Goal: Task Accomplishment & Management: Manage account settings

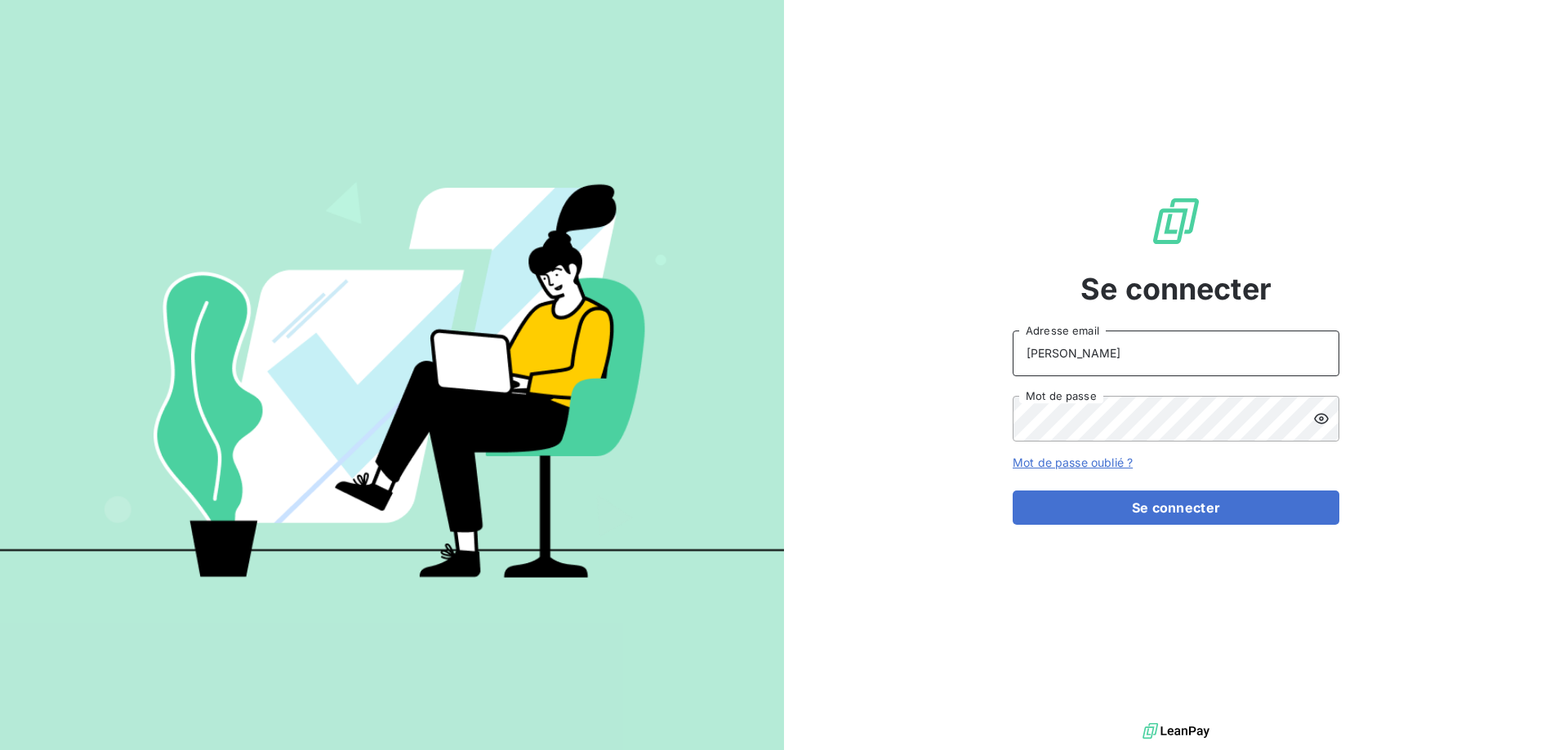
click at [1167, 344] on input "ANDREANI" at bounding box center [1176, 354] width 327 height 46
drag, startPoint x: 1149, startPoint y: 365, endPoint x: 521, endPoint y: 364, distance: 628.0
click at [521, 364] on div "Se connecter ANDREANI Adresse email Mot de passe Mot de passe oublié ? Se conne…" at bounding box center [784, 375] width 1568 height 750
type input "s.andreani@ecodia.net"
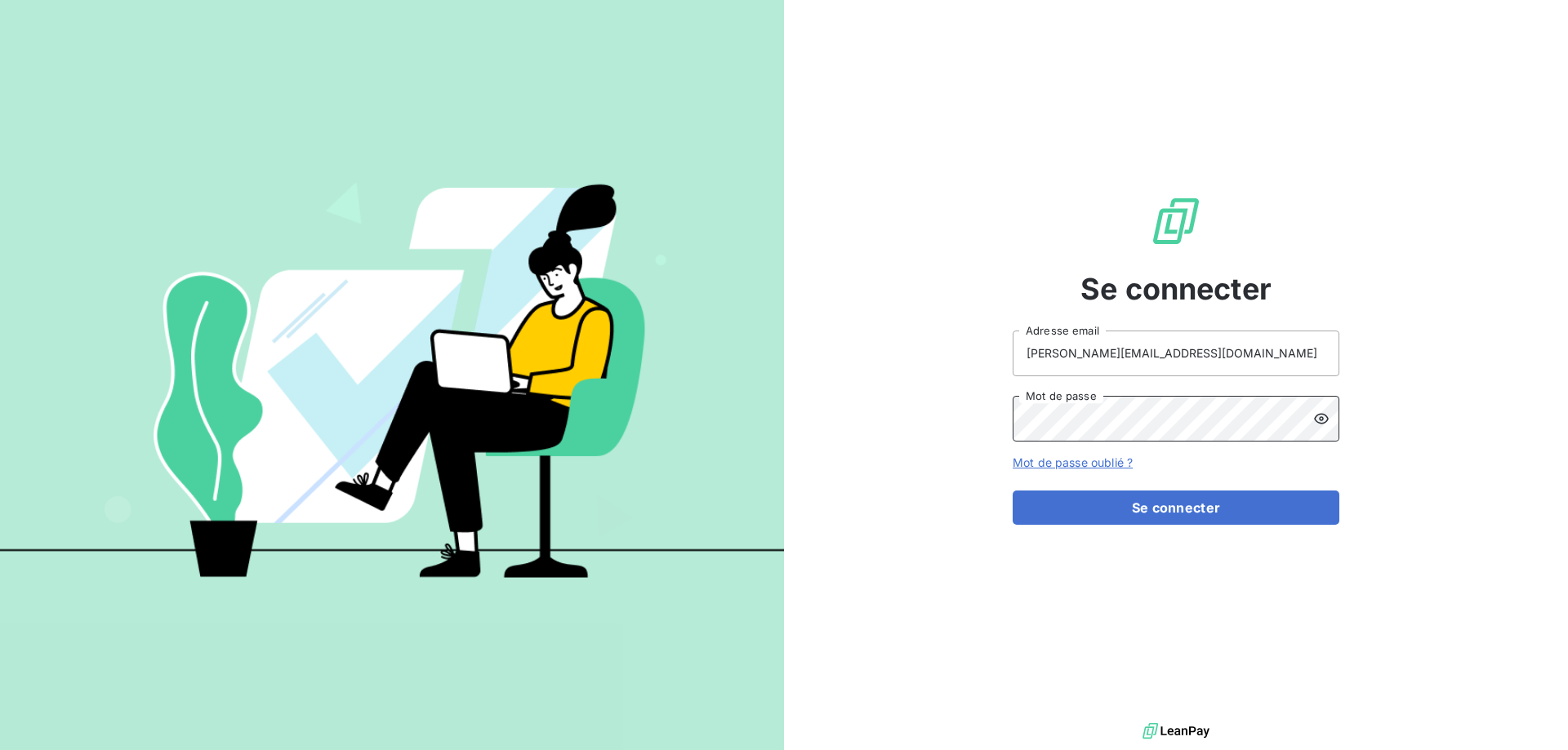
click at [1013, 490] on button "Se connecter" at bounding box center [1176, 507] width 327 height 35
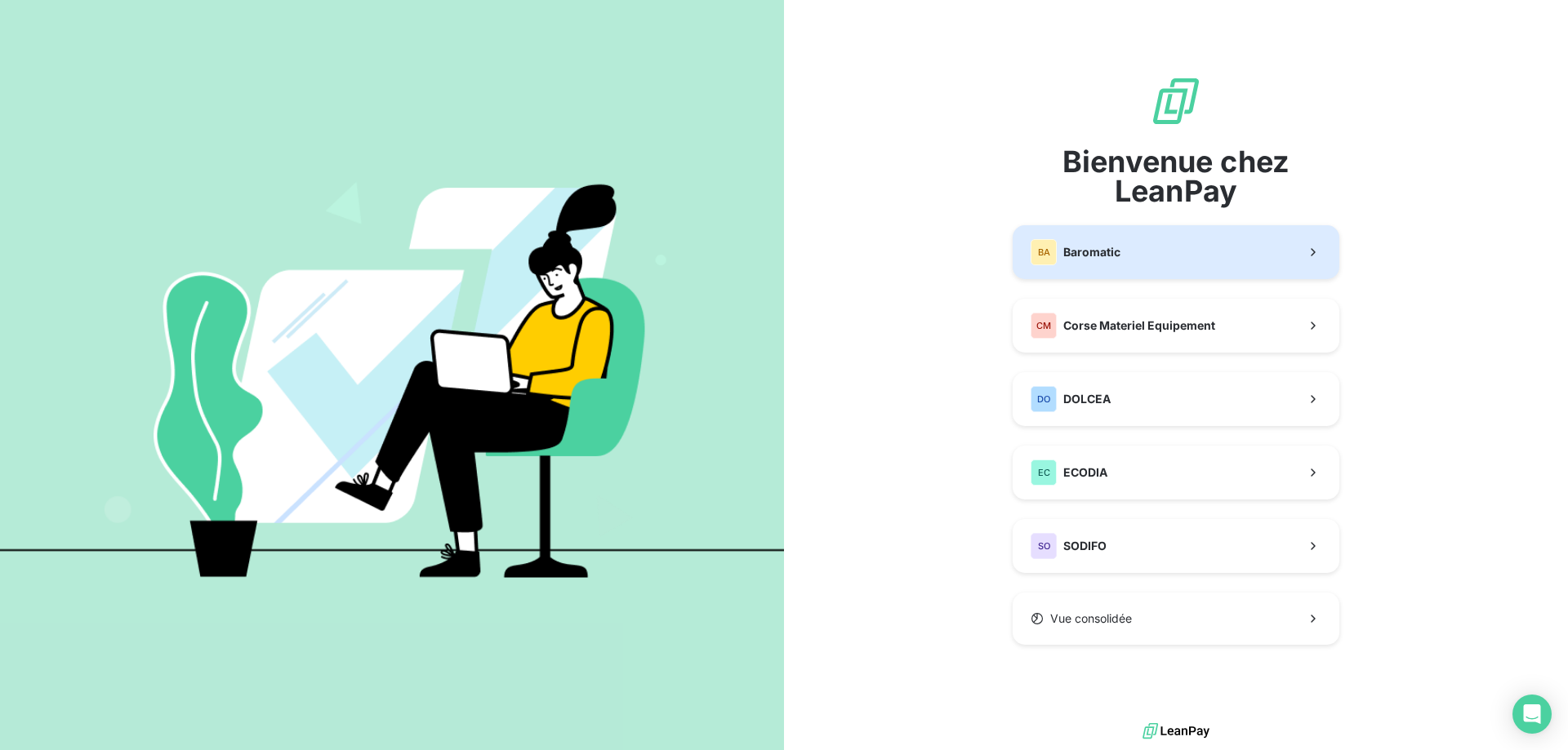
click at [1100, 257] on span "Baromatic" at bounding box center [1092, 252] width 57 height 16
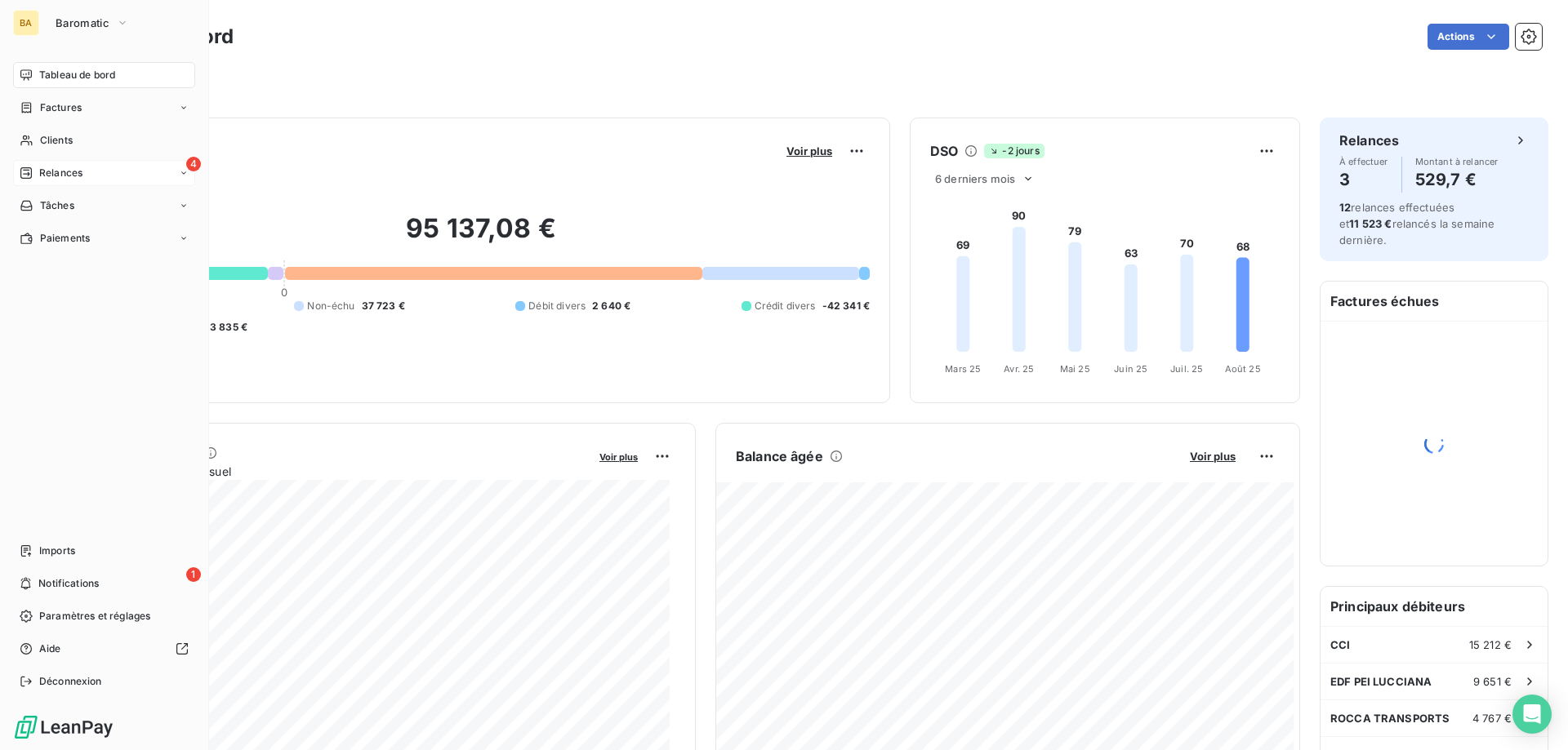
click at [38, 168] on div "Relances" at bounding box center [51, 172] width 62 height 15
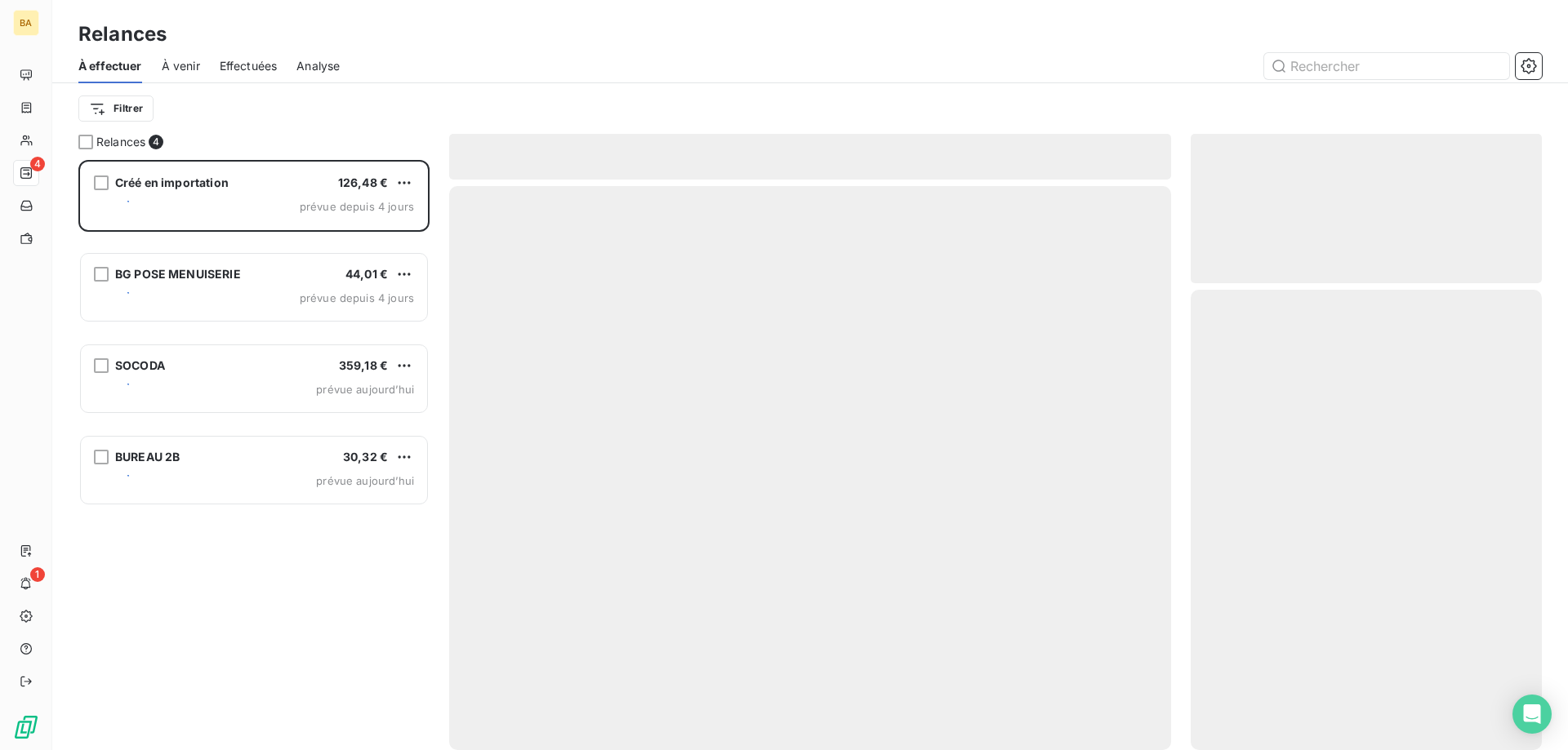
scroll to position [578, 339]
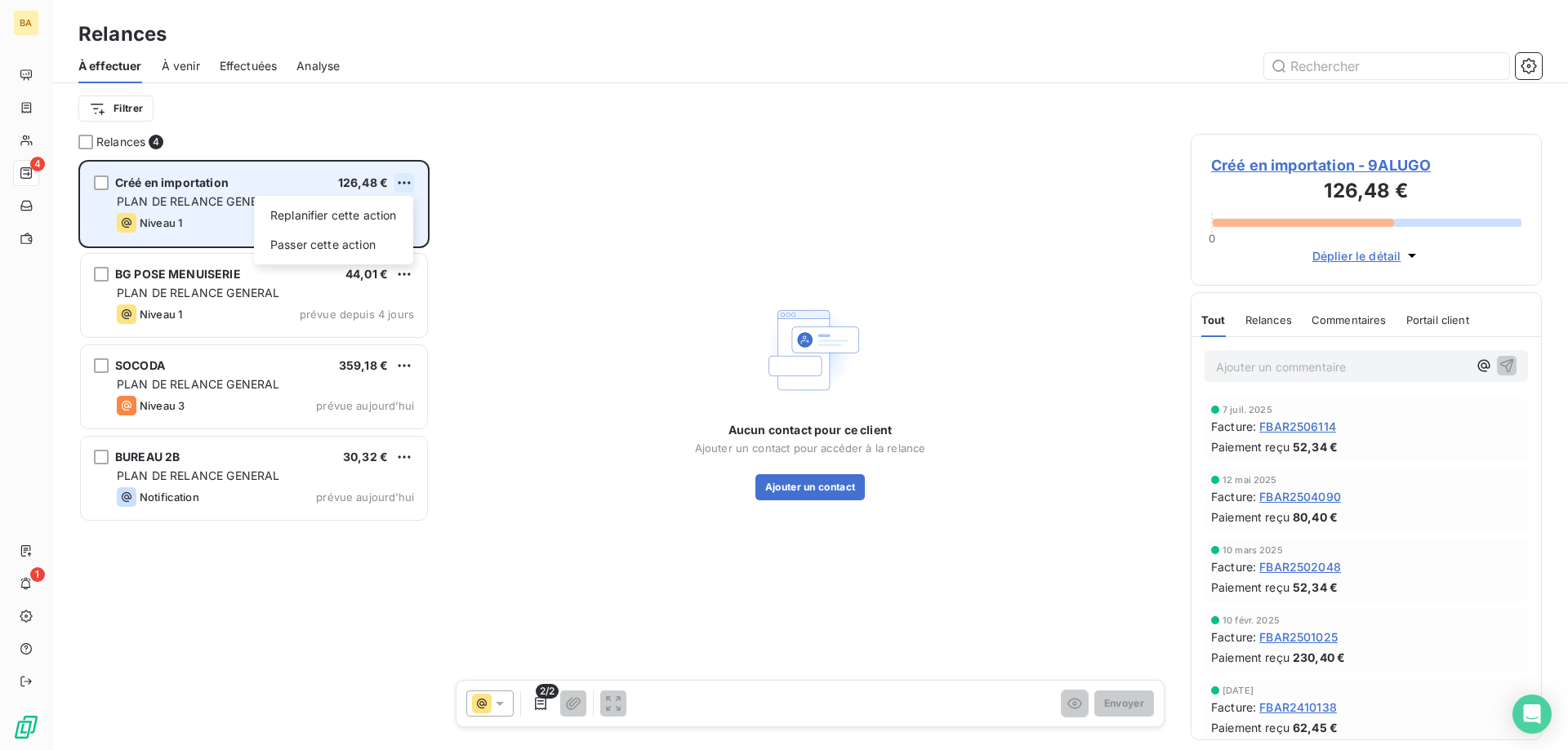
click at [407, 181] on html "BA 4 1 Relances À effectuer À venir Effectuées Analyse Filtrer Relances 4 Créé …" at bounding box center [784, 375] width 1568 height 750
click at [341, 249] on div "Passer cette action" at bounding box center [334, 245] width 147 height 26
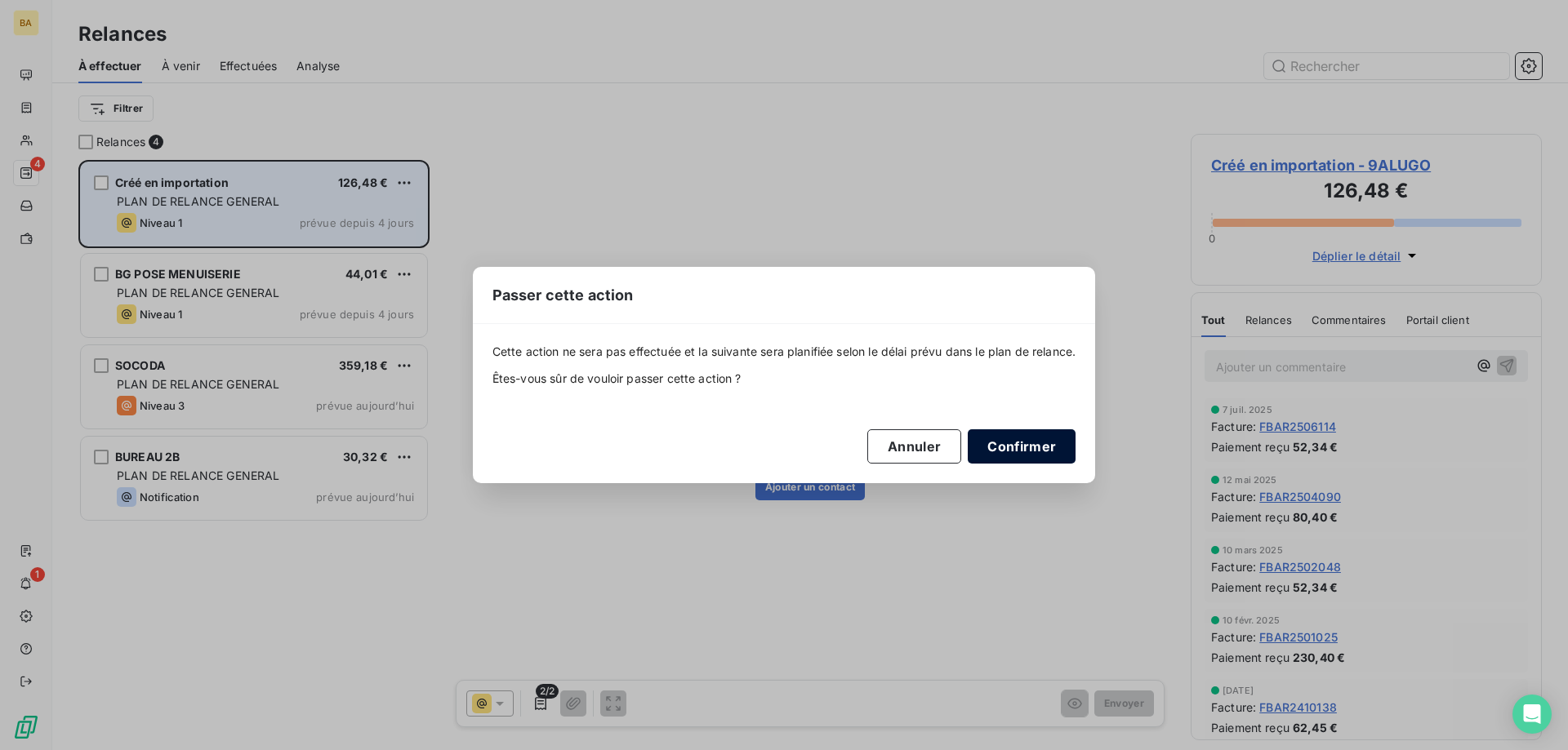
click at [1047, 453] on button "Confirmer" at bounding box center [1022, 446] width 108 height 35
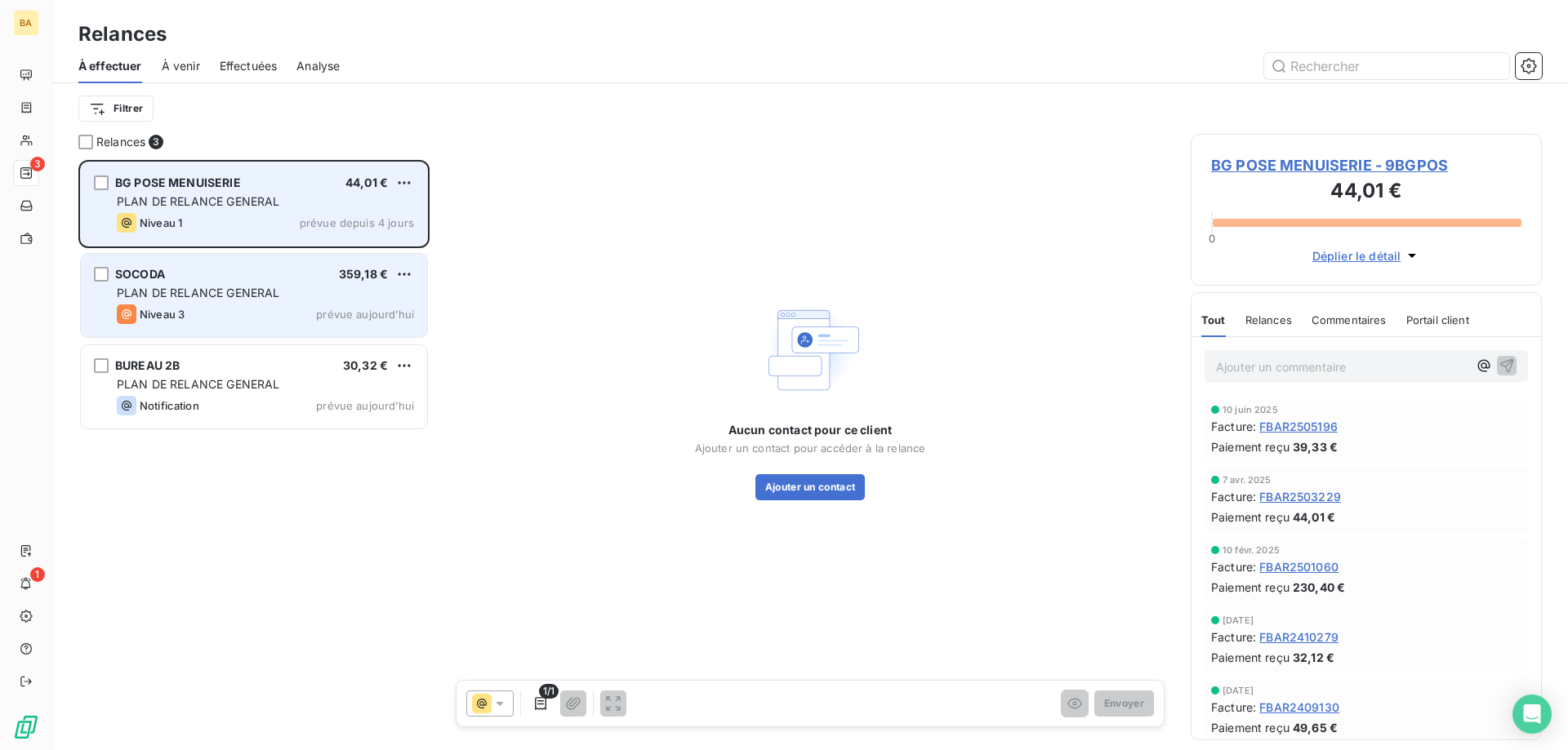
click at [369, 292] on div "PLAN DE RELANCE GENERAL" at bounding box center [266, 293] width 297 height 16
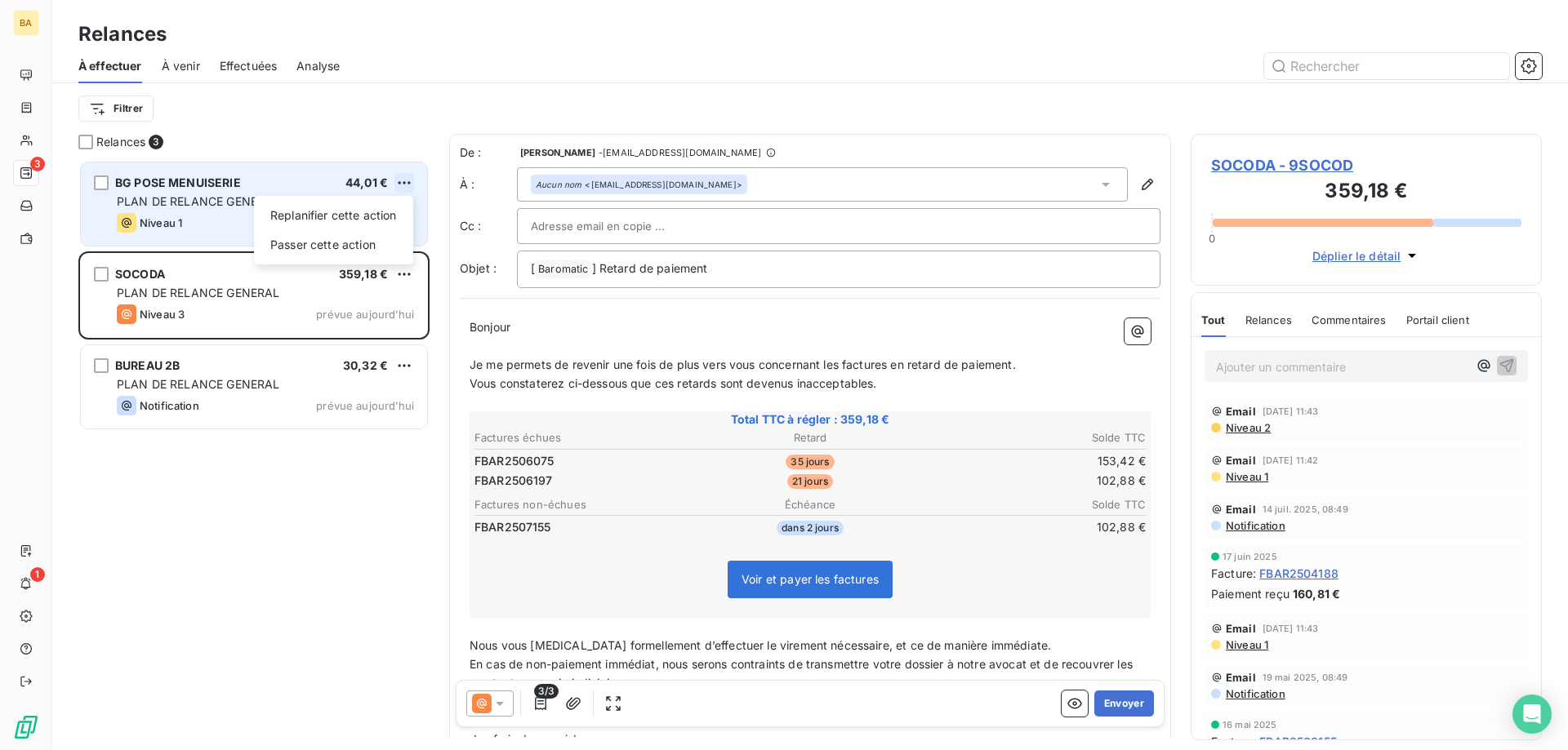
click at [404, 182] on html "BA 3 1 Relances À effectuer À venir Effectuées Analyse Filtrer Relances 3 BG PO…" at bounding box center [784, 375] width 1568 height 750
click at [357, 243] on div "Passer cette action" at bounding box center [334, 245] width 147 height 26
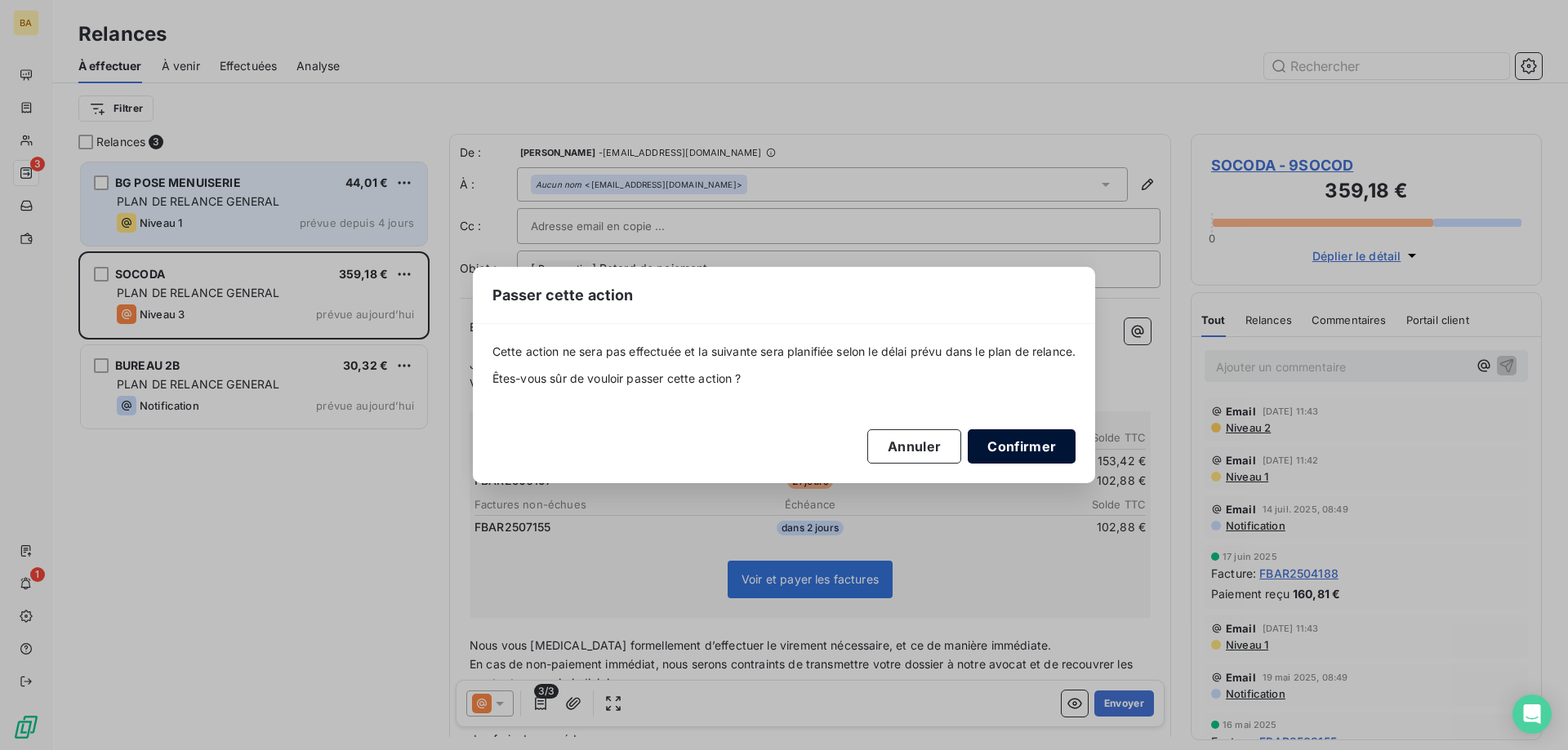
click at [1038, 443] on button "Confirmer" at bounding box center [1022, 446] width 108 height 35
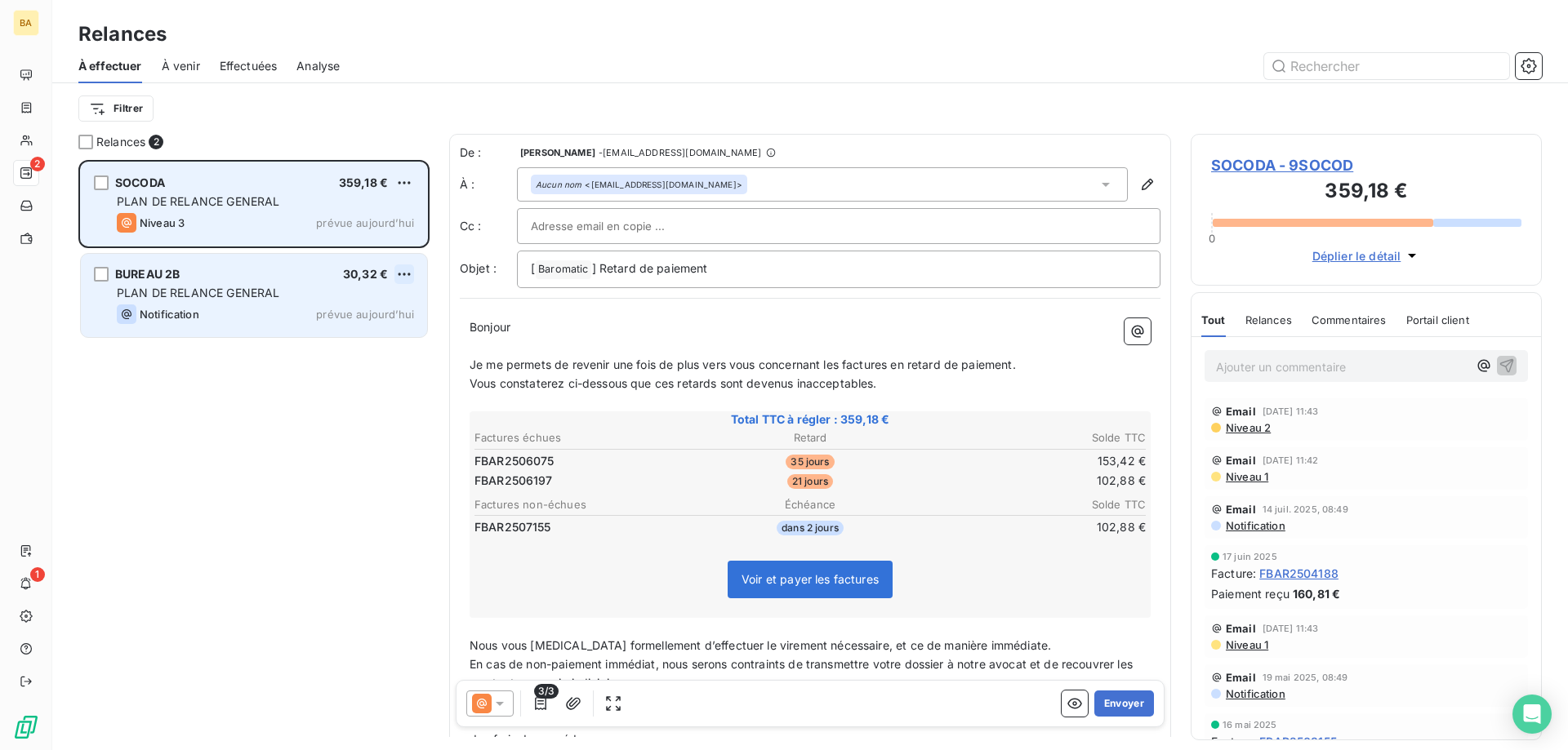
click at [403, 267] on html "BA 2 1 Relances À effectuer À venir Effectuées Analyse Filtrer Relances 2 SOCOD…" at bounding box center [784, 375] width 1568 height 750
click at [317, 339] on div "Passer cette action" at bounding box center [334, 336] width 147 height 26
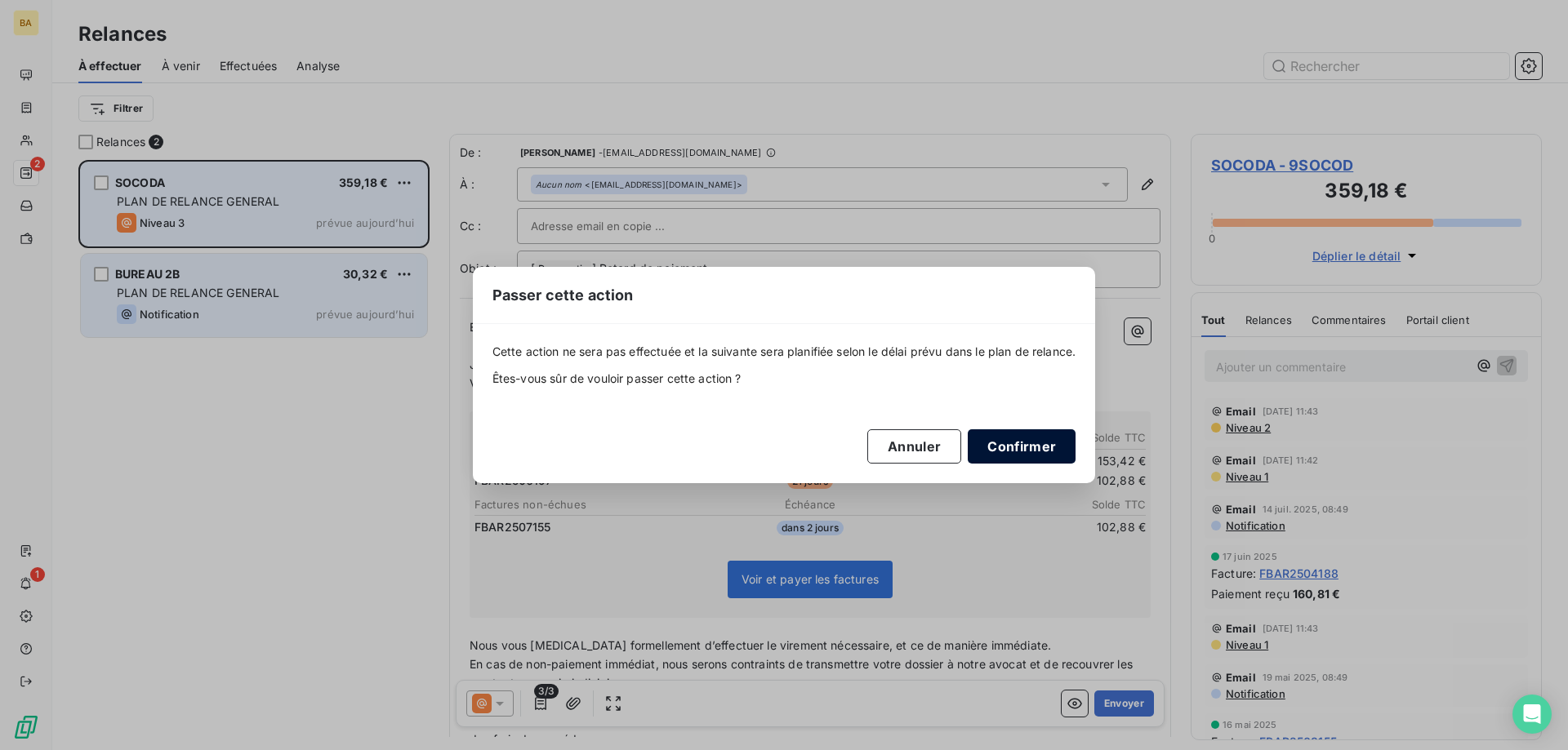
click at [1027, 447] on button "Confirmer" at bounding box center [1022, 446] width 108 height 35
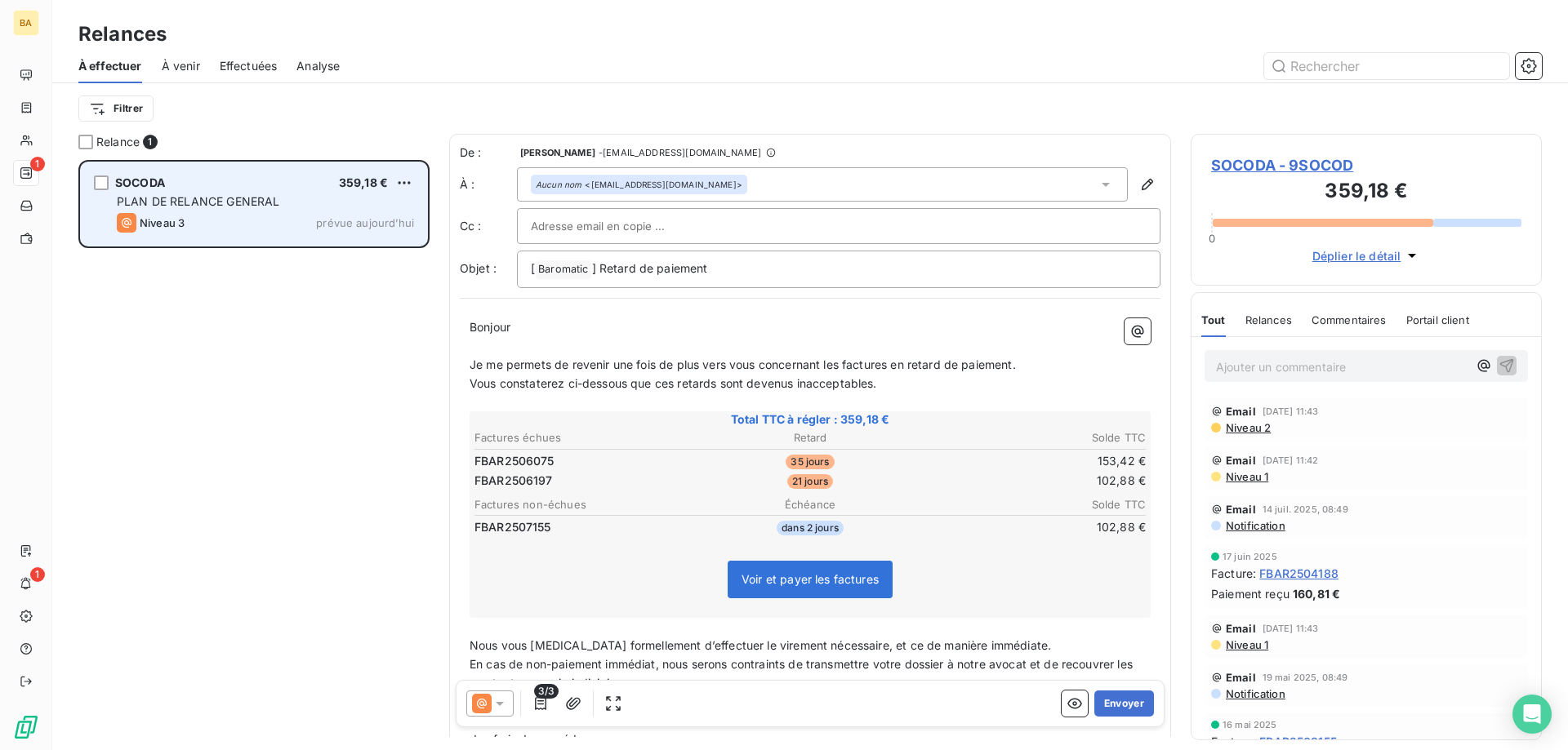
click at [508, 707] on div at bounding box center [491, 703] width 48 height 26
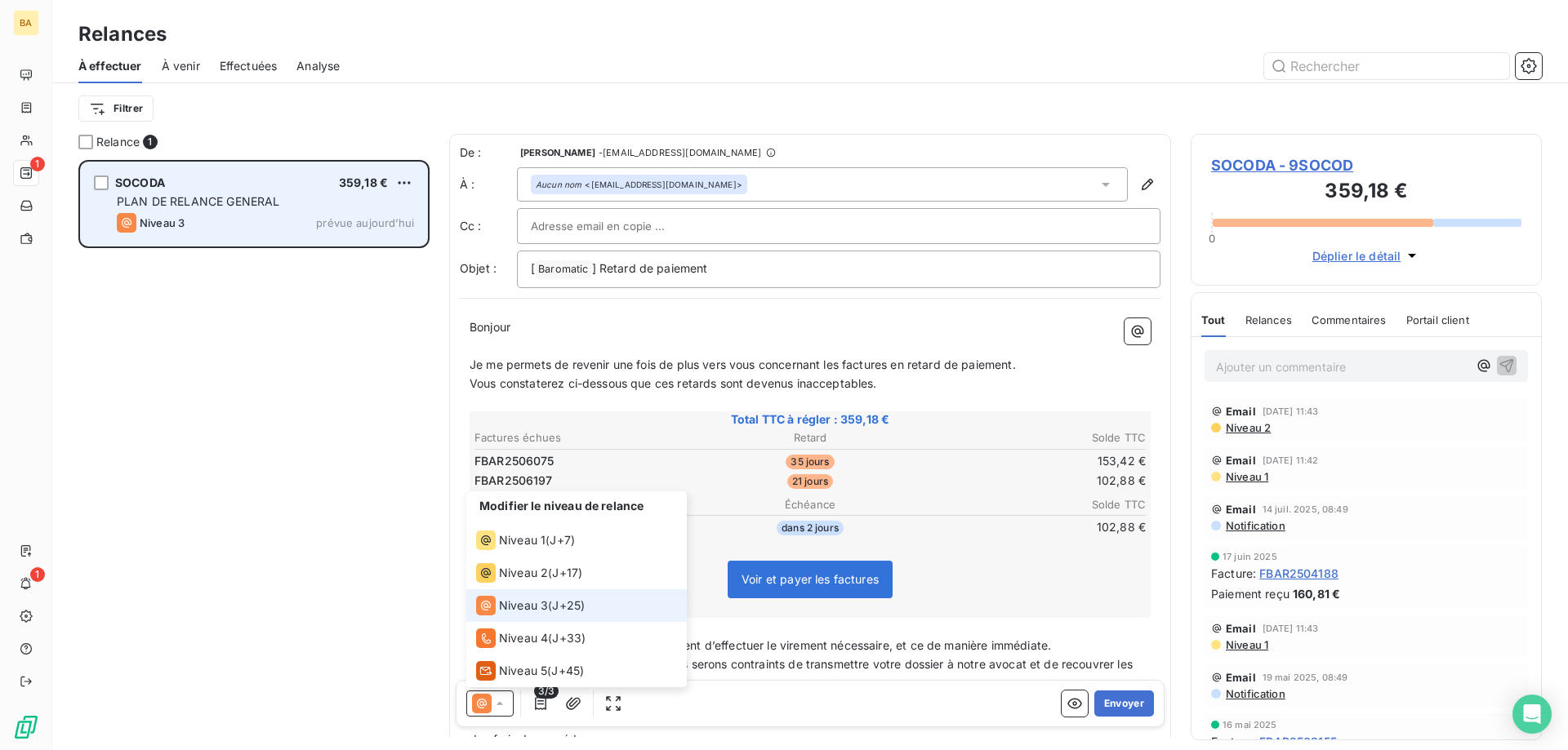
click at [508, 591] on li "Niveau 3 ( J+25 )" at bounding box center [577, 605] width 220 height 33
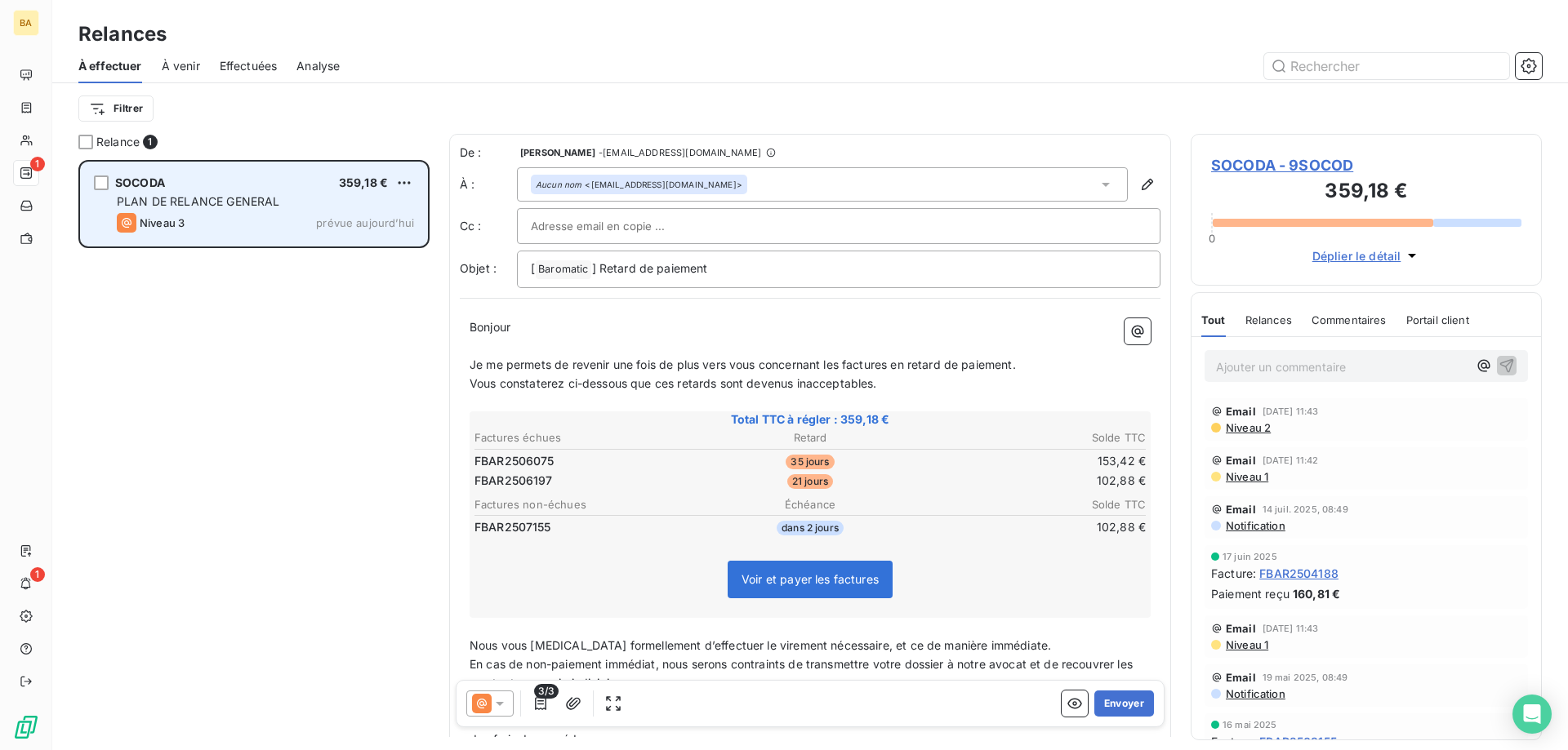
click at [496, 699] on icon at bounding box center [500, 703] width 16 height 16
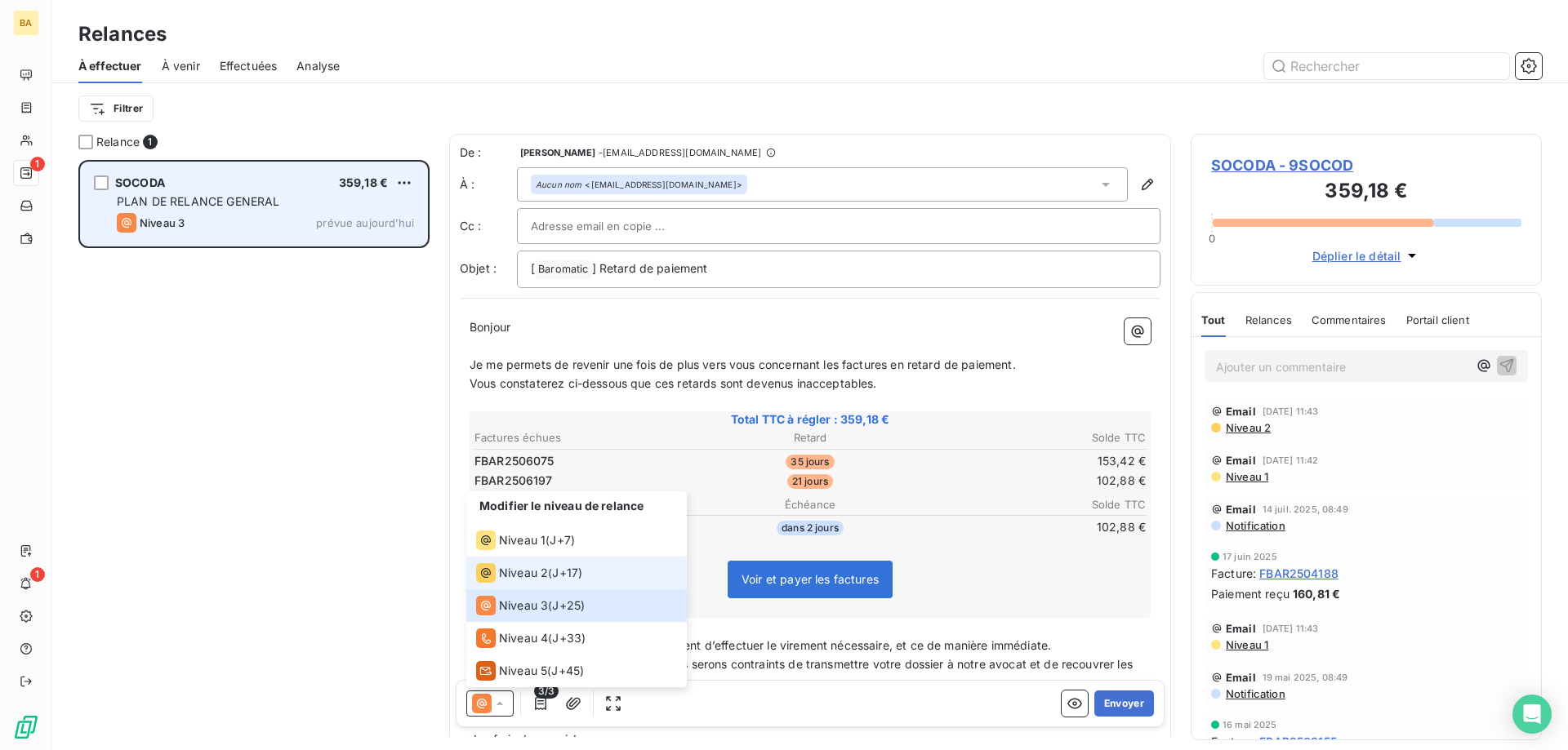
click at [519, 577] on span "Niveau 2" at bounding box center [522, 573] width 49 height 16
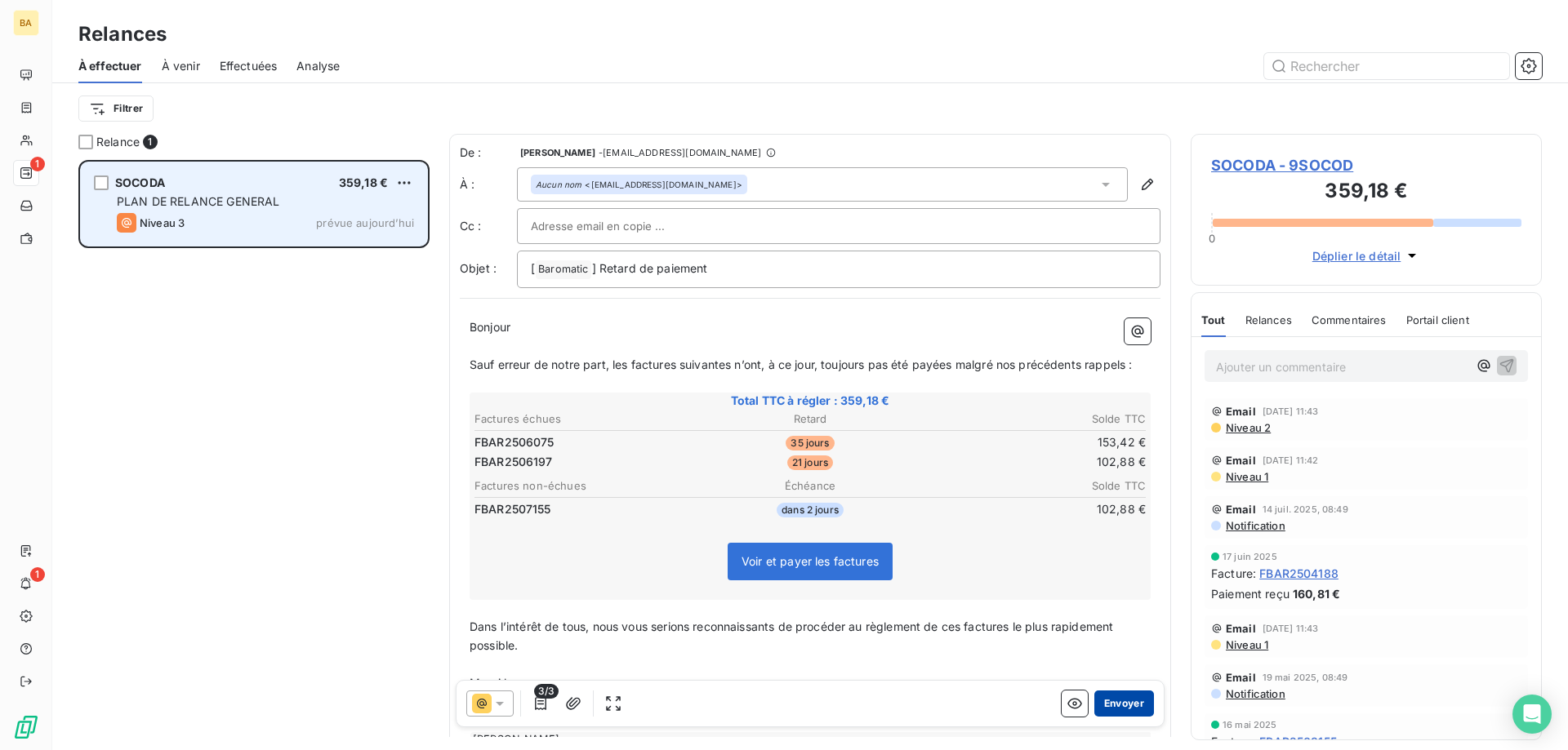
click at [1130, 705] on button "Envoyer" at bounding box center [1124, 703] width 59 height 26
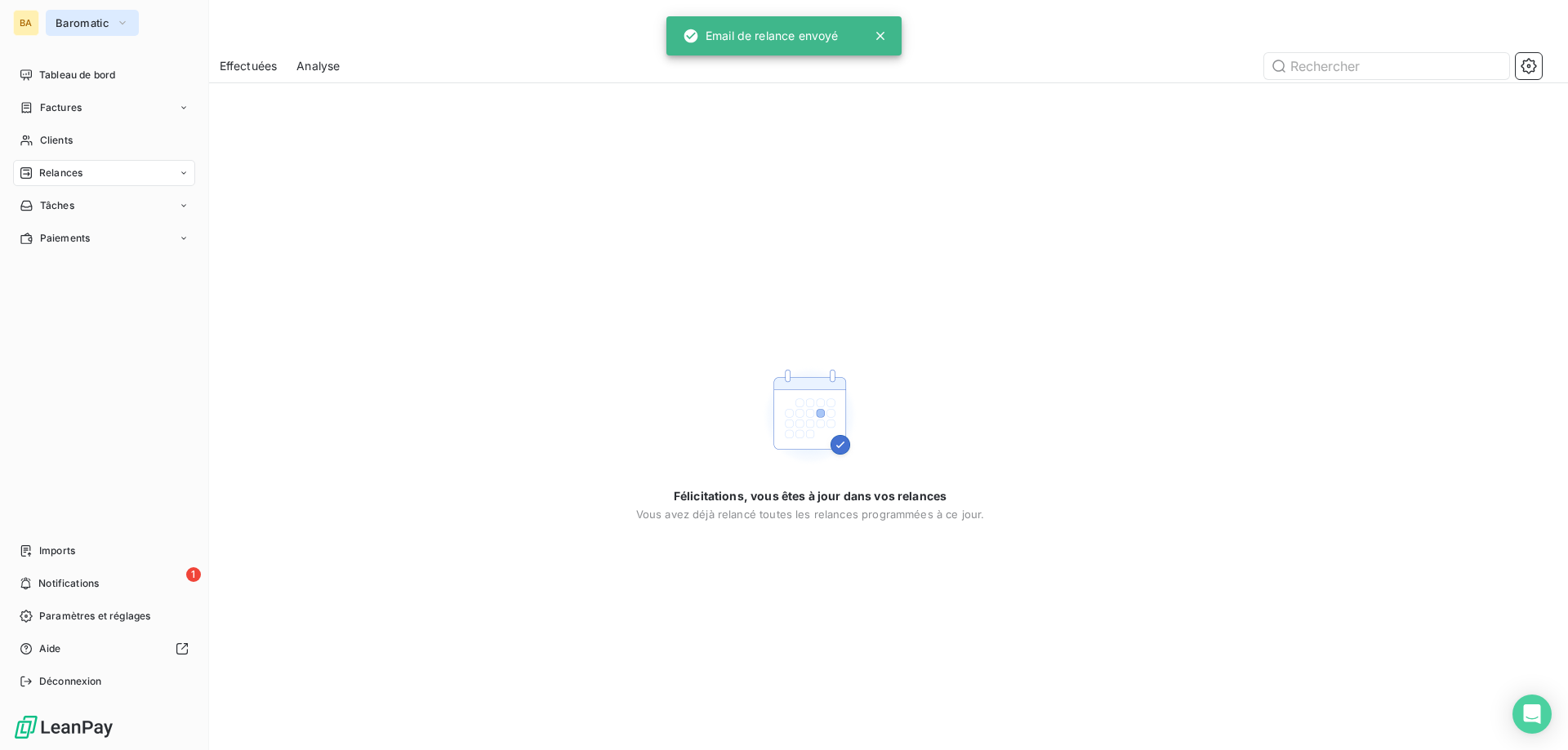
click at [132, 26] on button "Baromatic" at bounding box center [92, 23] width 93 height 26
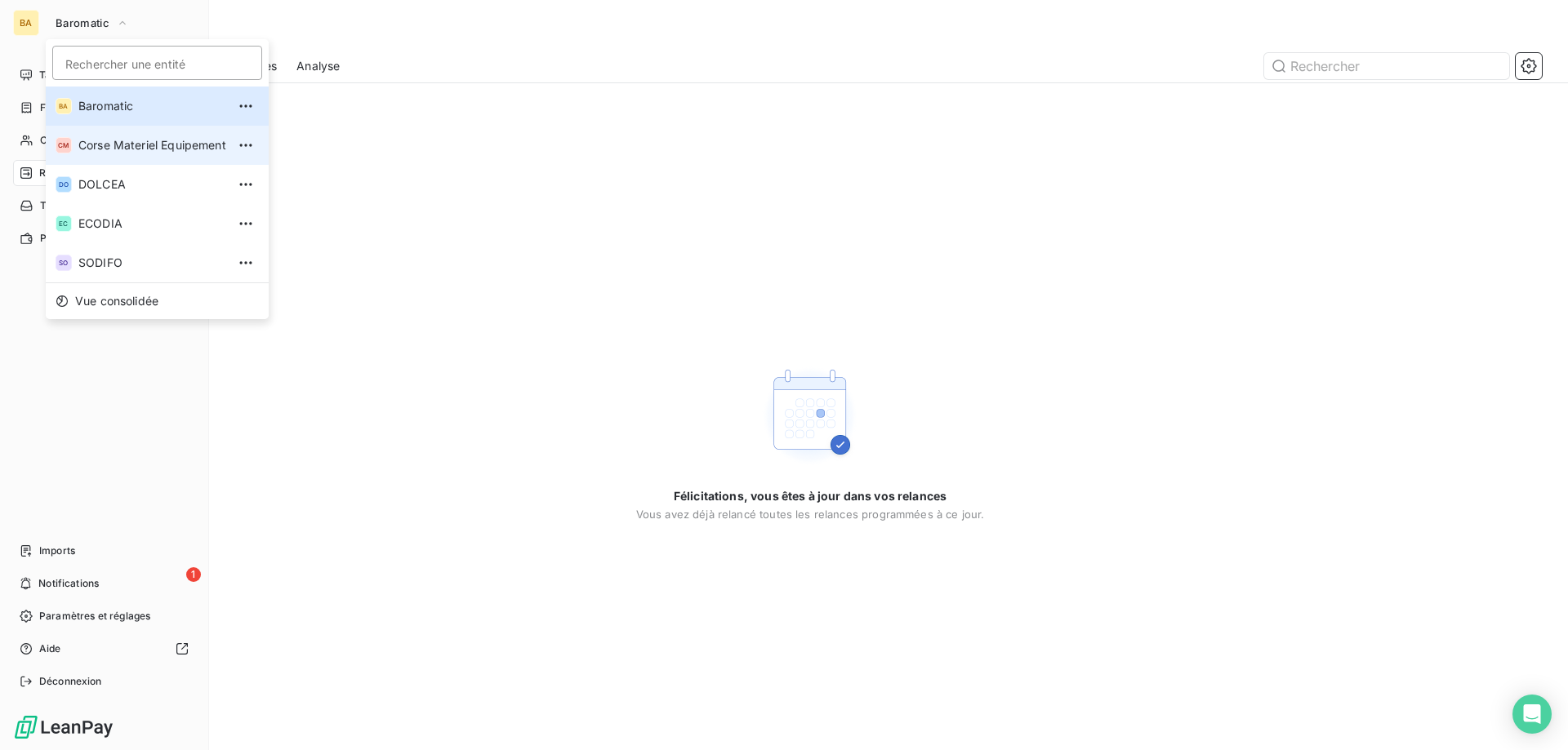
click at [129, 147] on span "Corse Materiel Equipement" at bounding box center [152, 145] width 148 height 16
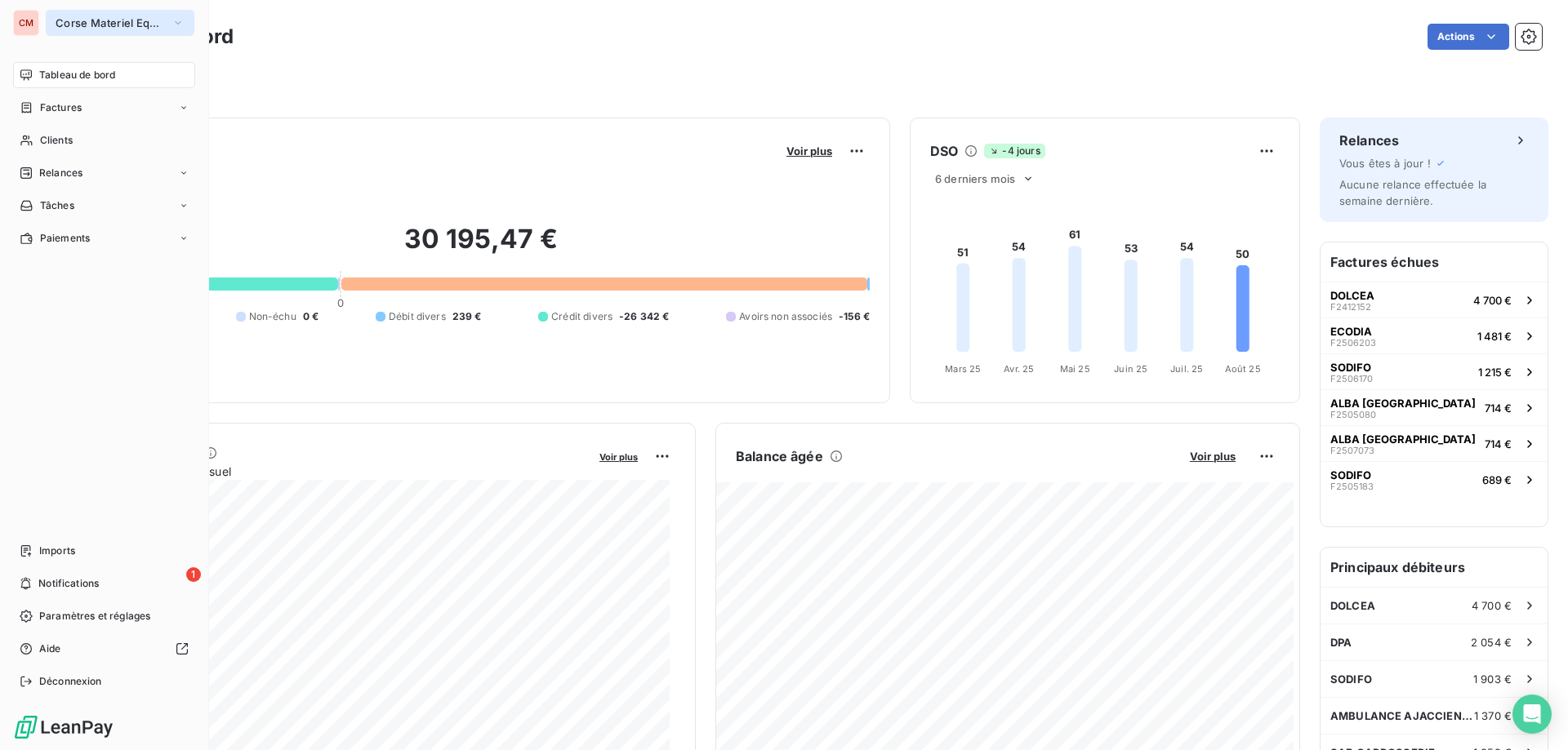
click at [104, 28] on span "Corse Materiel Equipement" at bounding box center [110, 22] width 109 height 13
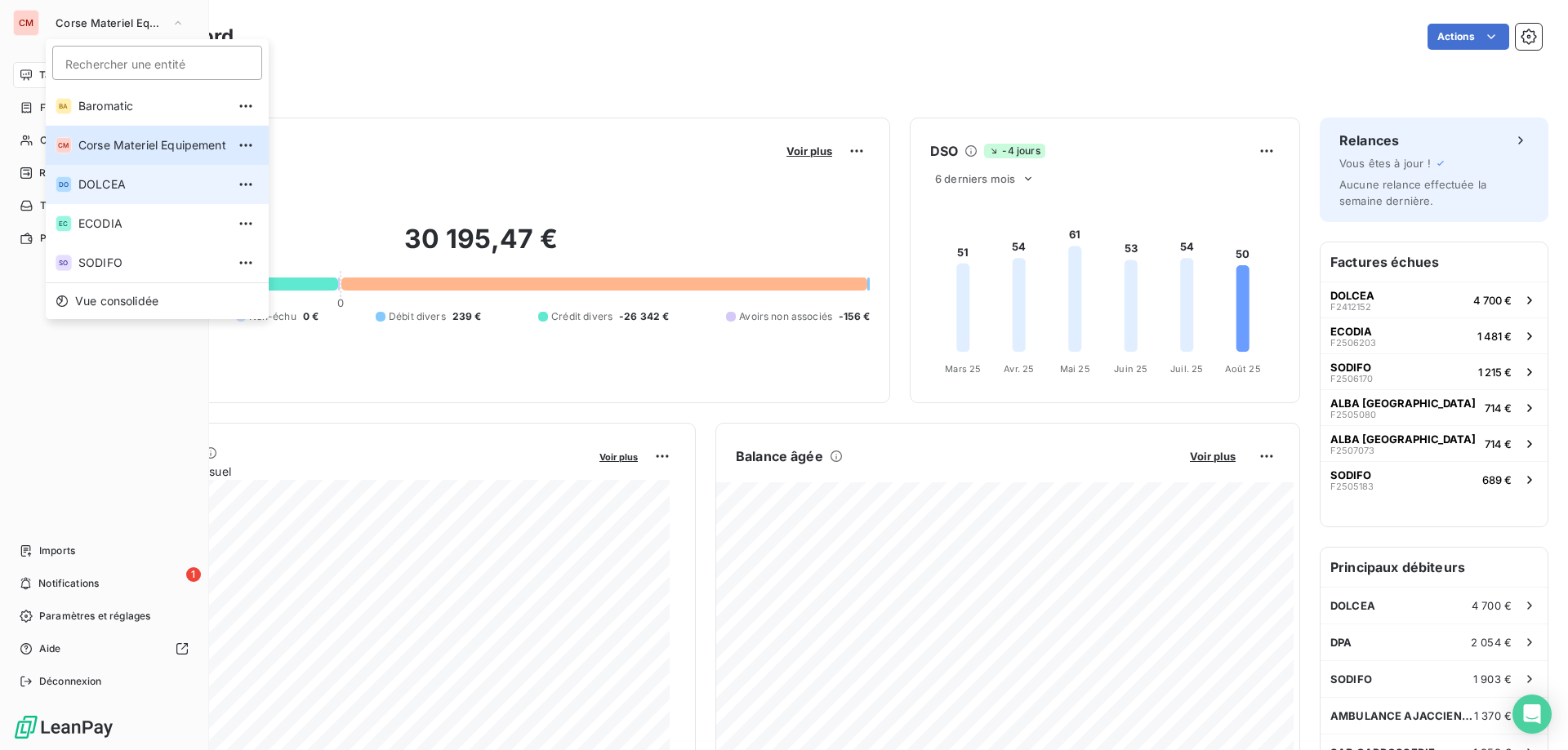
click at [122, 178] on span "DOLCEA" at bounding box center [152, 184] width 148 height 16
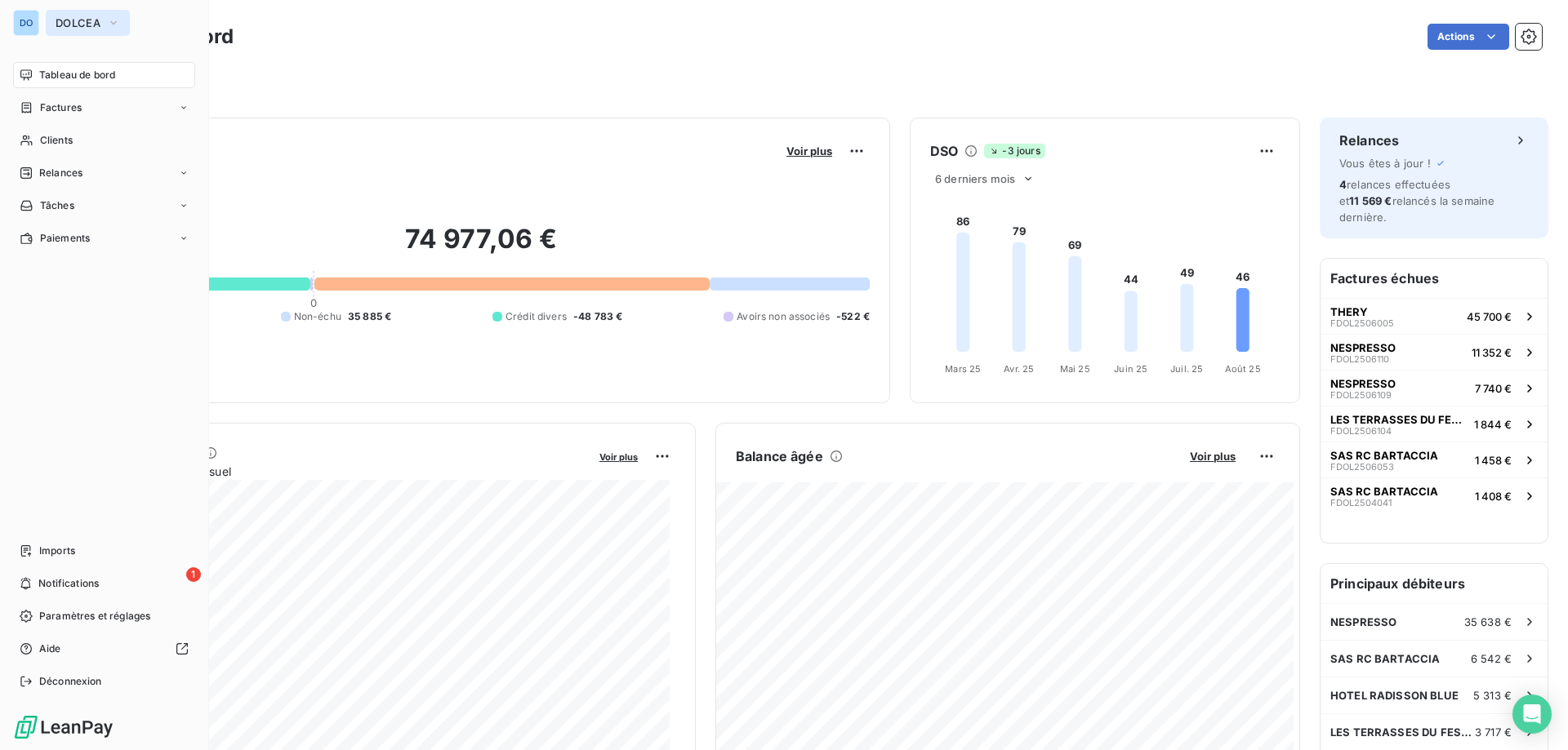
click at [116, 21] on icon "button" at bounding box center [113, 23] width 13 height 16
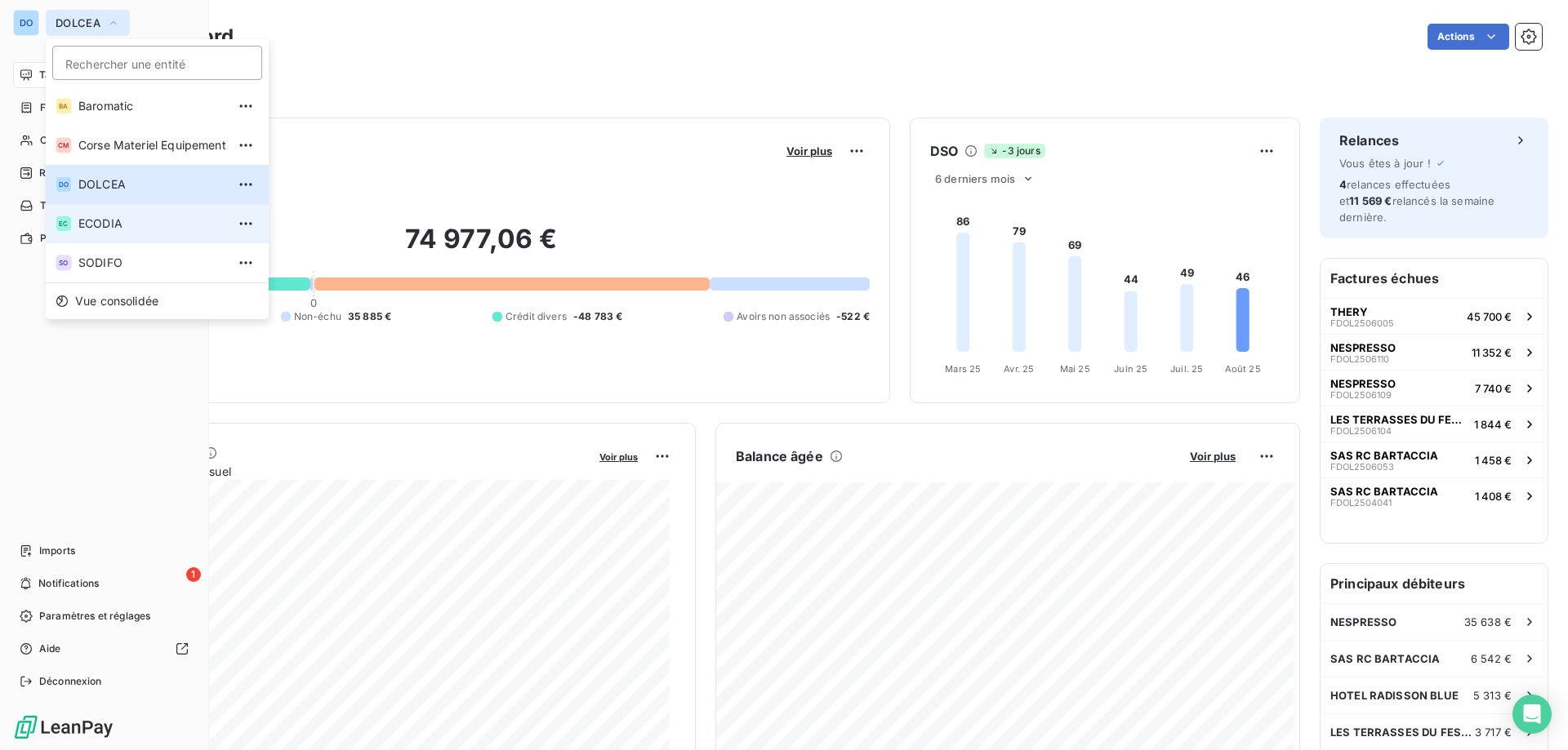
click at [119, 226] on span "ECODIA" at bounding box center [152, 224] width 148 height 16
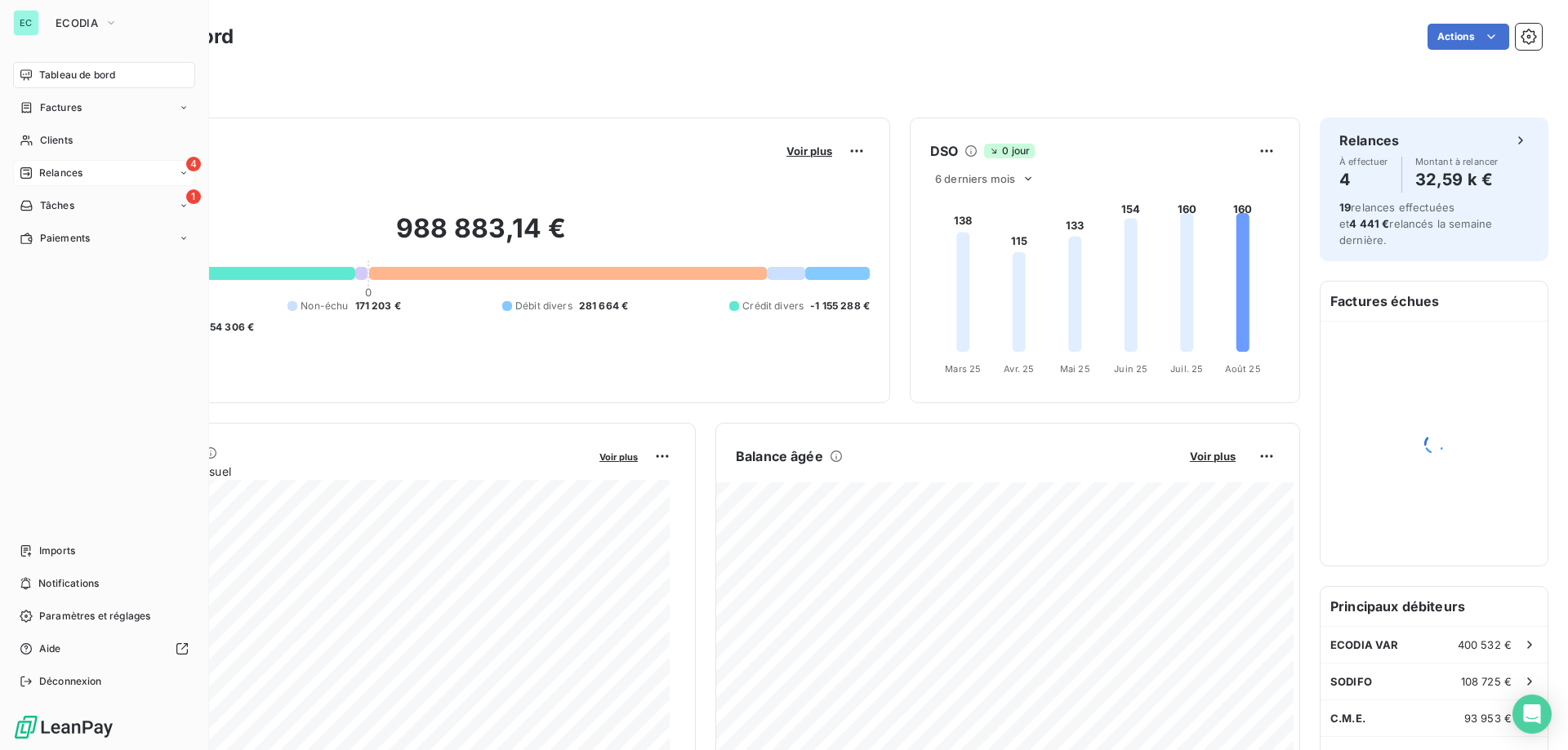
click at [99, 162] on div "4 Relances" at bounding box center [104, 173] width 182 height 26
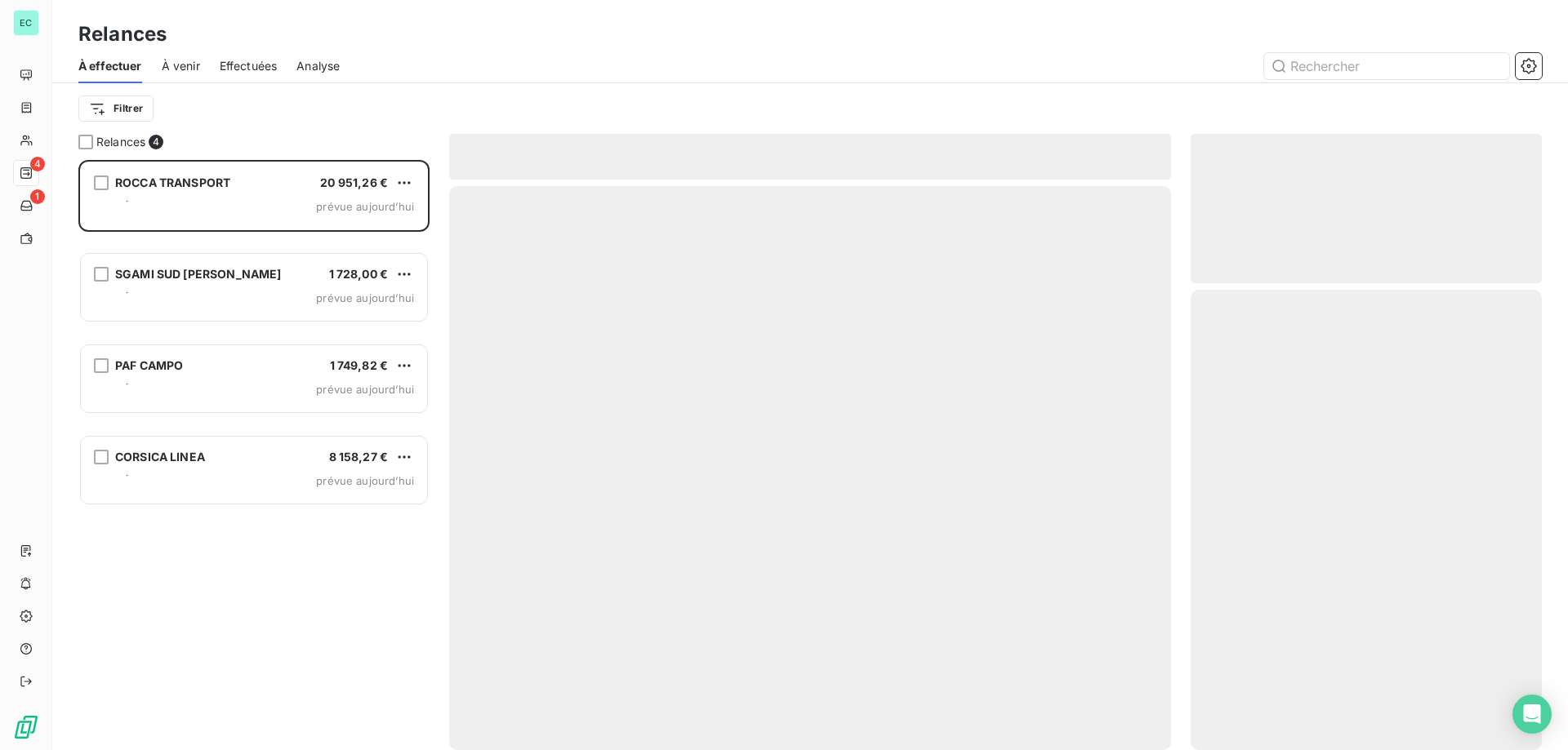
scroll to position [578, 339]
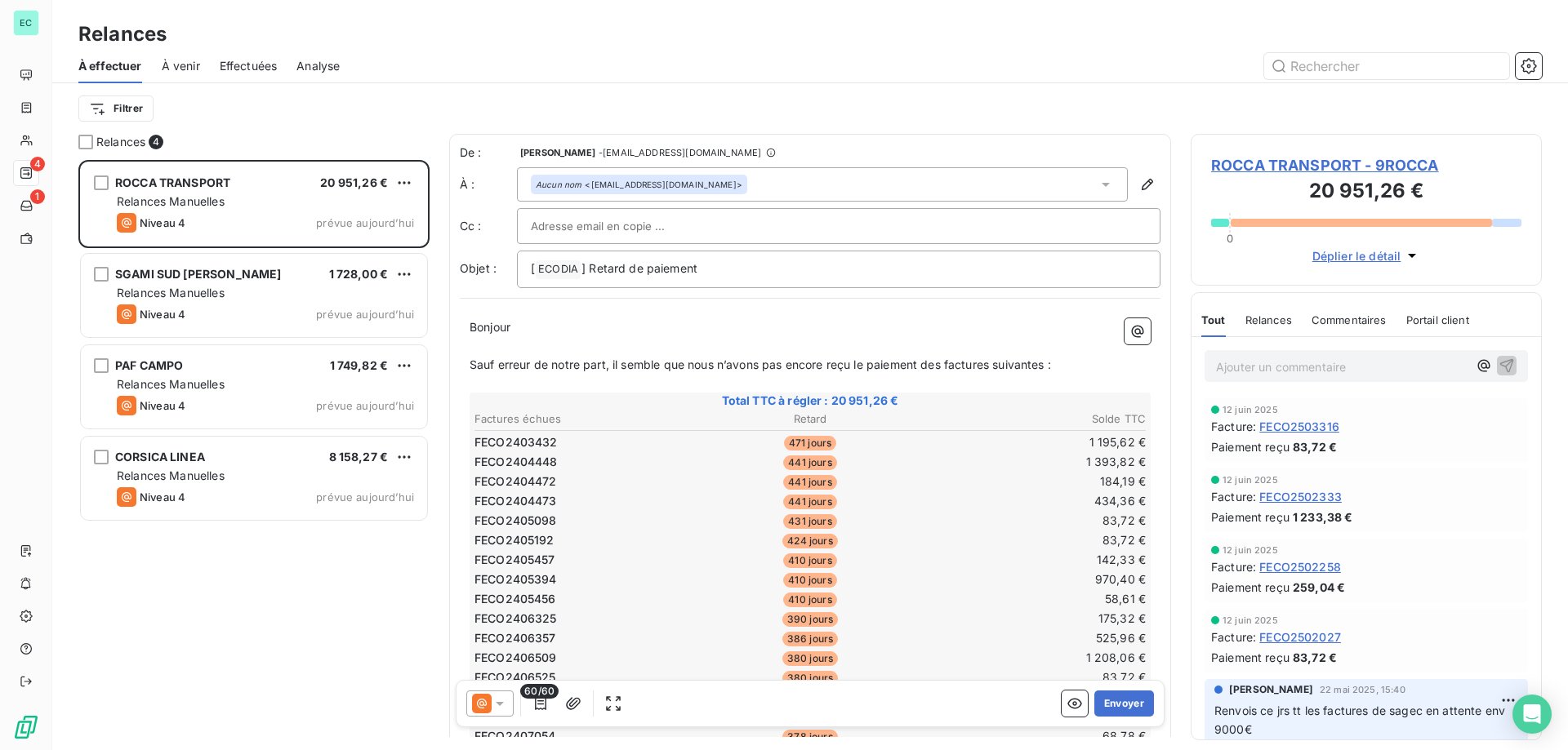
click at [690, 383] on p "﻿" at bounding box center [810, 383] width 681 height 19
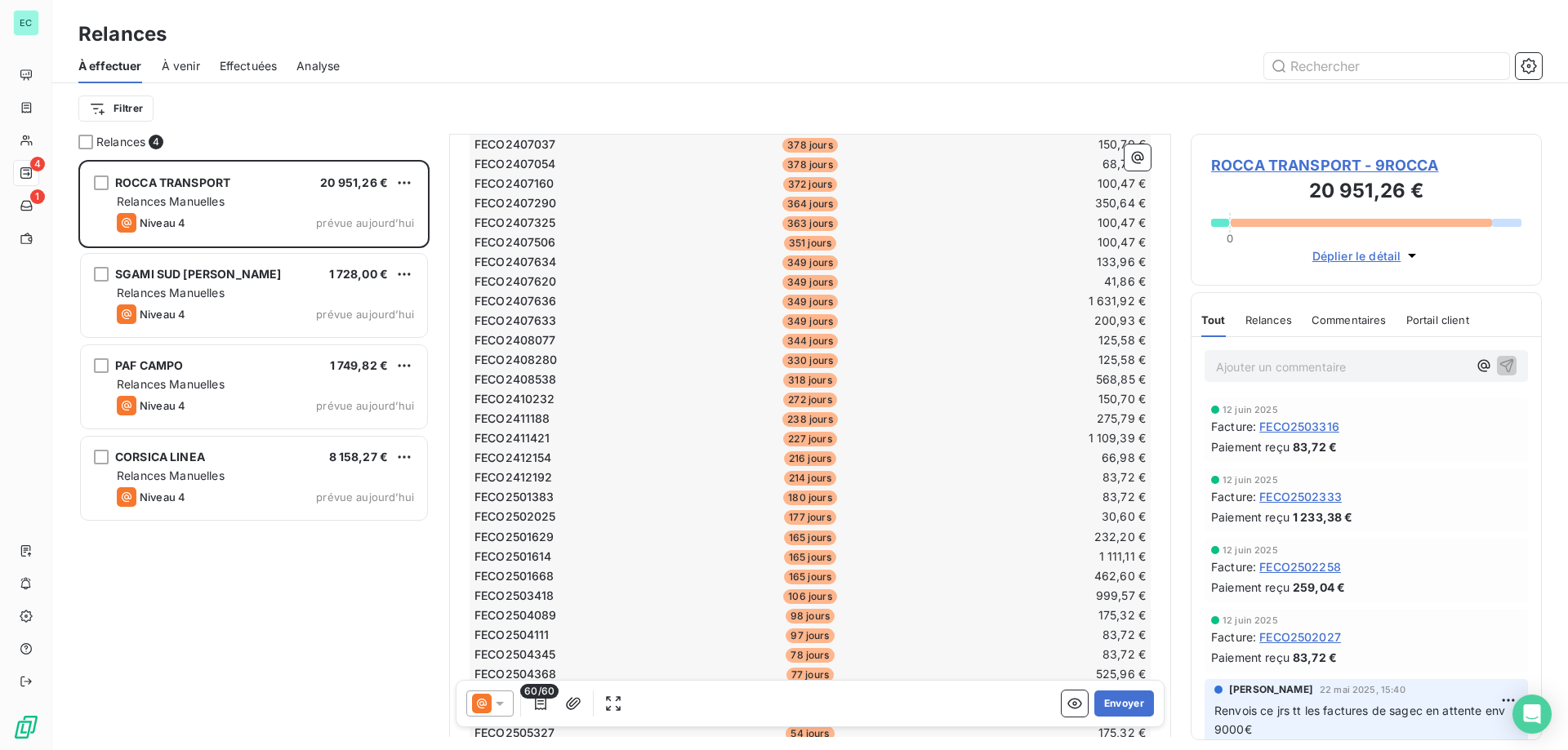
scroll to position [1174, 0]
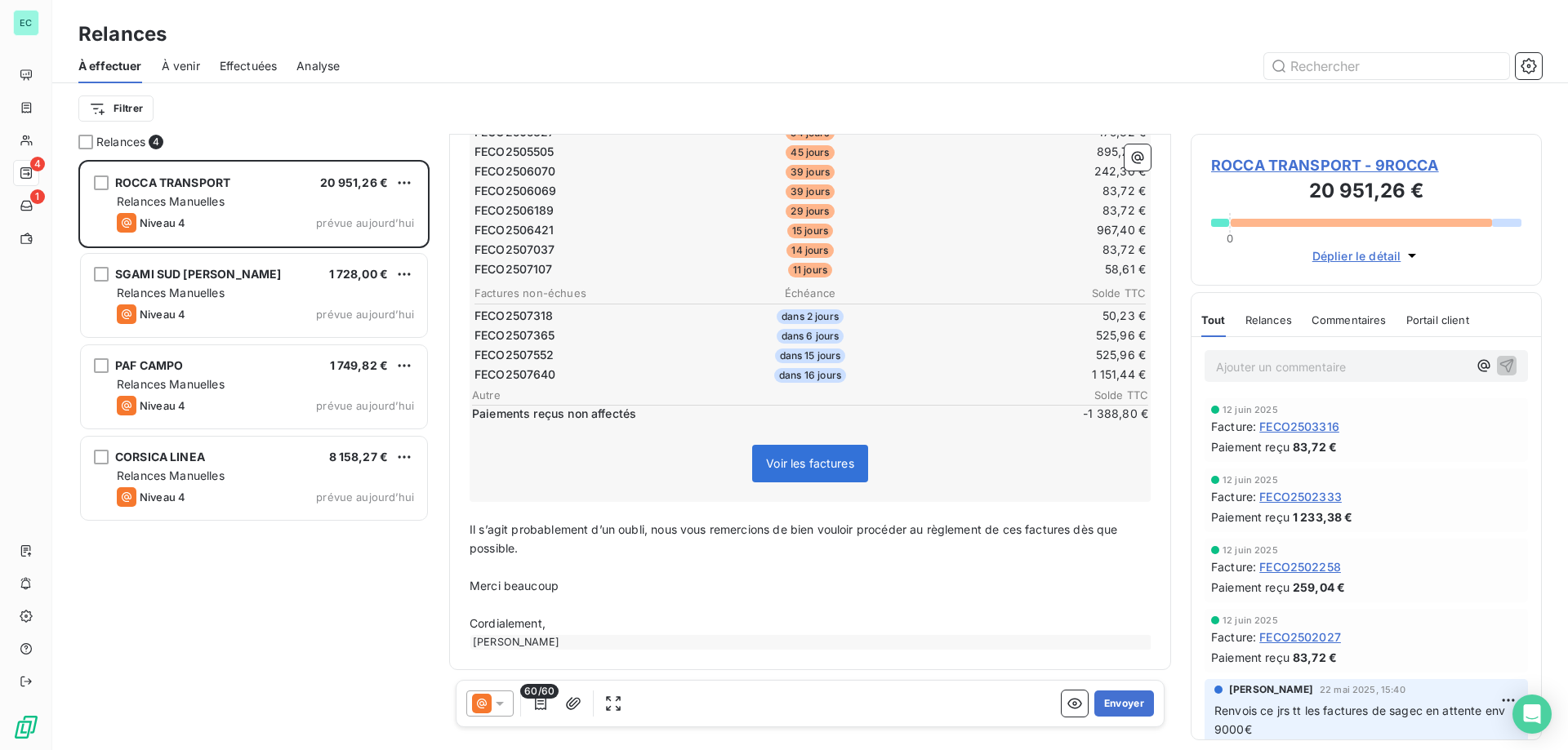
click at [496, 710] on icon at bounding box center [500, 703] width 16 height 16
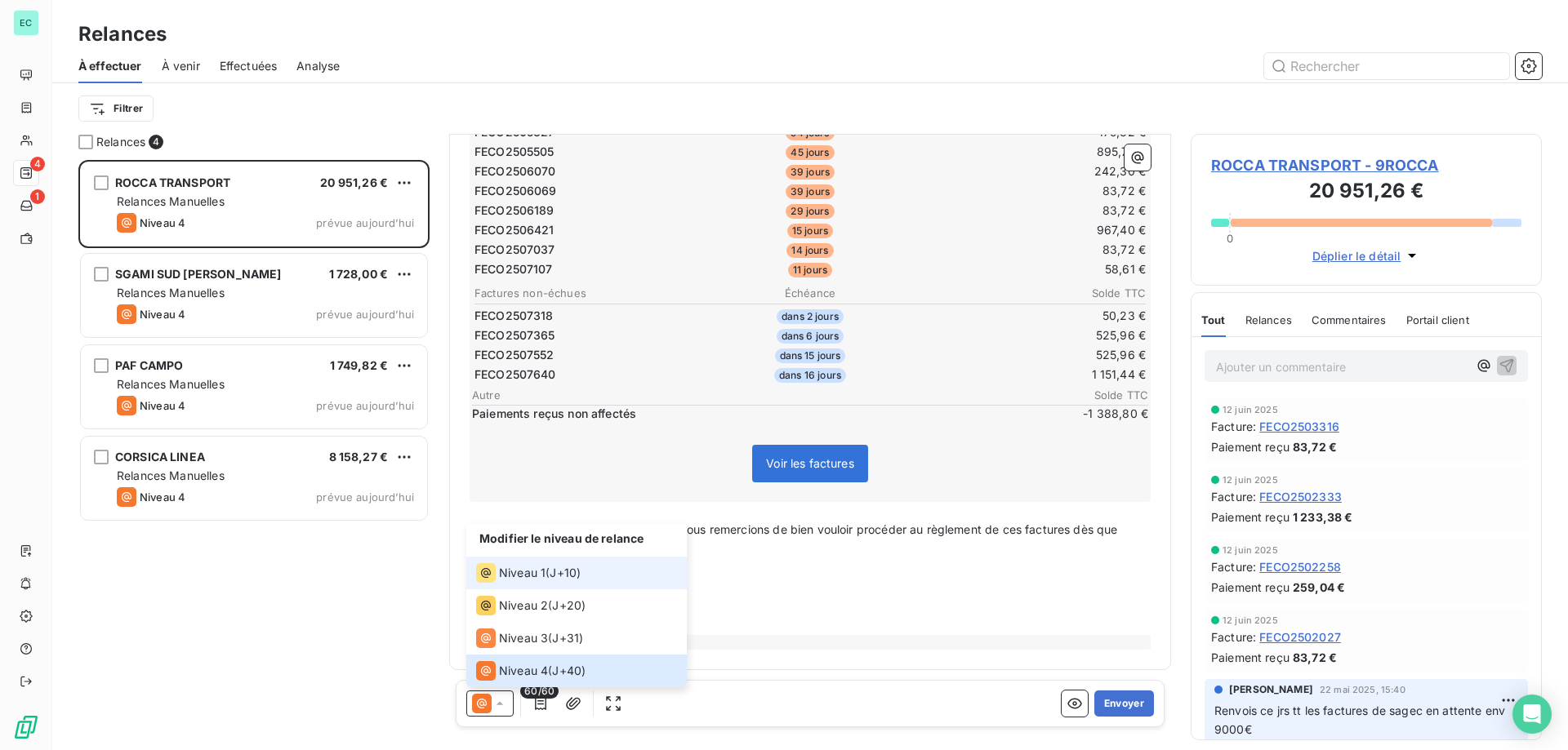
click at [546, 582] on div "Niveau 1 ( J+10 )" at bounding box center [527, 574] width 104 height 20
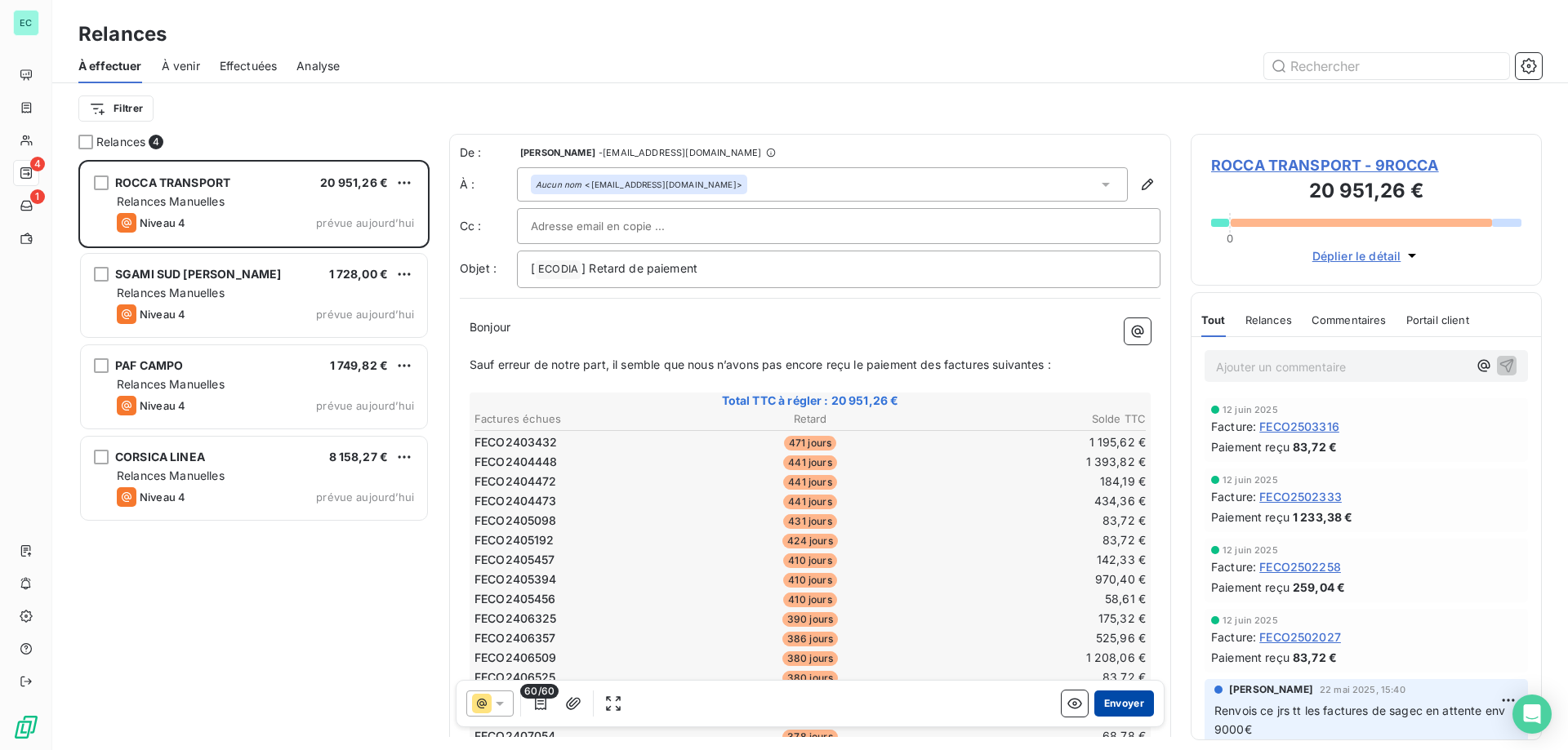
click at [1124, 701] on button "Envoyer" at bounding box center [1124, 703] width 59 height 26
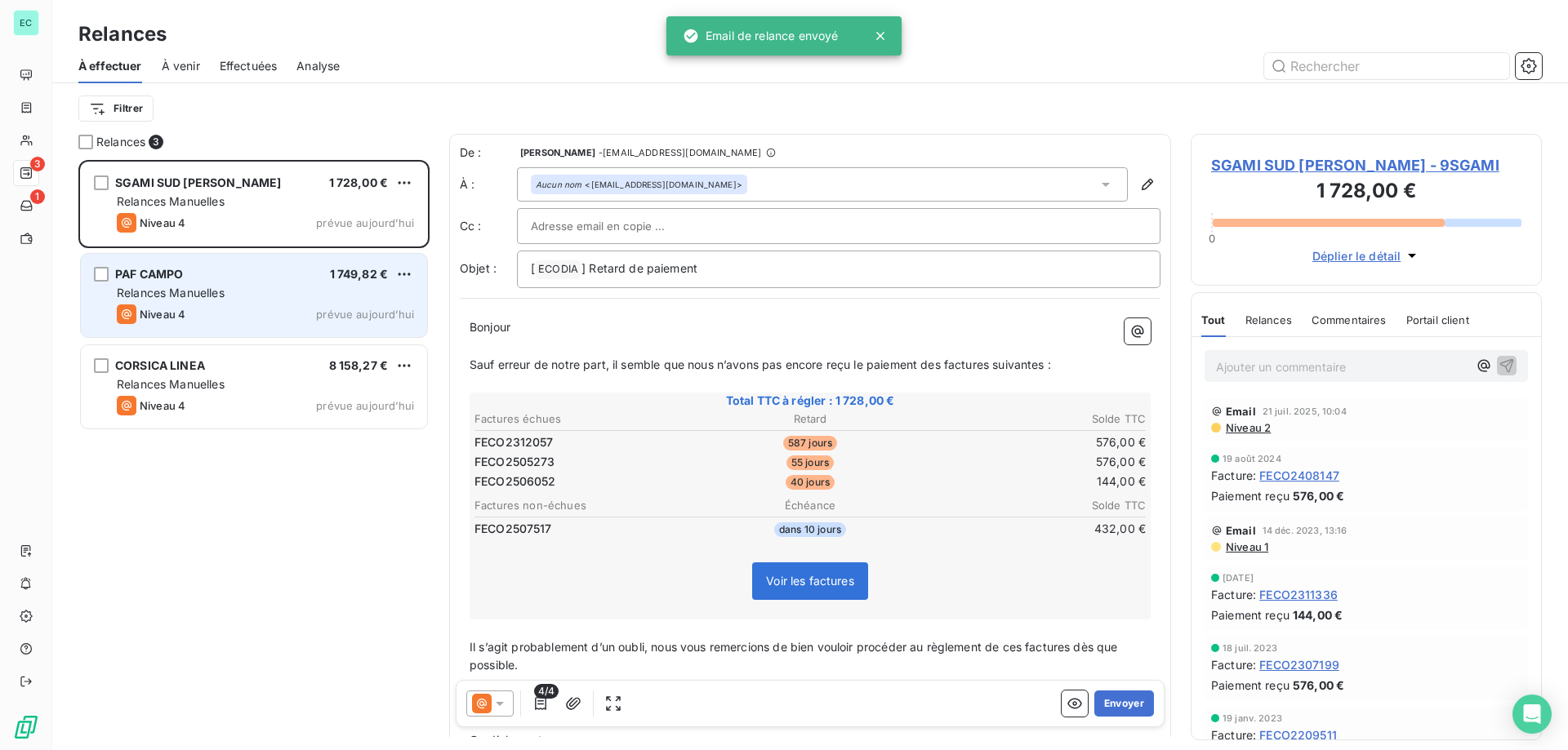
click at [342, 268] on span "1 749,82 €" at bounding box center [359, 273] width 58 height 14
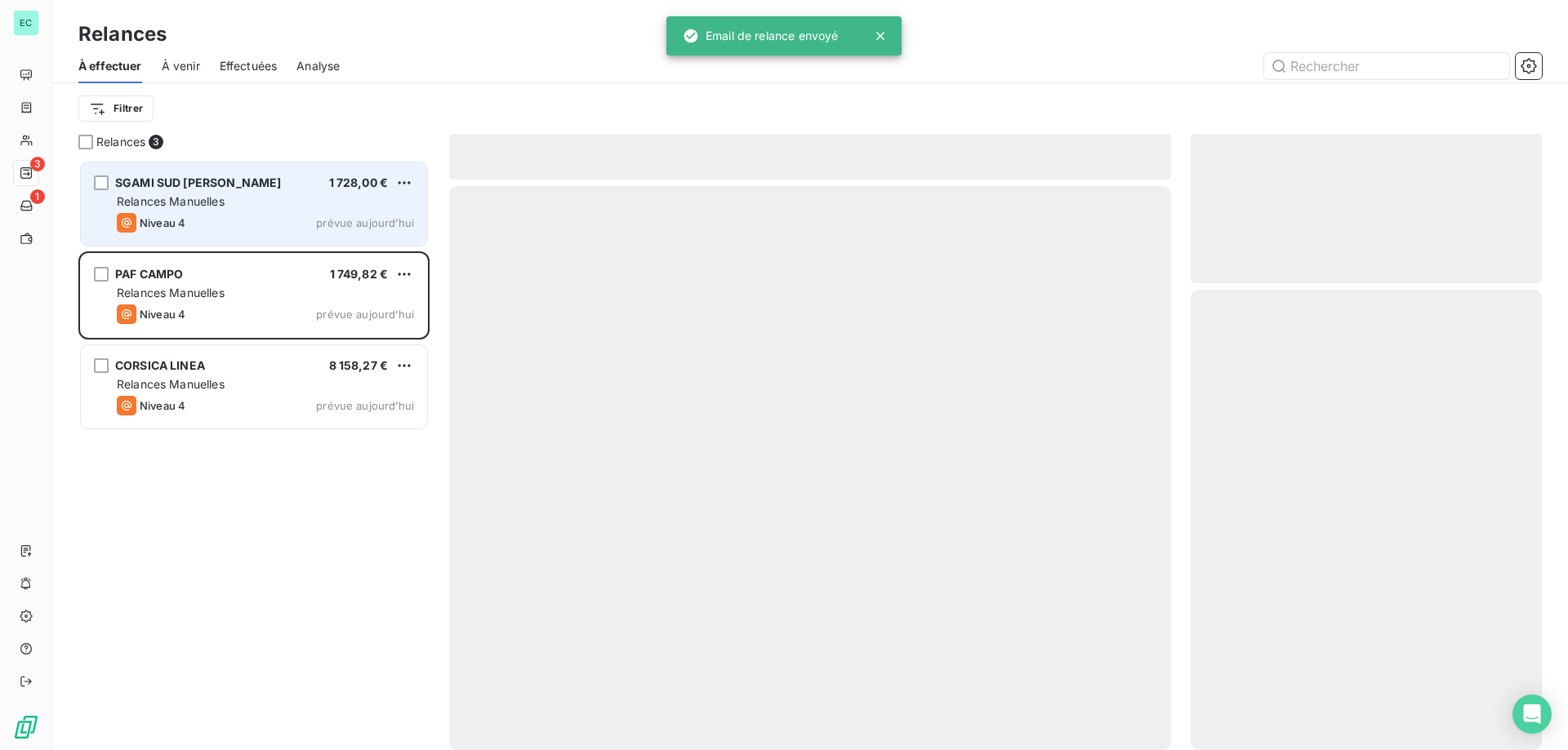
click at [352, 209] on div "Relances Manuelles" at bounding box center [266, 201] width 297 height 16
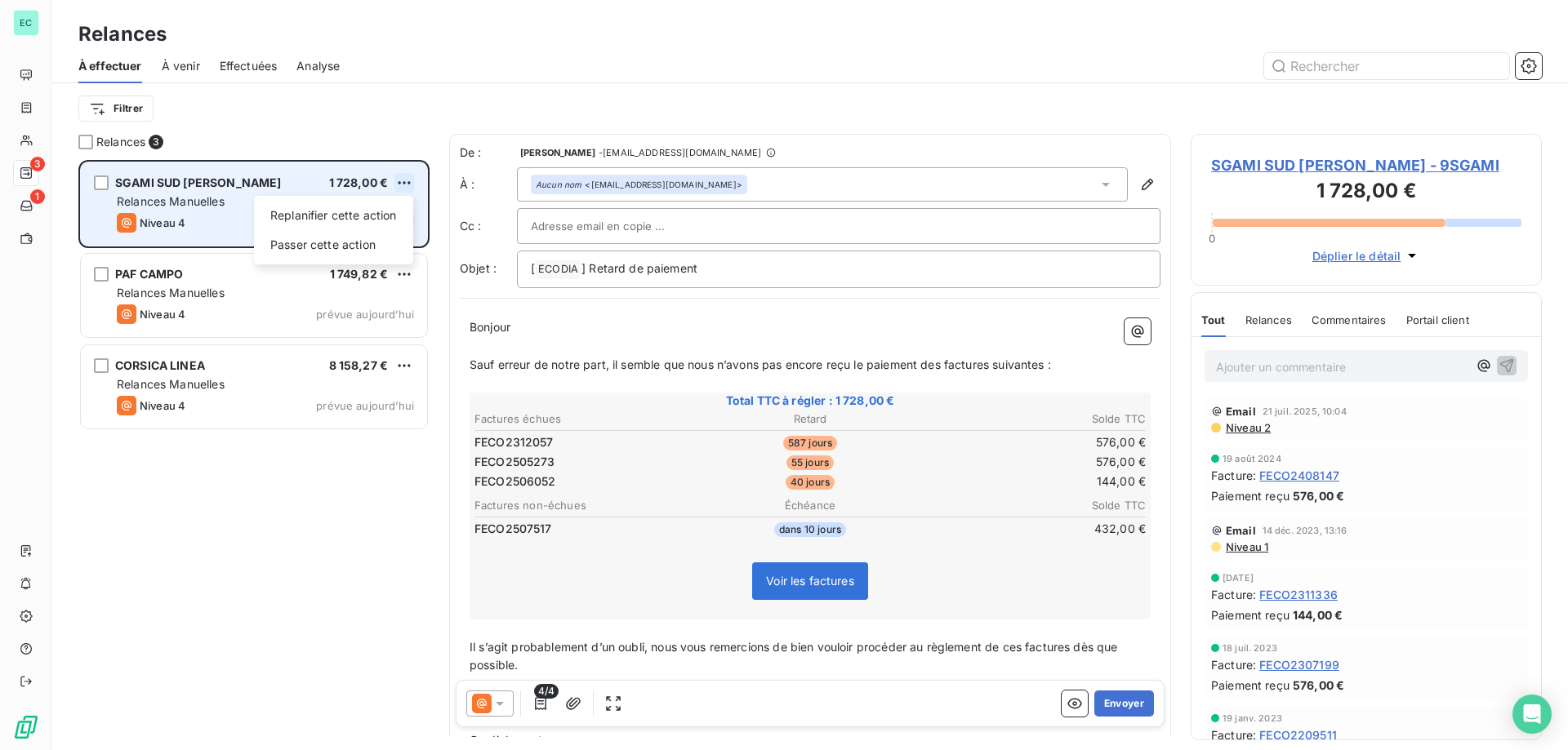
click at [408, 182] on html "EC 3 1 Relances À effectuer À venir Effectuées Analyse Filtrer Relances 3 SGAMI…" at bounding box center [784, 375] width 1568 height 750
click at [393, 248] on div "Passer cette action" at bounding box center [334, 245] width 147 height 26
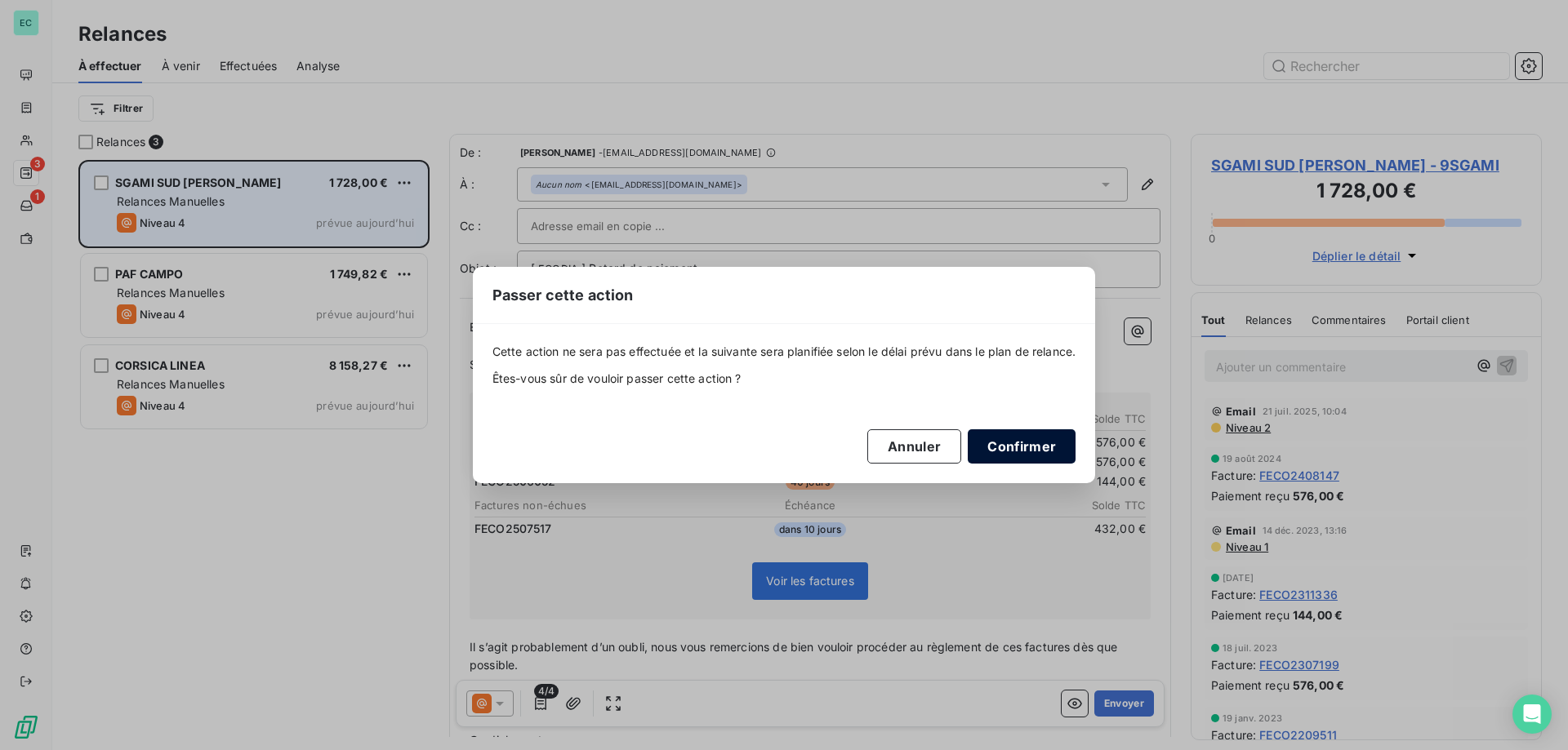
click at [1022, 440] on button "Confirmer" at bounding box center [1022, 446] width 108 height 35
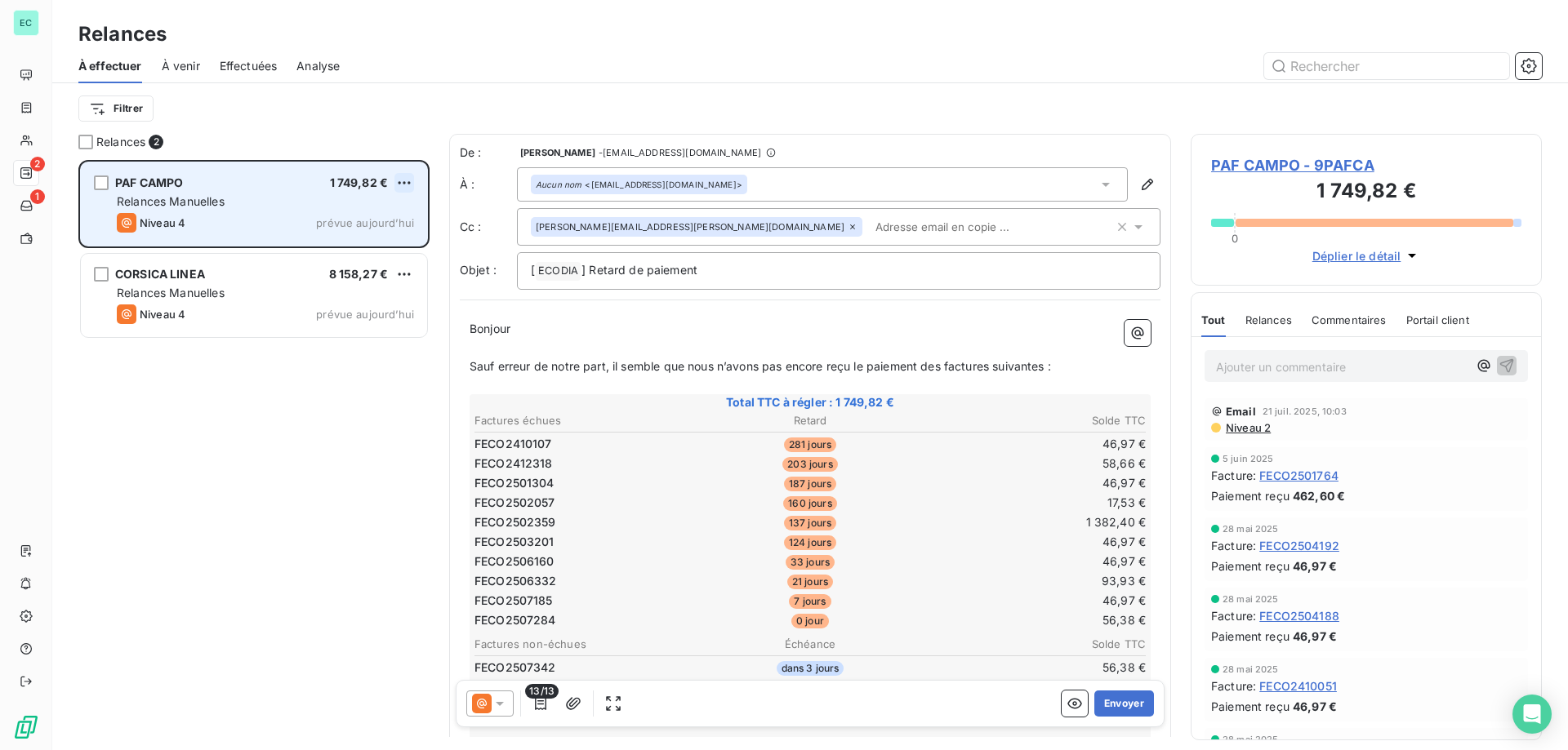
click at [406, 187] on html "EC 2 1 Relances À effectuer À venir Effectuées Analyse Filtrer Relances 2 PAF C…" at bounding box center [784, 375] width 1568 height 750
click at [346, 245] on div "Passer cette action" at bounding box center [334, 245] width 147 height 26
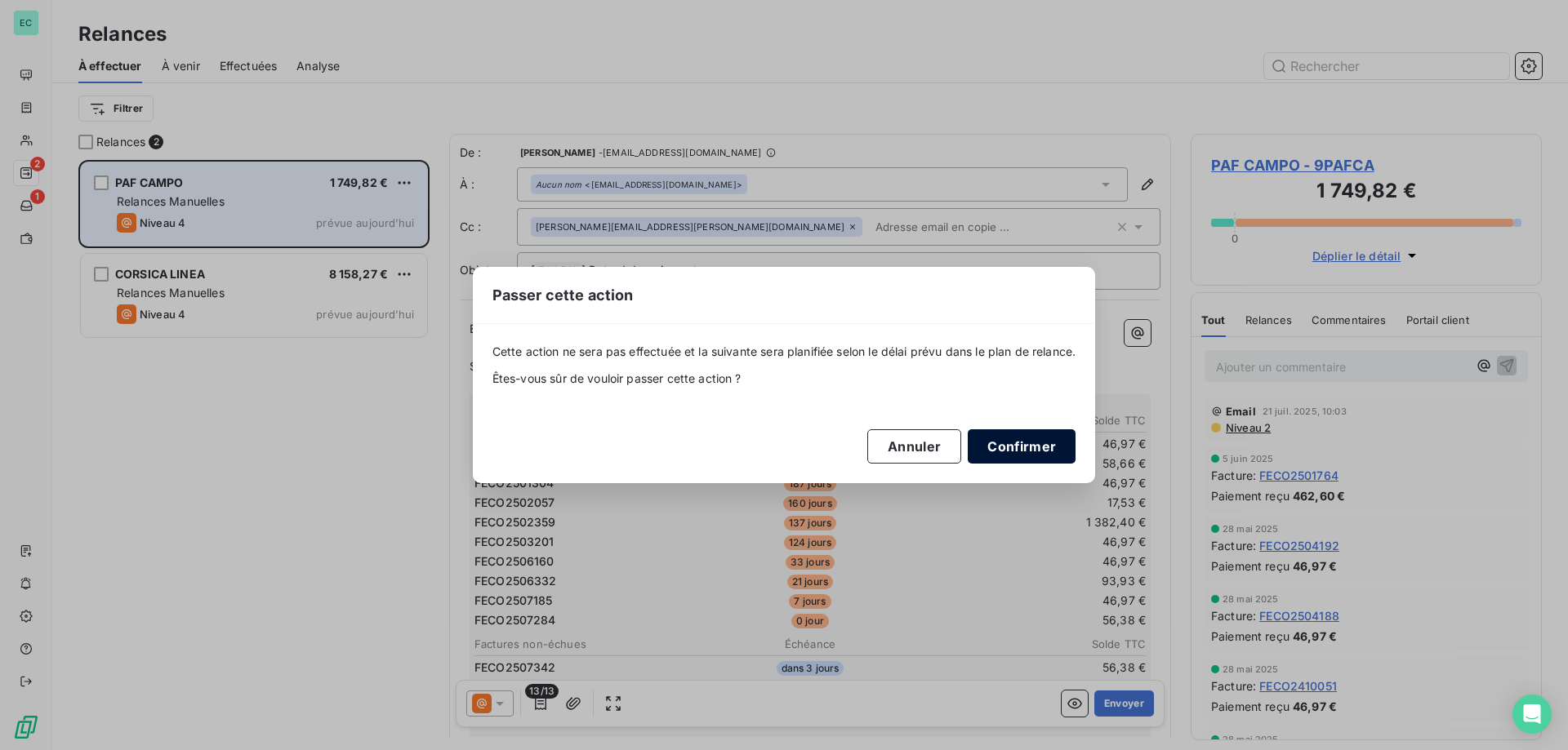
click at [1018, 442] on button "Confirmer" at bounding box center [1022, 446] width 108 height 35
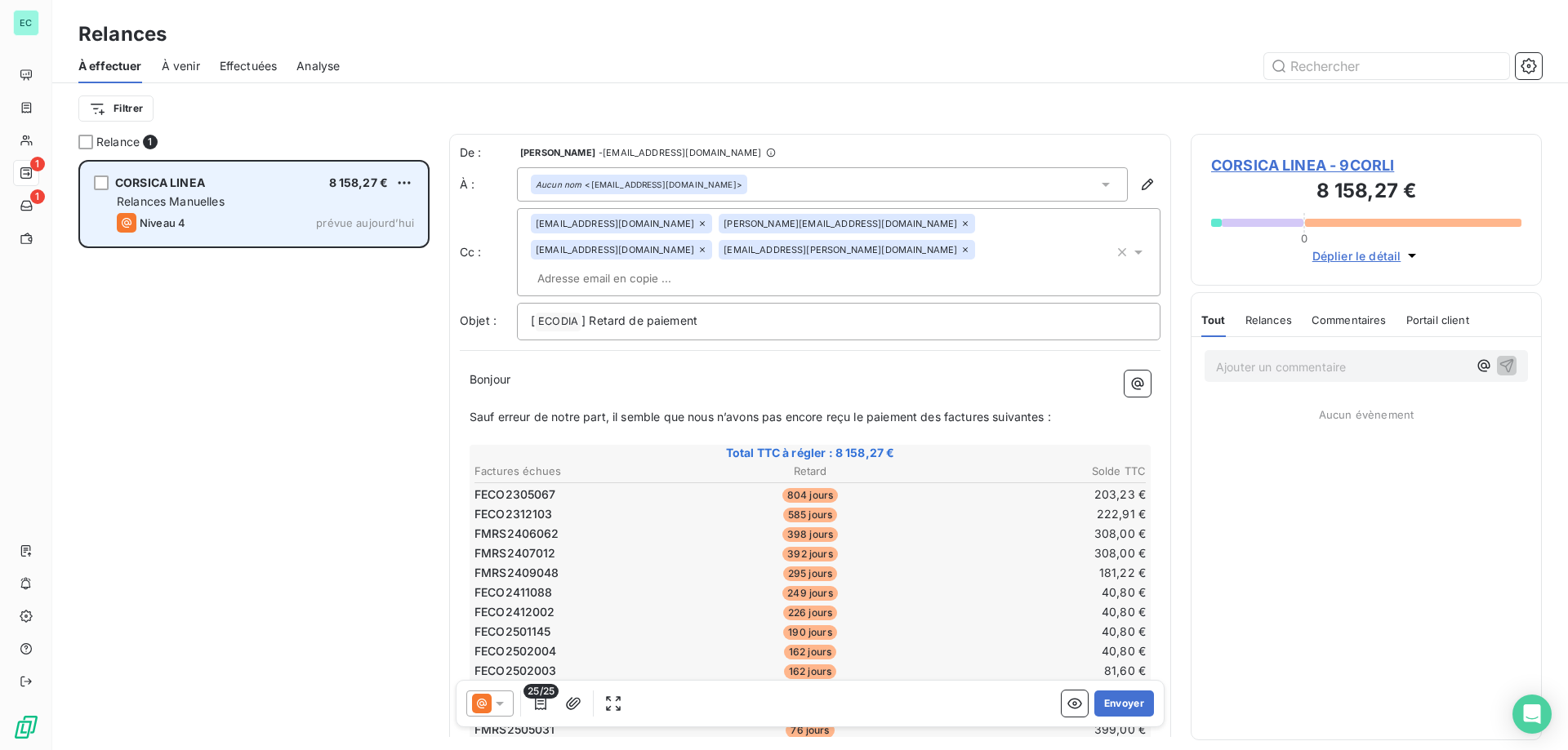
click at [414, 188] on div "CORSICA LINEA 8 158,27 € Relances Manuelles Niveau 4 prévue aujourd’hui" at bounding box center [254, 204] width 346 height 83
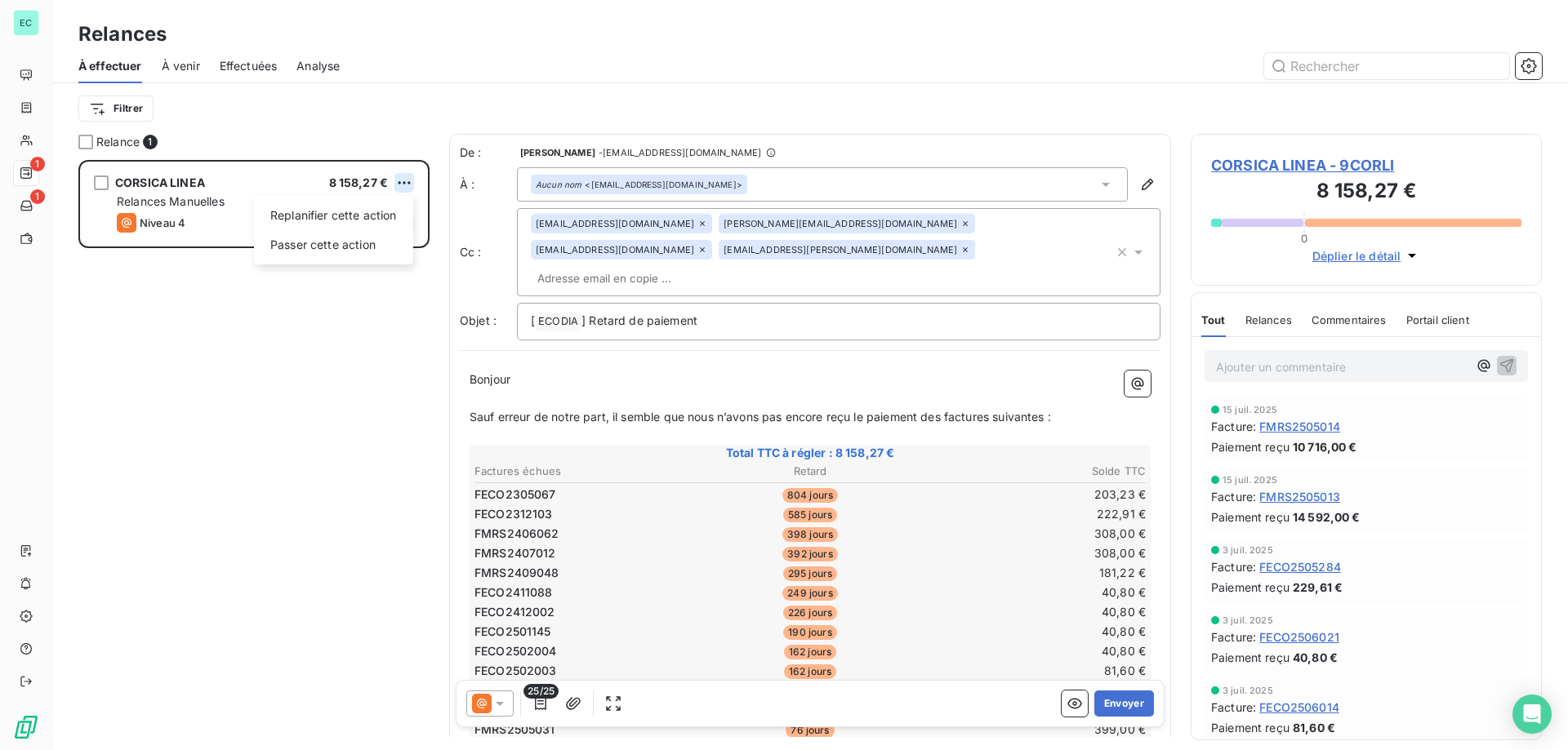
click at [409, 181] on html "EC 1 1 Relances À effectuer À venir Effectuées Analyse Filtrer Relance 1 CORSIC…" at bounding box center [784, 375] width 1568 height 750
click at [387, 249] on div "Passer cette action" at bounding box center [334, 245] width 147 height 26
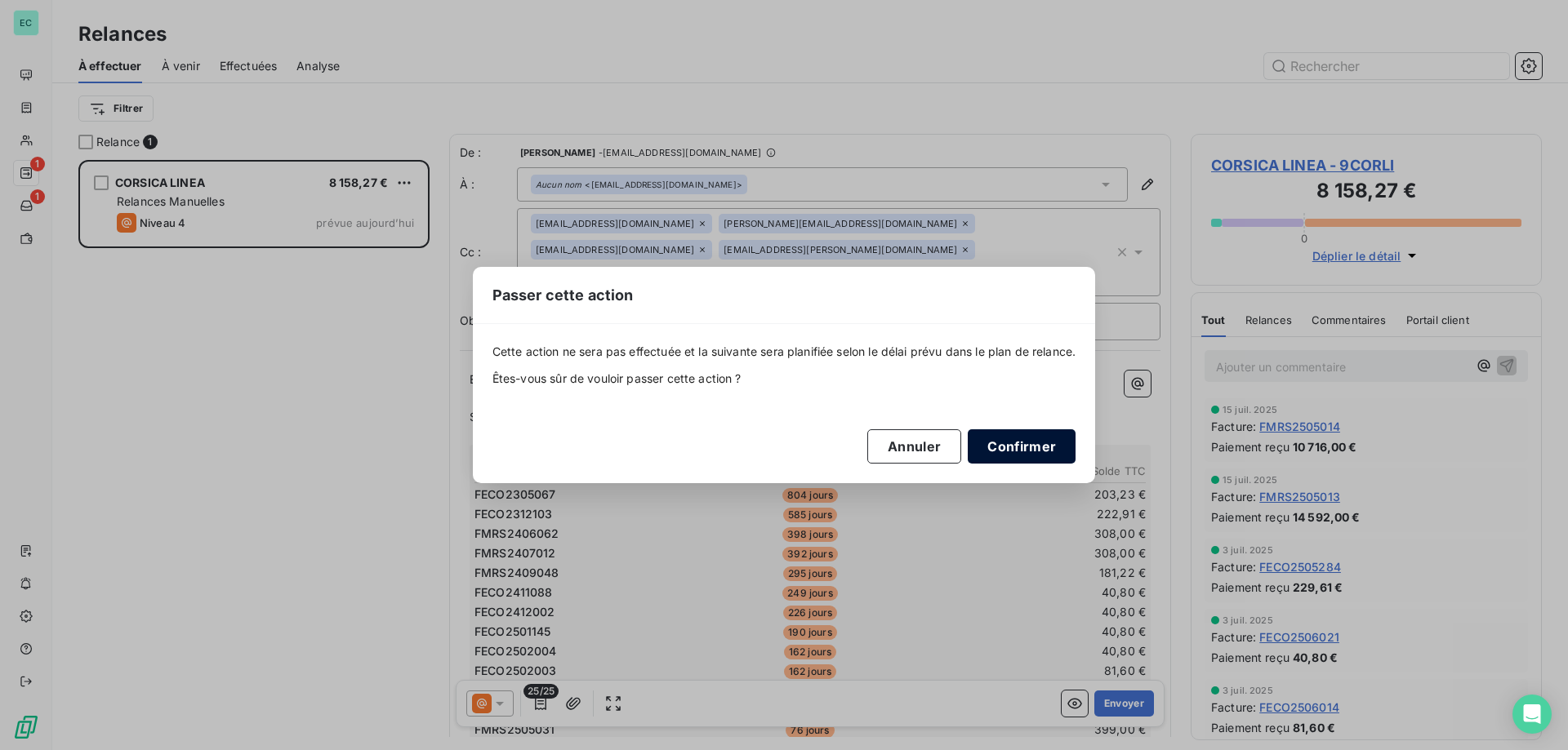
click at [1045, 447] on button "Confirmer" at bounding box center [1022, 446] width 108 height 35
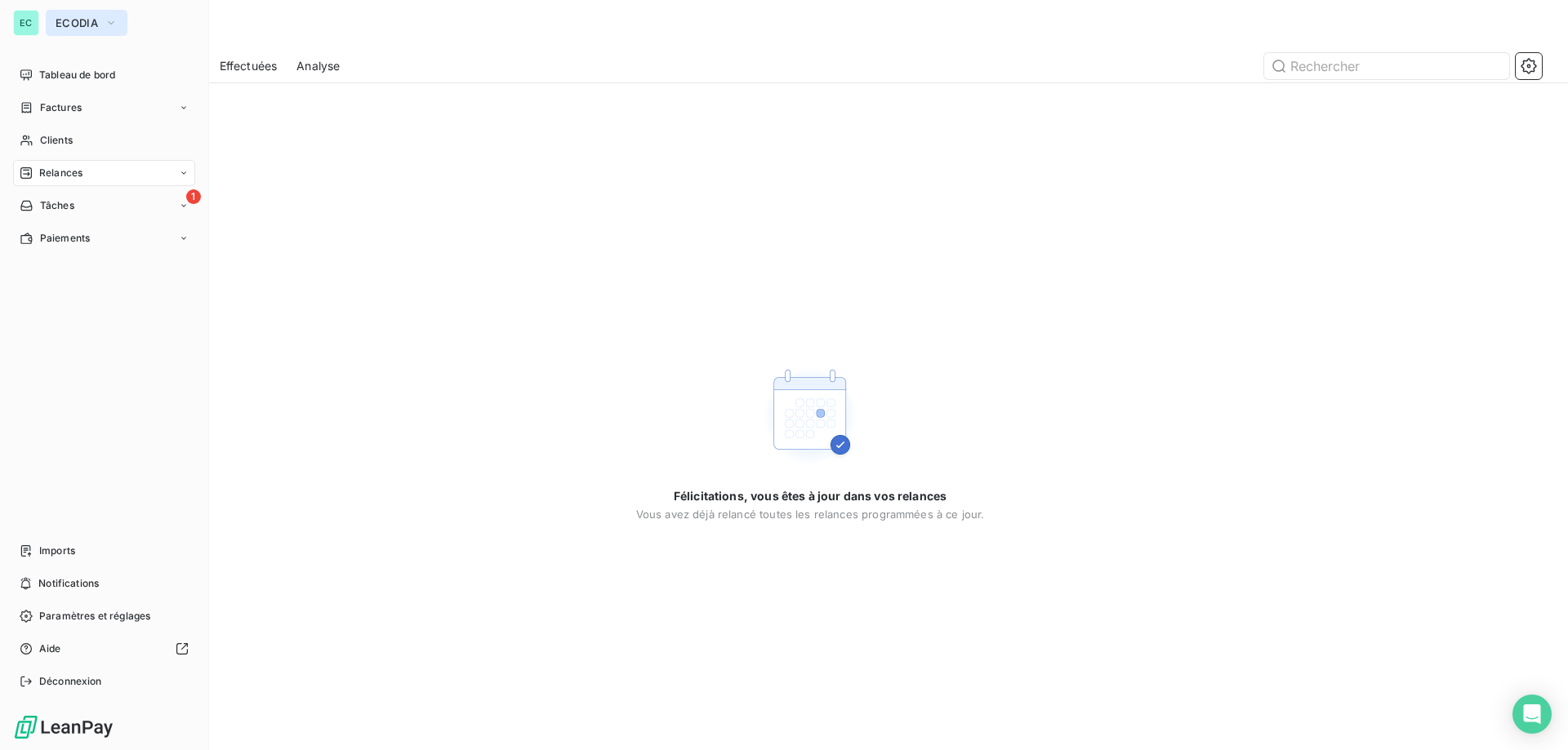
click at [65, 27] on span "ECODIA" at bounding box center [76, 22] width 43 height 13
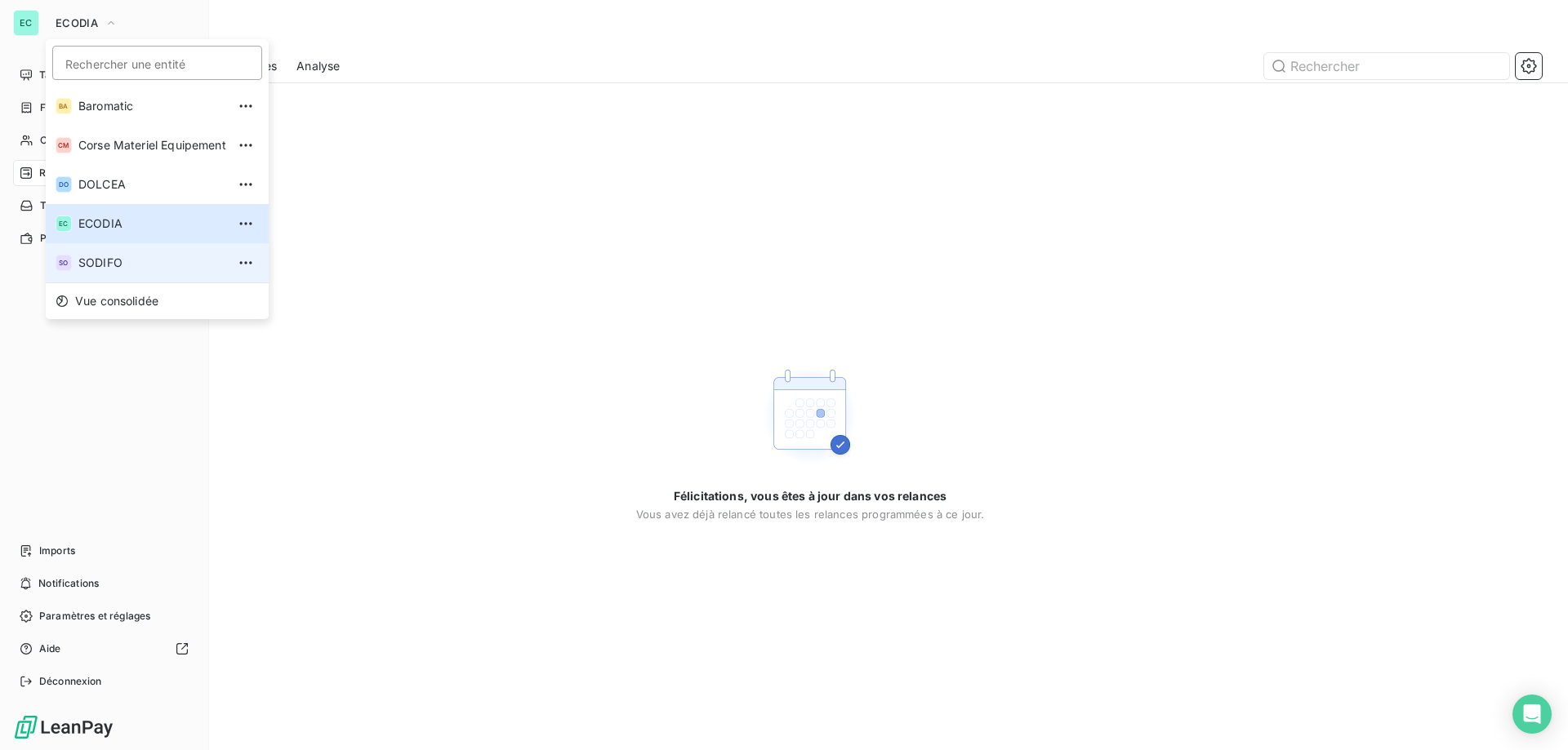
click at [114, 262] on span "SODIFO" at bounding box center [152, 263] width 148 height 16
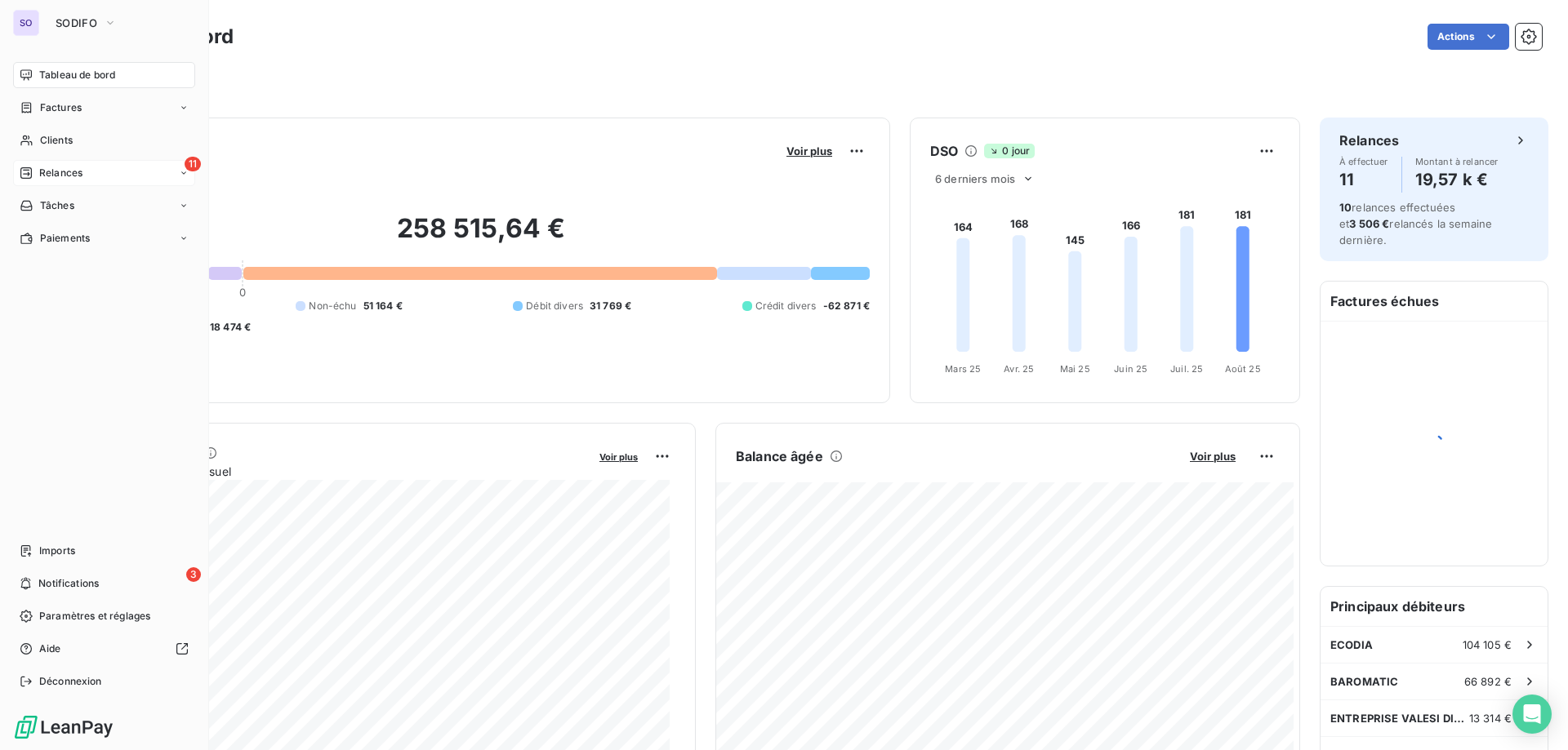
click at [40, 169] on span "Relances" at bounding box center [61, 172] width 44 height 15
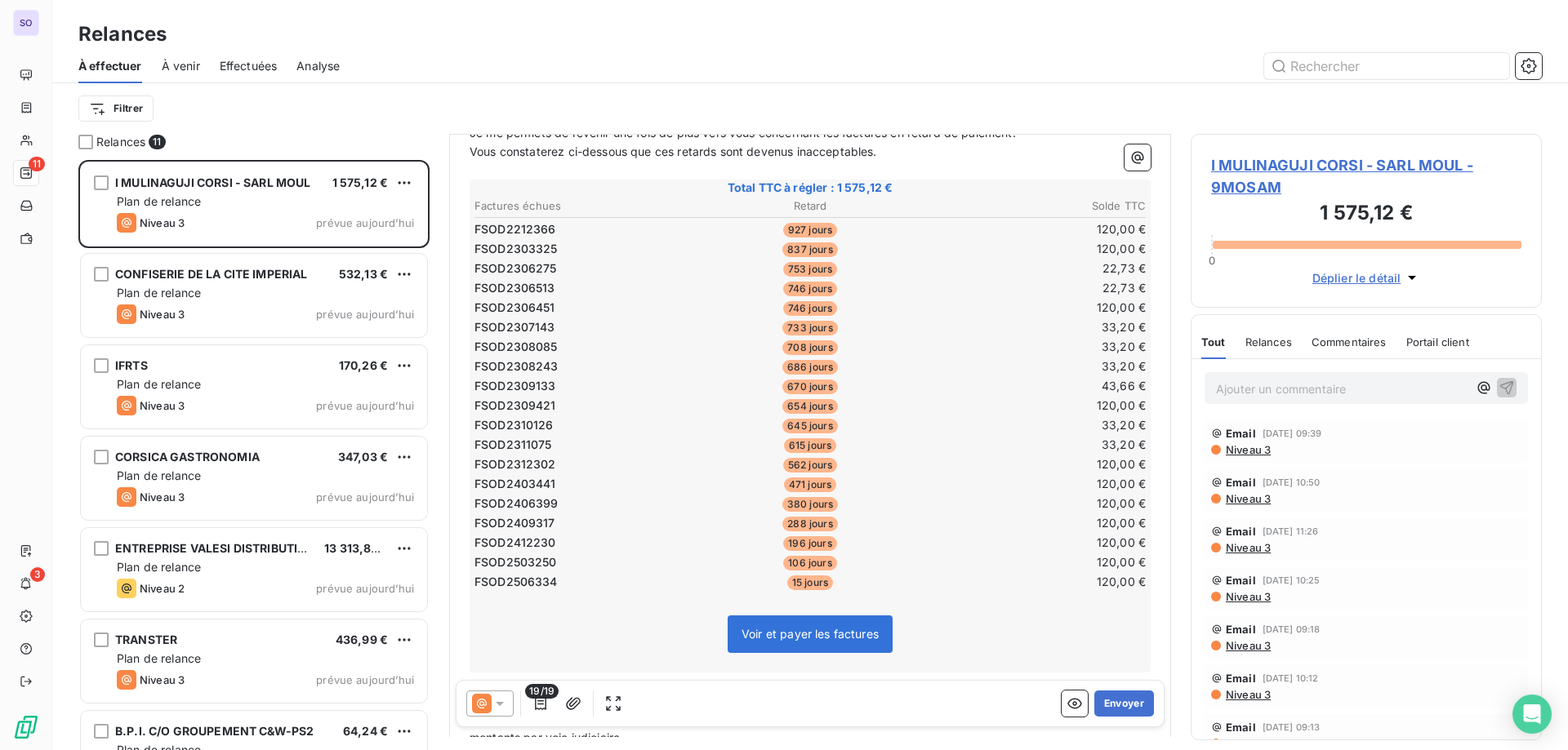
scroll to position [459, 0]
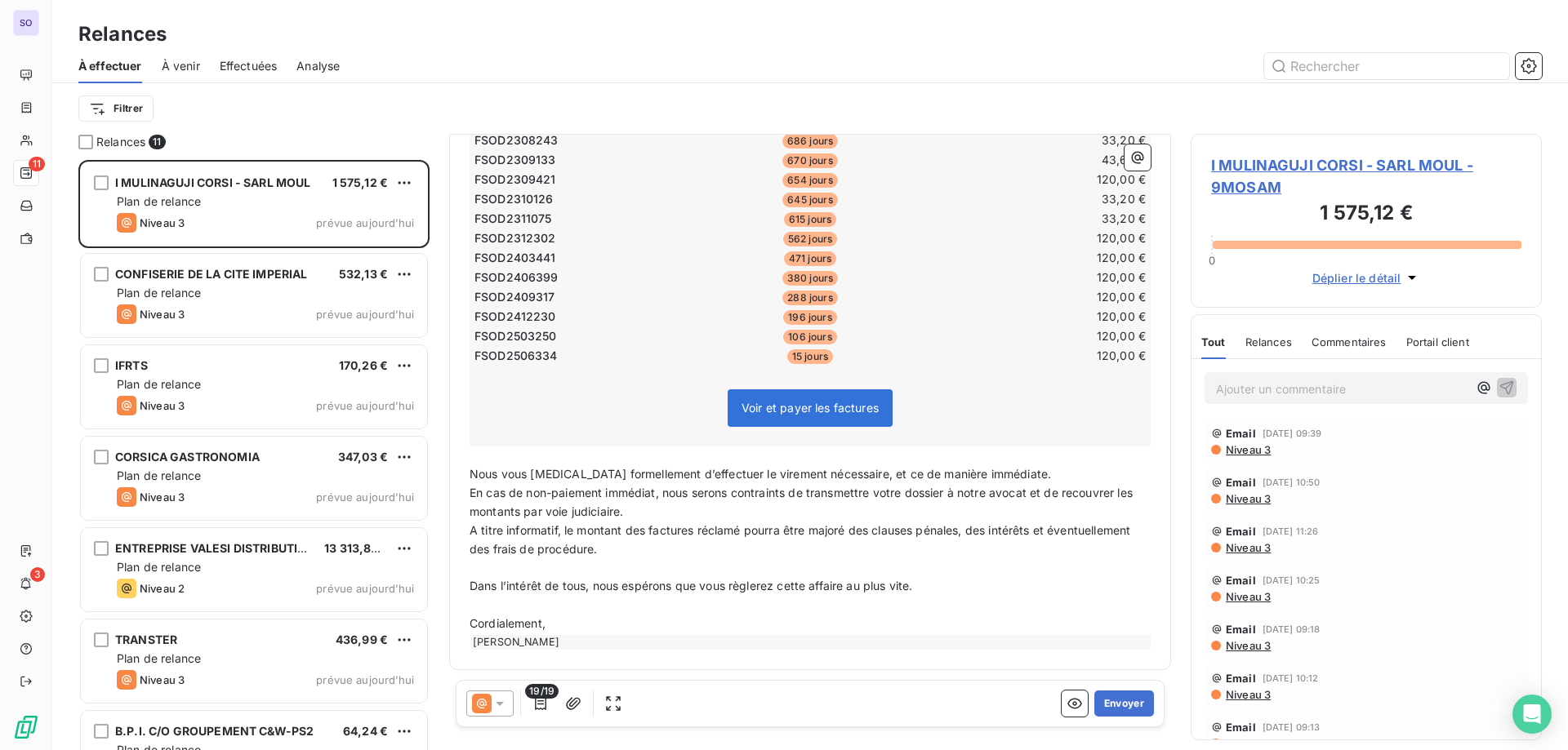
click at [508, 710] on div at bounding box center [491, 703] width 48 height 26
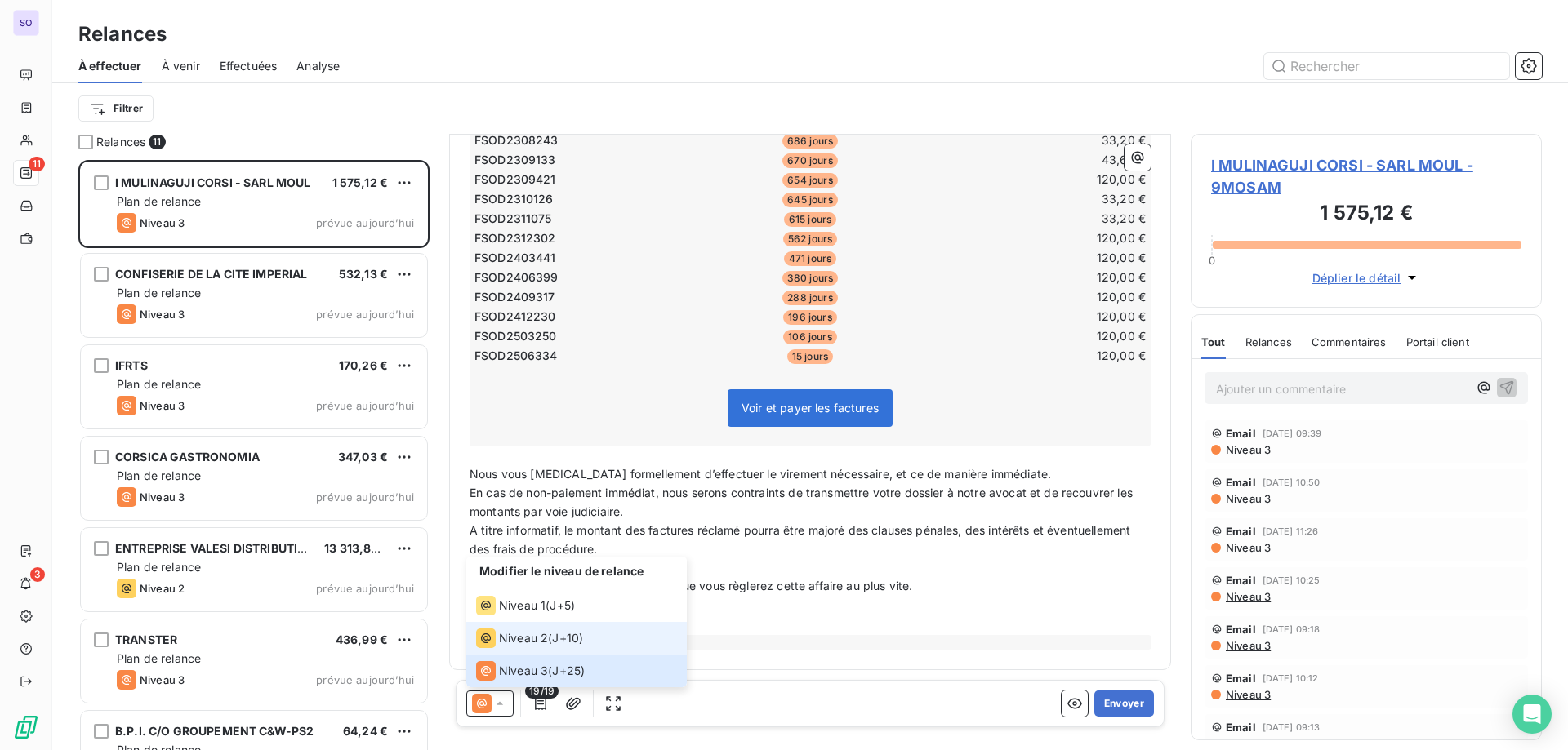
click at [529, 629] on div "Niveau 2" at bounding box center [511, 639] width 72 height 20
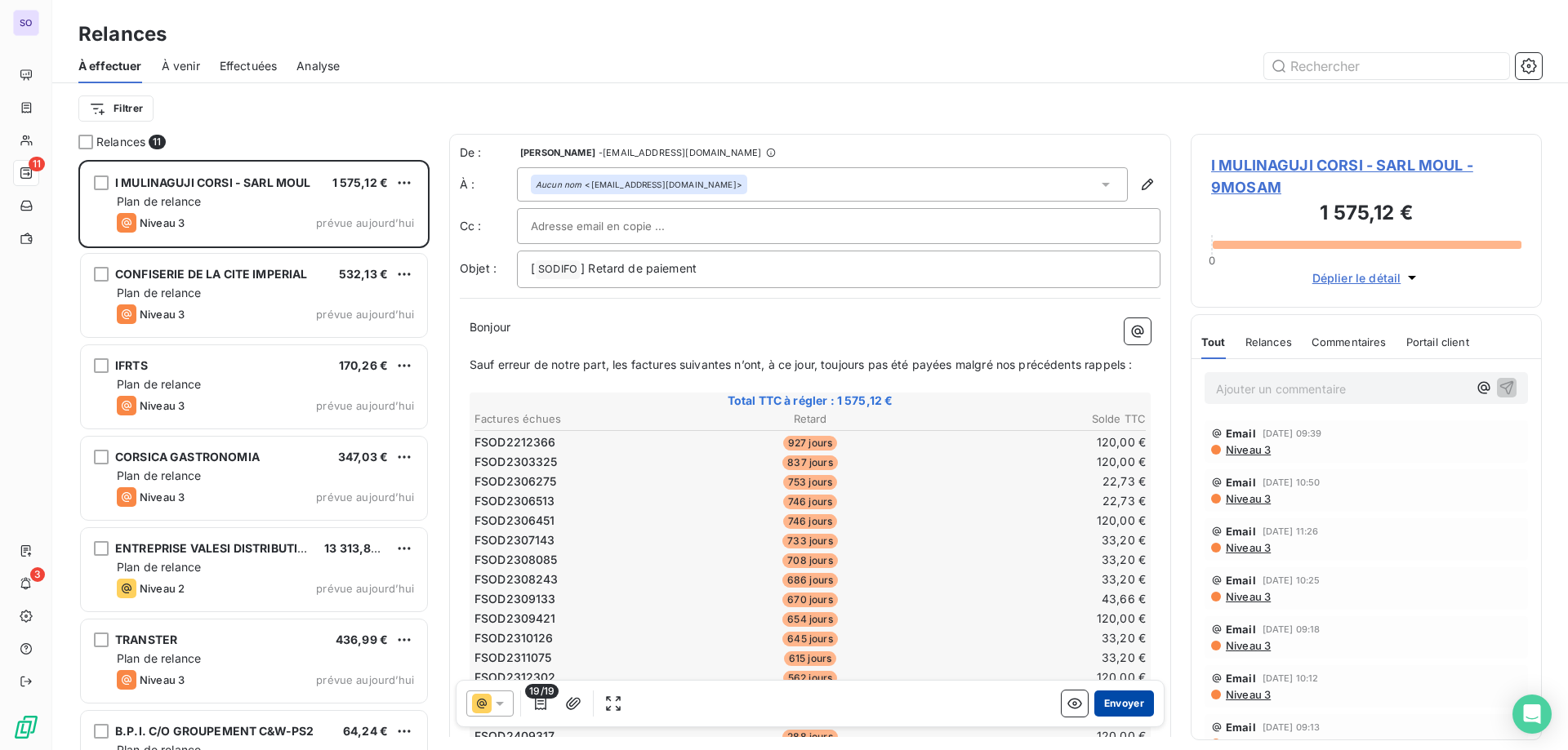
click at [1106, 701] on button "Envoyer" at bounding box center [1124, 703] width 59 height 26
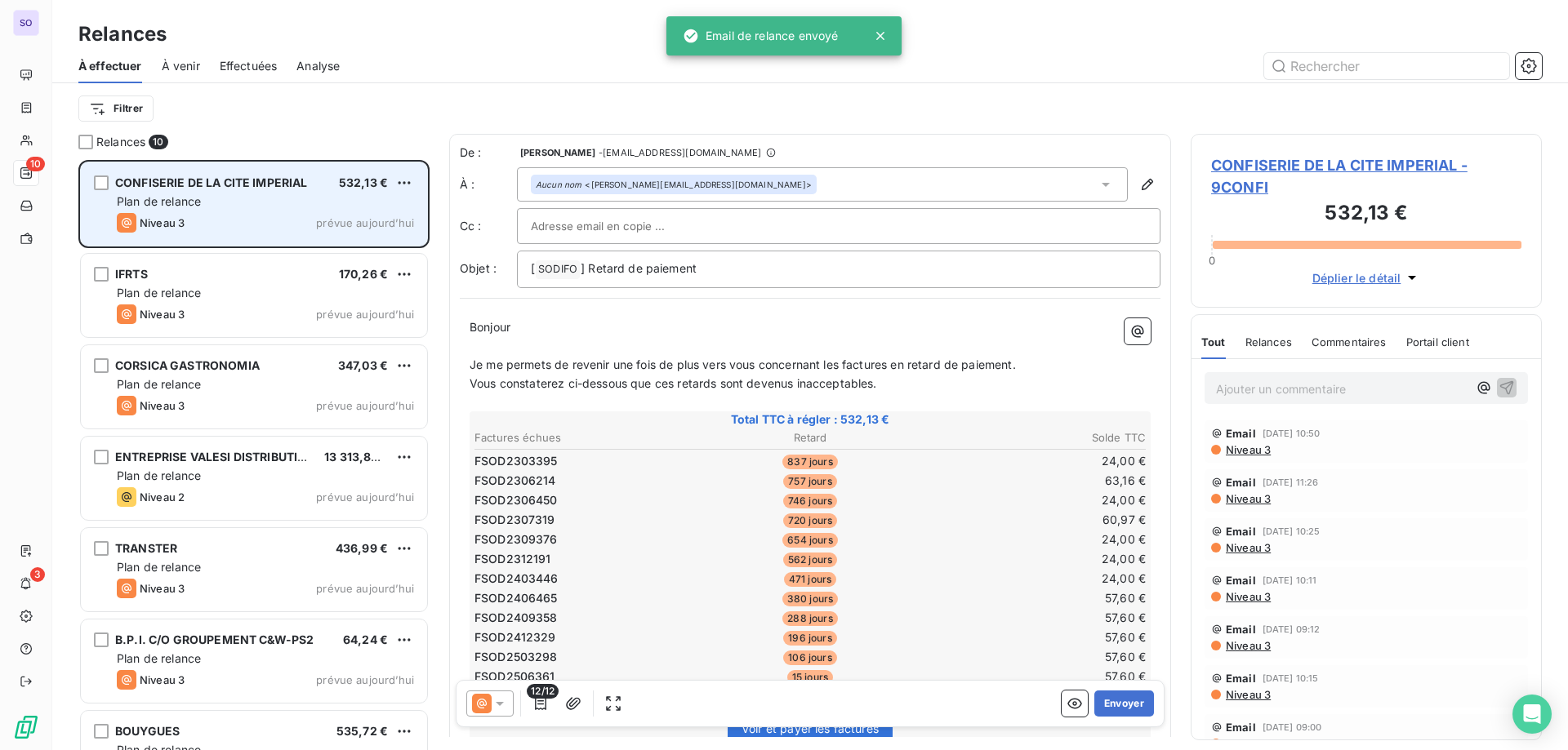
click at [375, 201] on div "Plan de relance" at bounding box center [266, 201] width 297 height 16
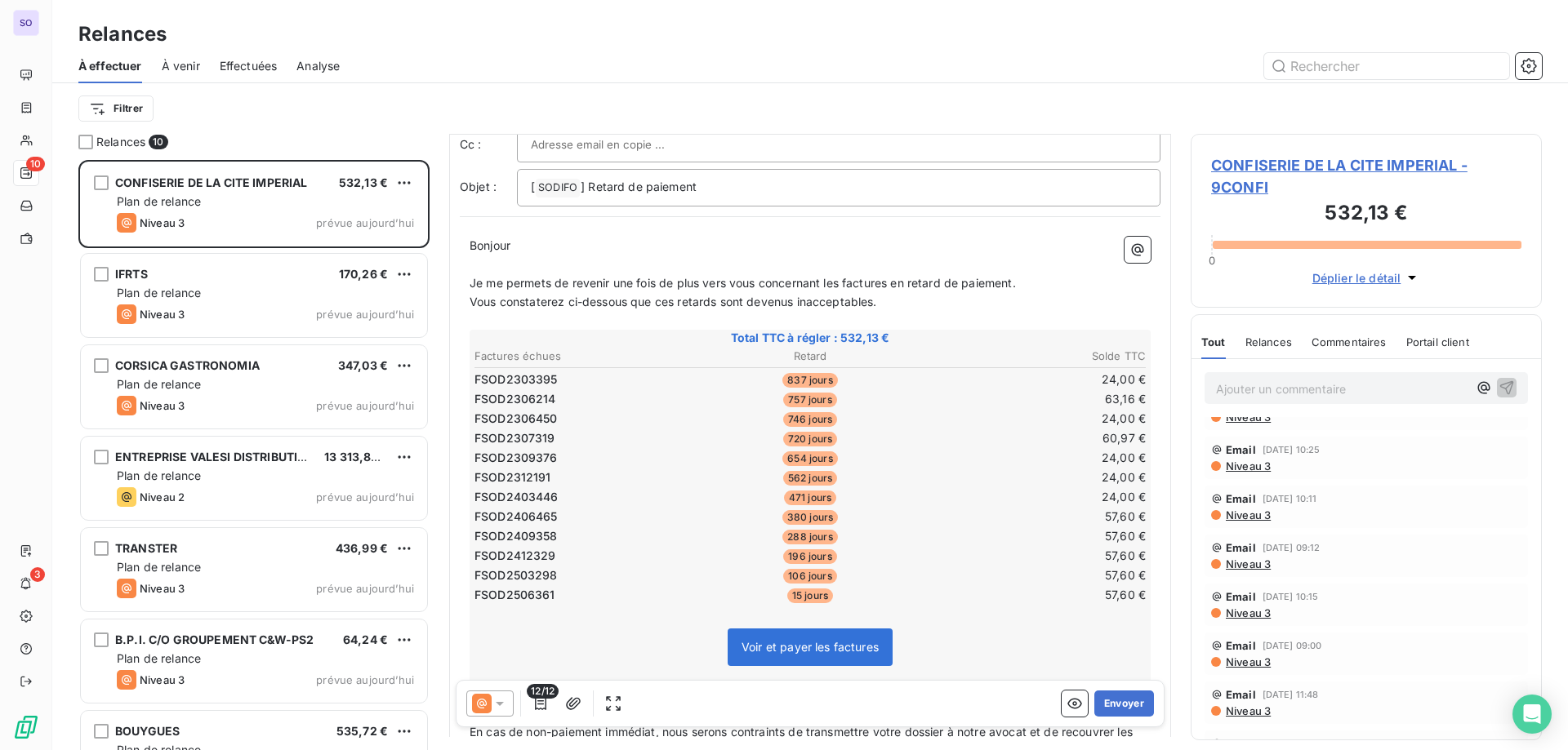
scroll to position [164, 0]
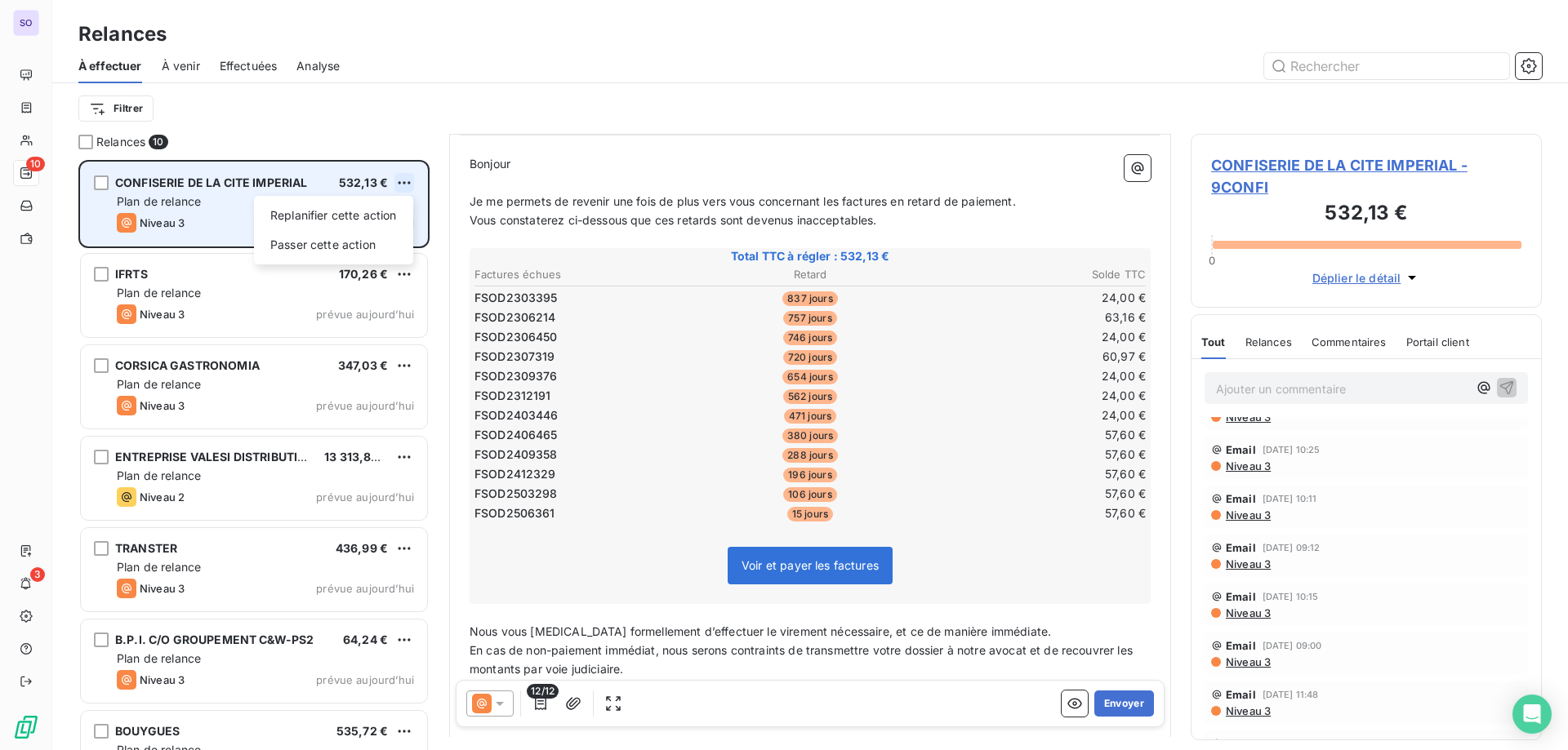
click at [398, 180] on html "SO 10 3 Relances À effectuer À venir Effectuées Analyse Filtrer Relances 10 CON…" at bounding box center [784, 375] width 1568 height 750
click at [378, 250] on div "Passer cette action" at bounding box center [334, 245] width 147 height 26
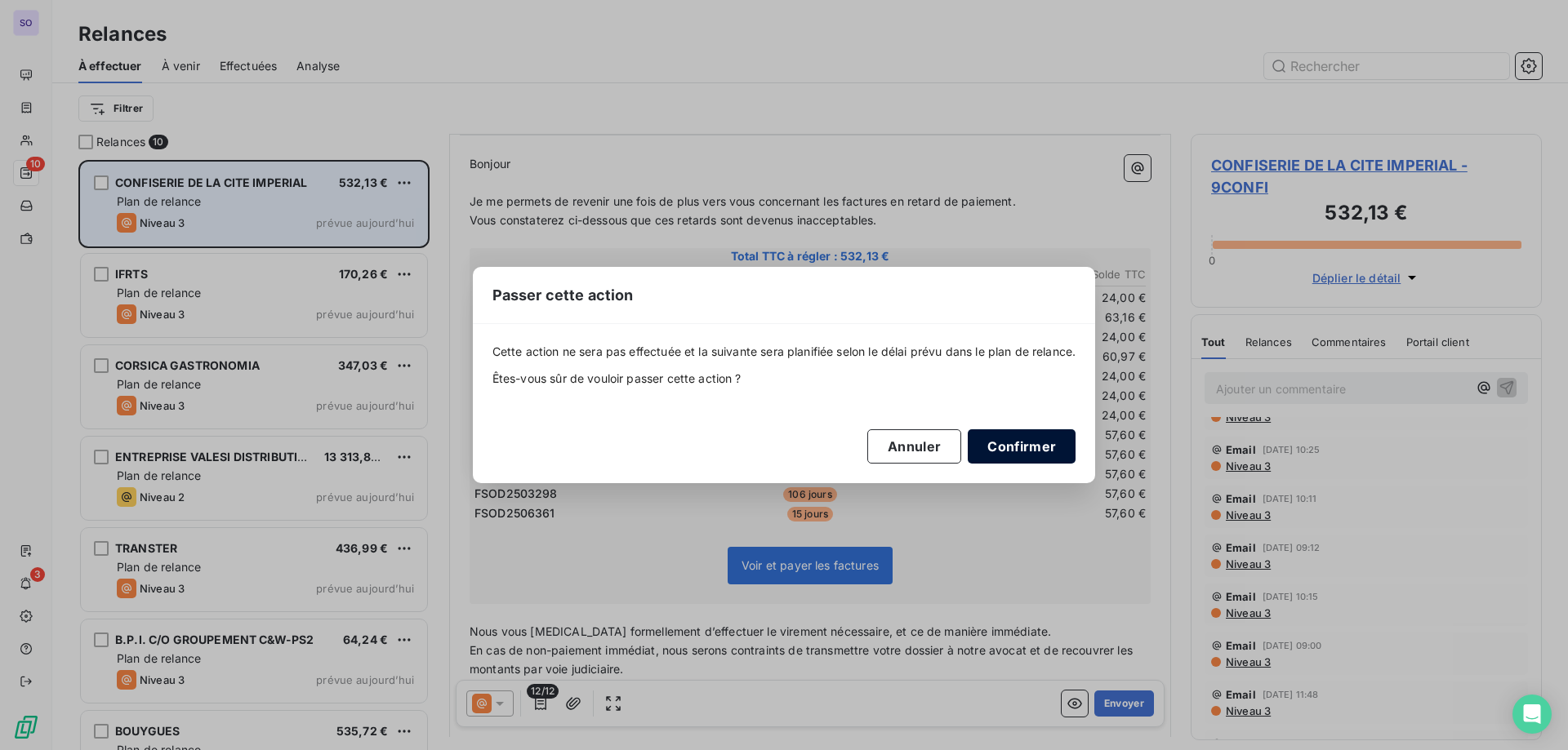
click at [1016, 438] on button "Confirmer" at bounding box center [1022, 446] width 108 height 35
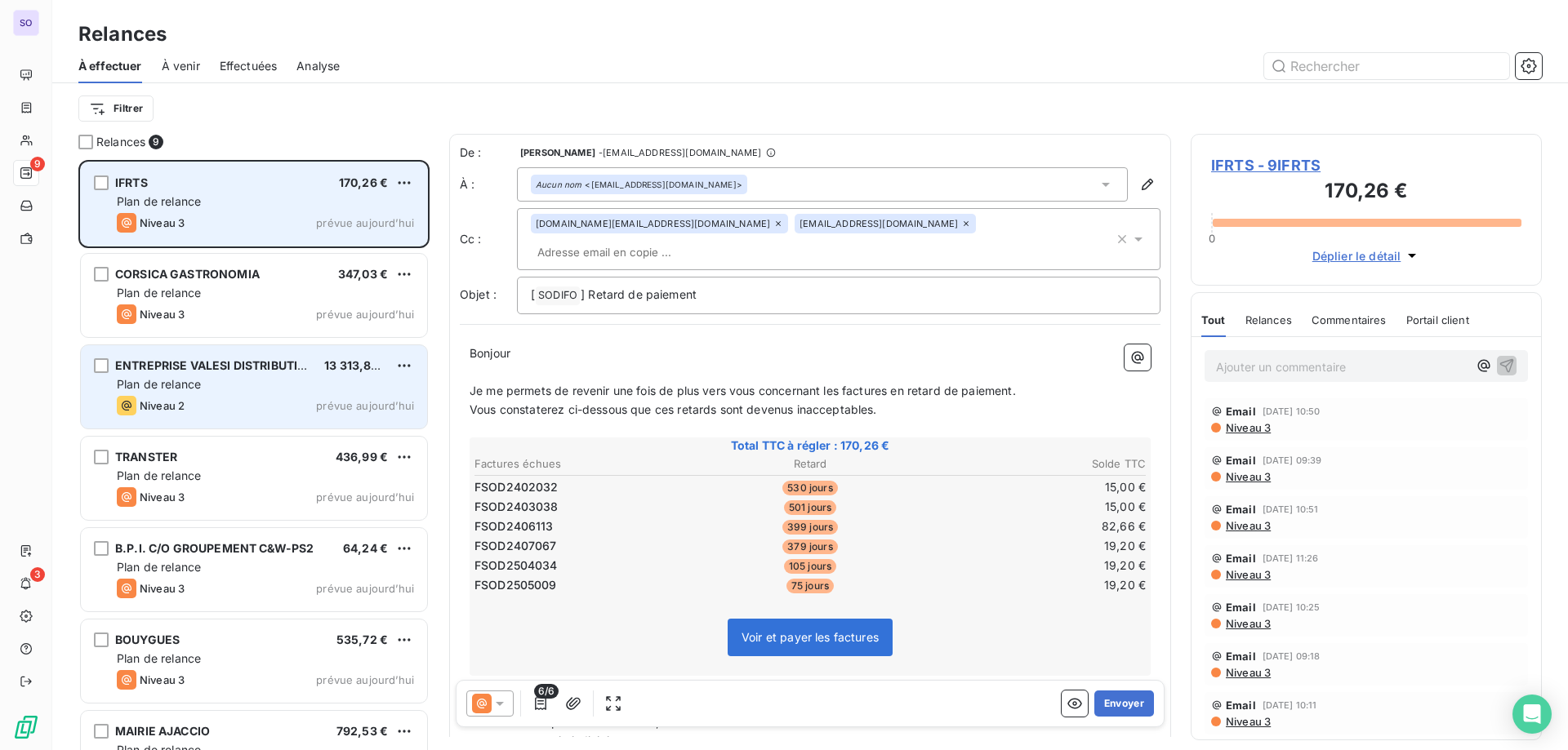
click at [232, 404] on div "Niveau 2 prévue aujourd’hui" at bounding box center [266, 406] width 297 height 20
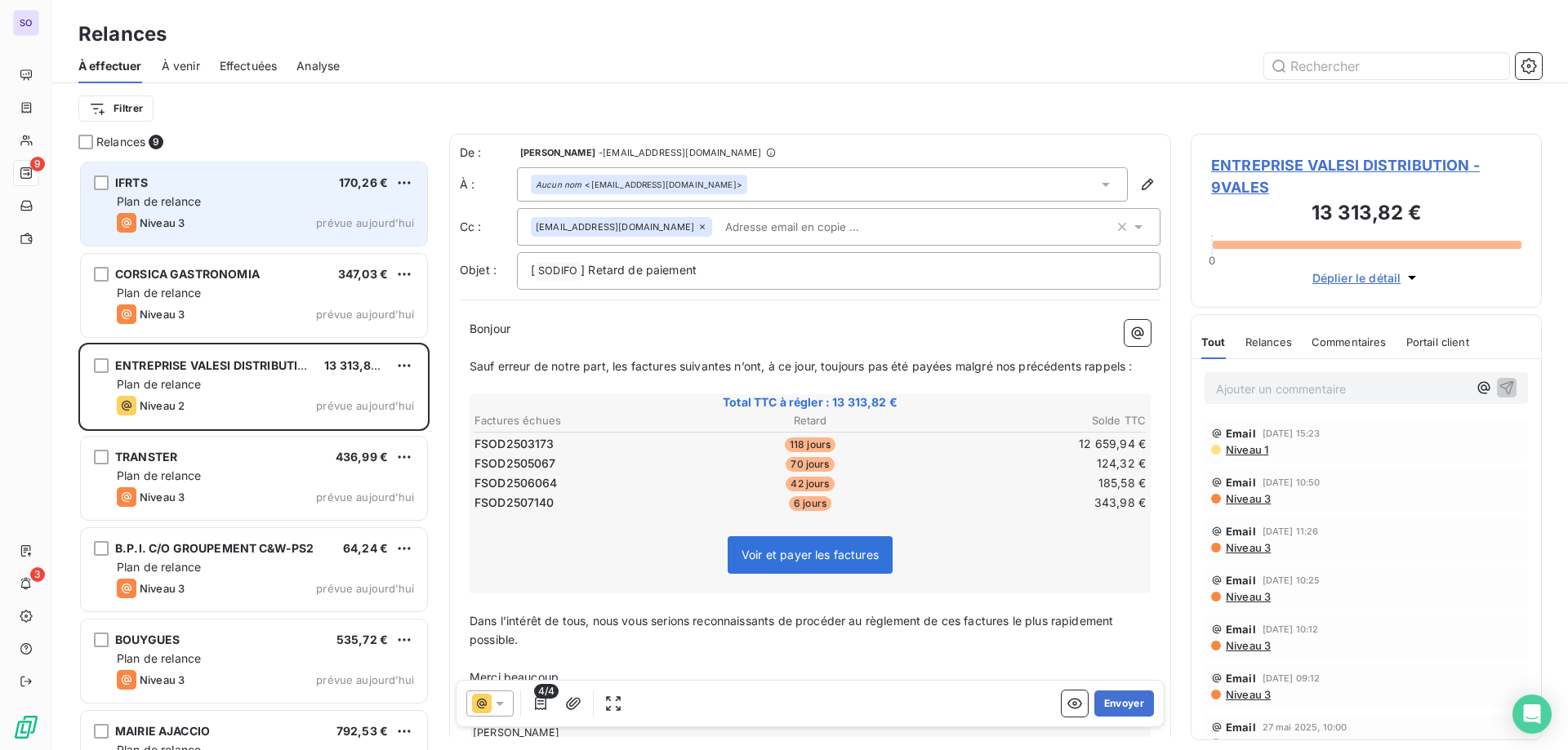
click at [504, 690] on div "4/4 Envoyer" at bounding box center [810, 703] width 709 height 48
click at [508, 716] on div at bounding box center [491, 703] width 48 height 26
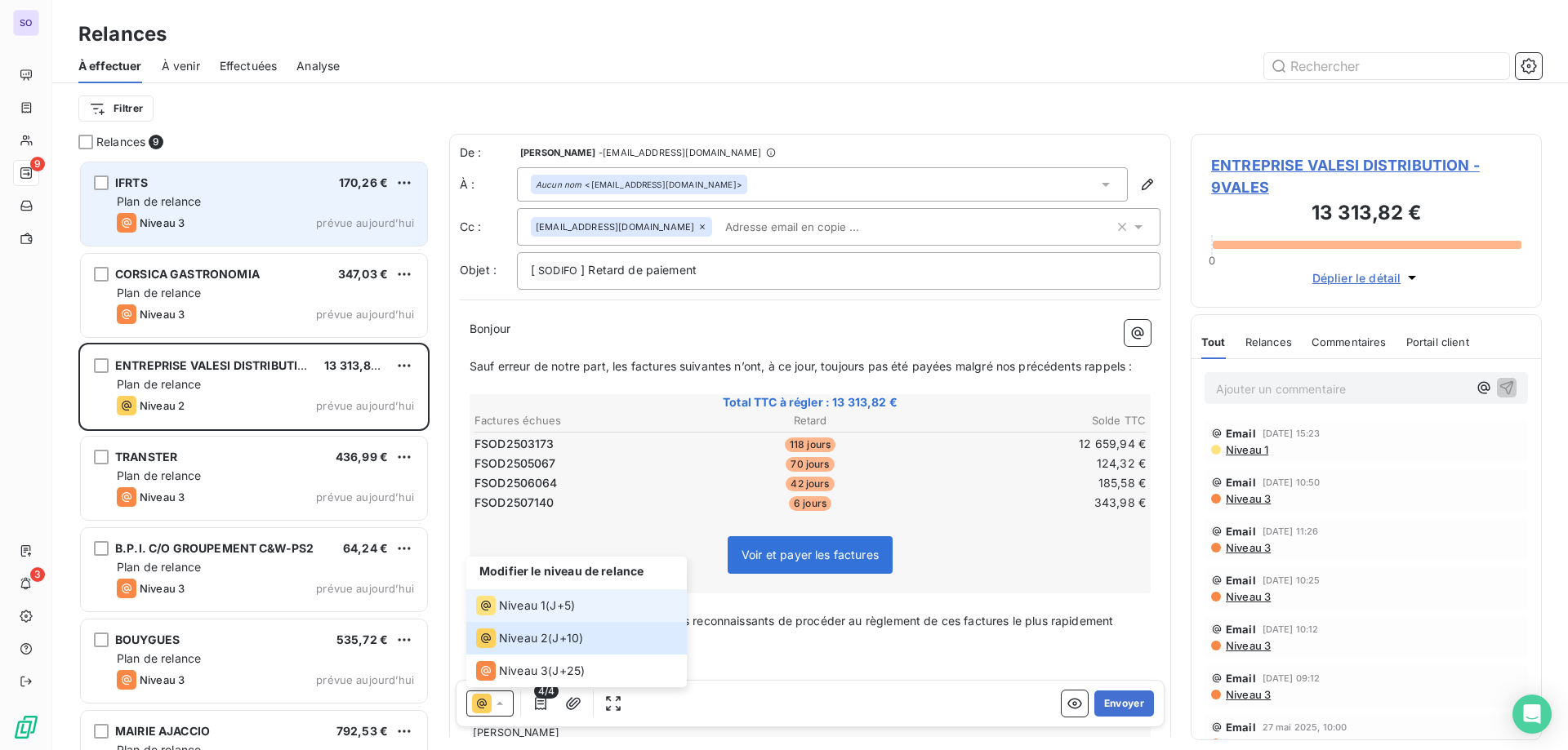
click at [539, 609] on span "Niveau 1" at bounding box center [521, 605] width 47 height 16
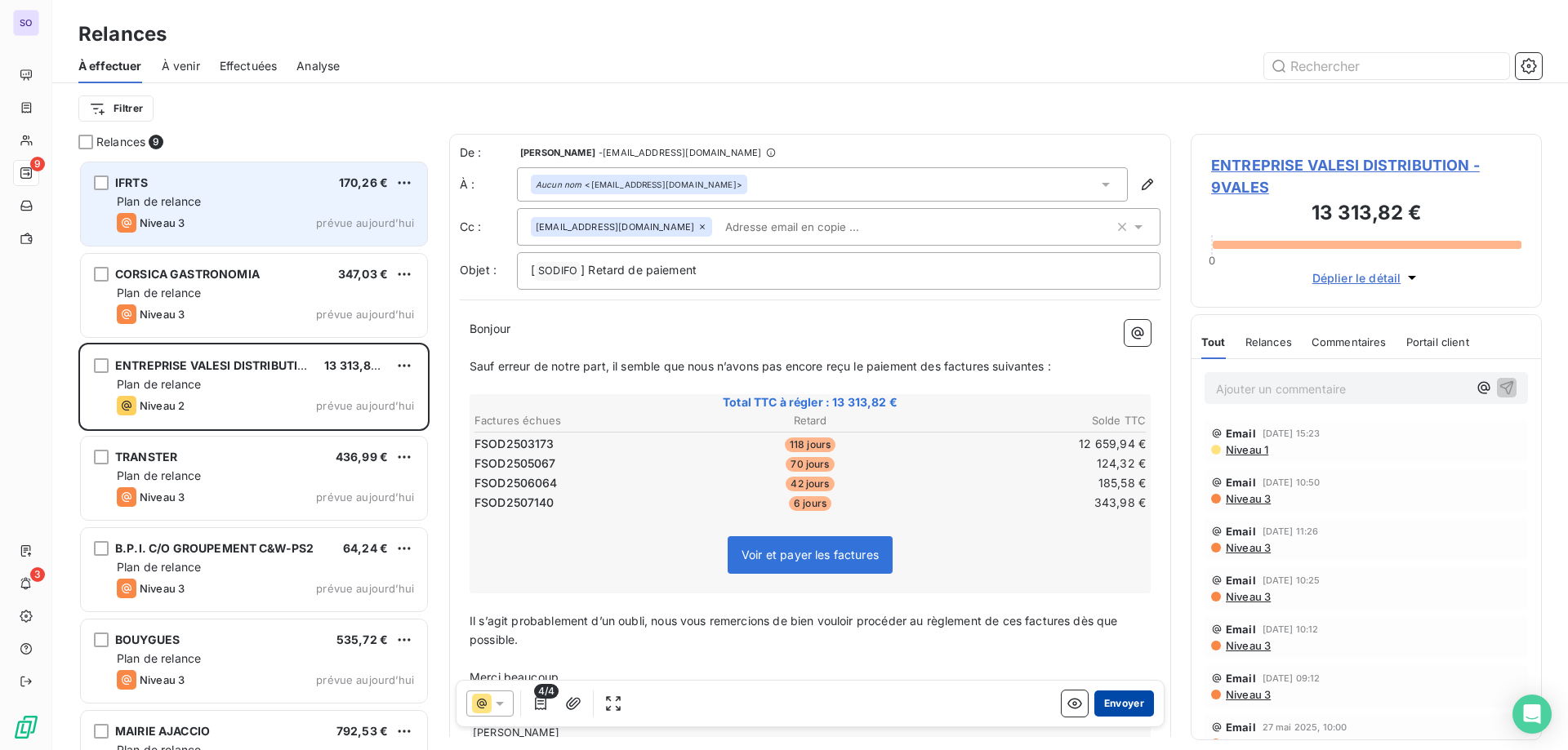
click at [1126, 698] on button "Envoyer" at bounding box center [1124, 703] width 59 height 26
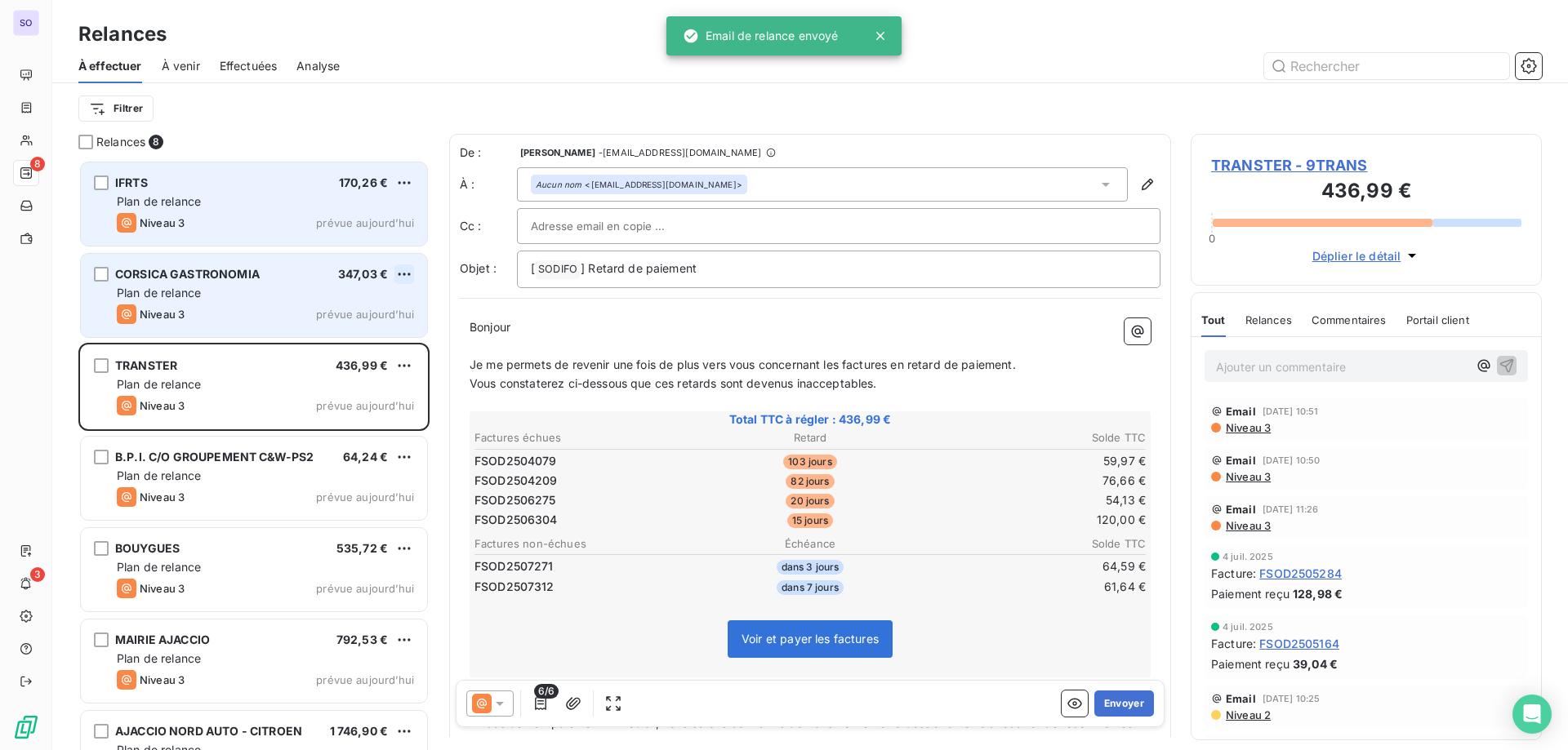
click at [401, 277] on html "SO 8 3 Relances À effectuer À venir Effectuées Analyse Filtrer Relances 8 IFRTS…" at bounding box center [784, 375] width 1568 height 750
click at [262, 305] on div "Replanifier cette action" at bounding box center [334, 307] width 147 height 26
select select "7"
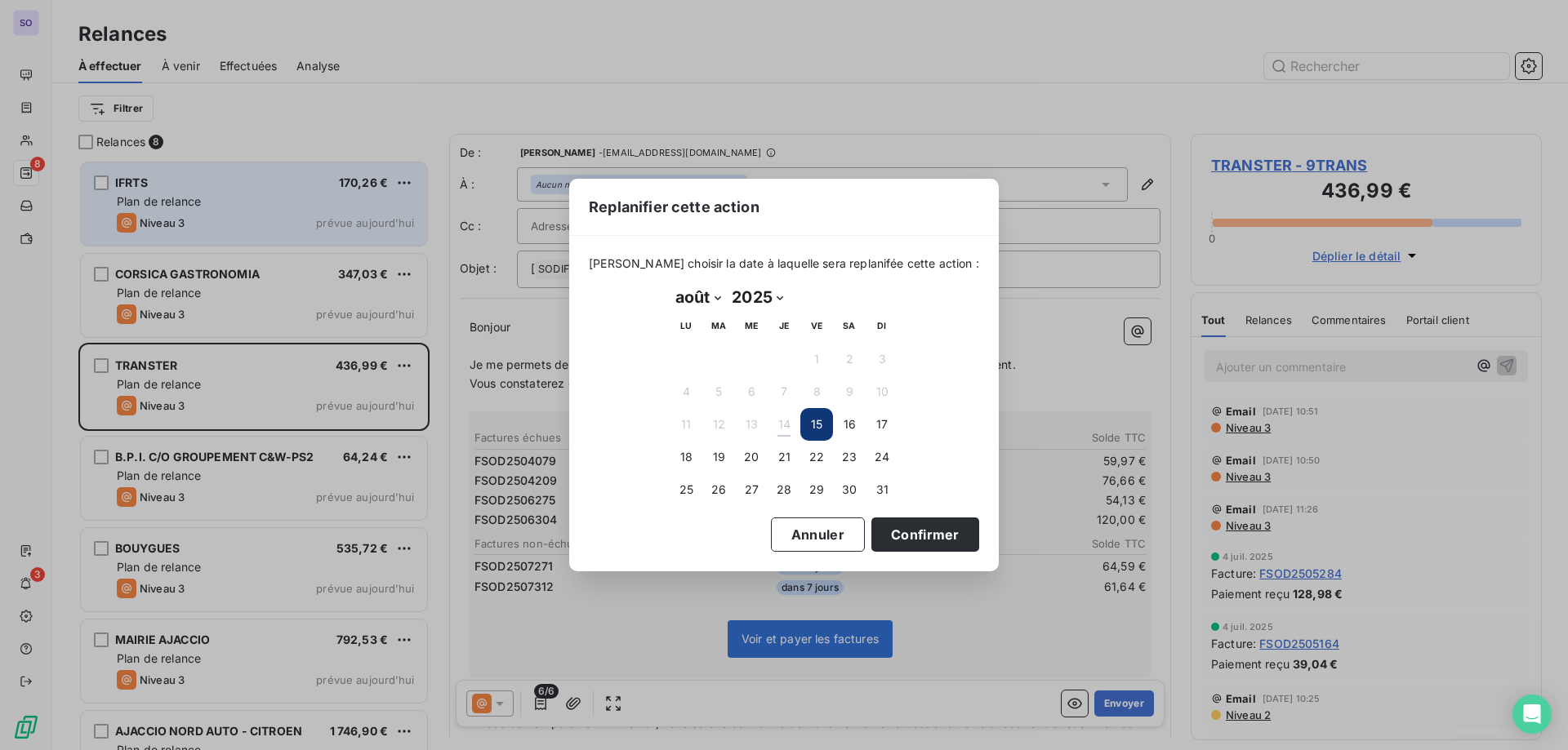
click at [341, 284] on div "Replanifier cette action Veuillez choisir la date à laquelle sera replanifée ce…" at bounding box center [784, 375] width 1568 height 750
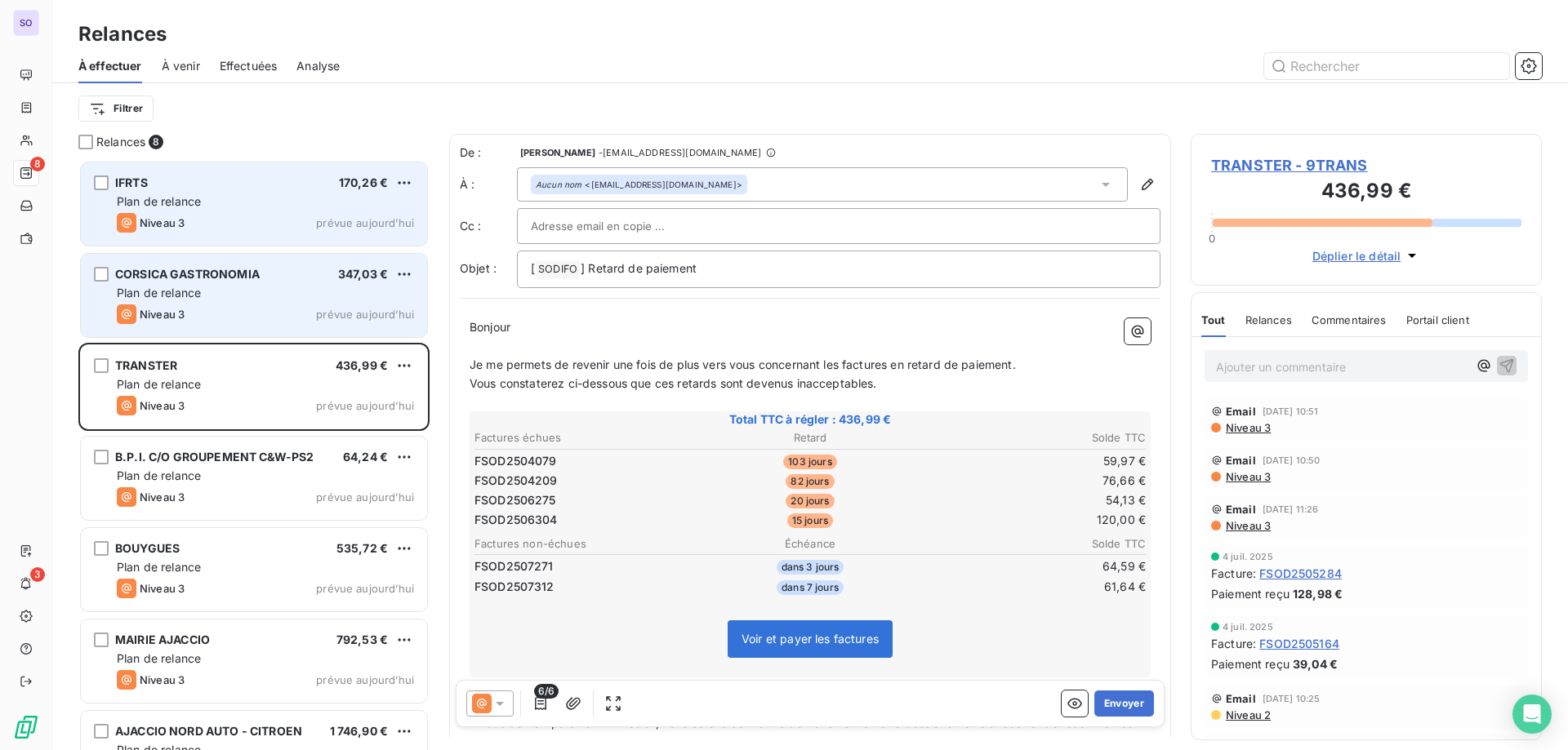
click at [332, 281] on div "CORSICA GASTRONOMIA 347,03 € Plan de relance Niveau 3 prévue aujourd’hui" at bounding box center [254, 295] width 346 height 83
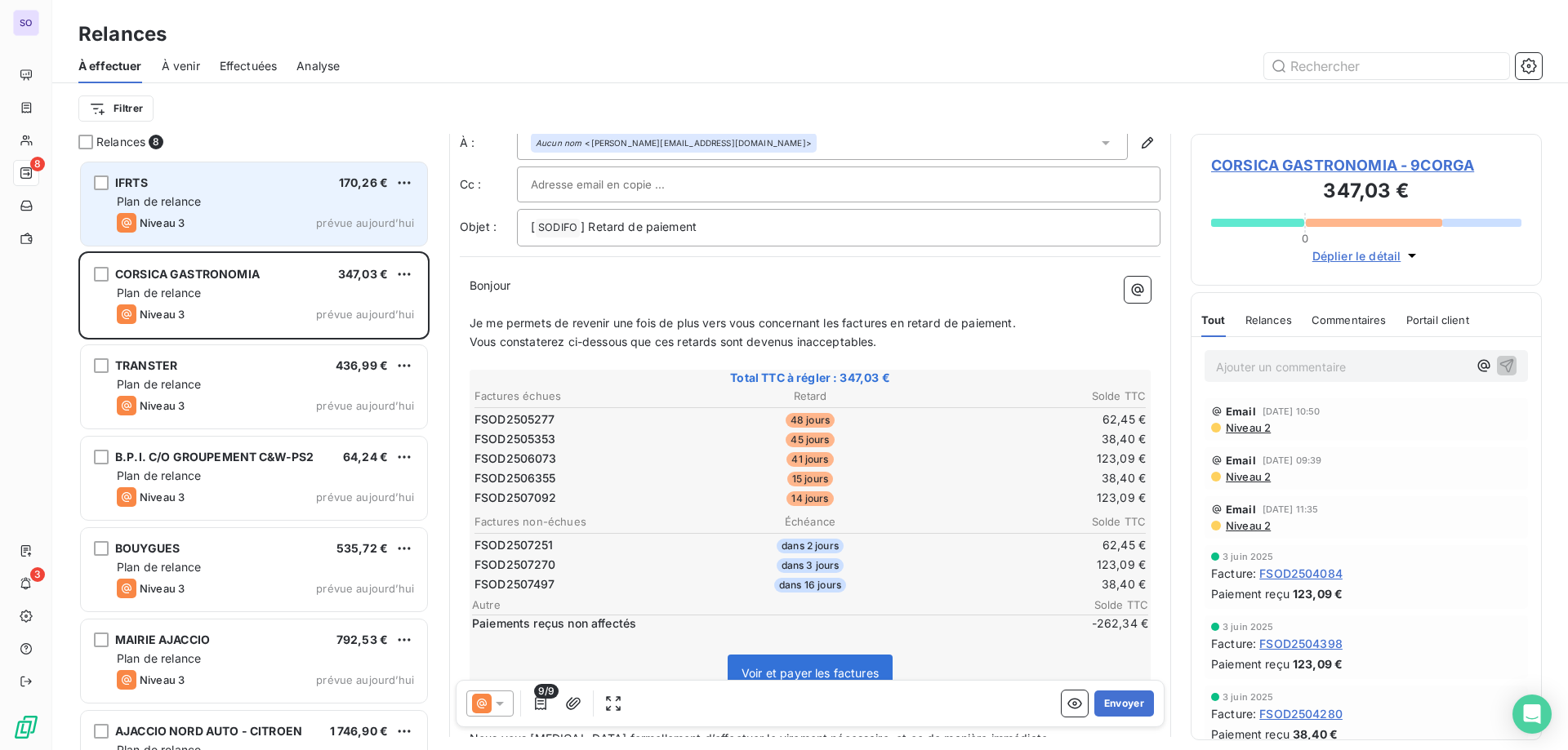
scroll to position [82, 0]
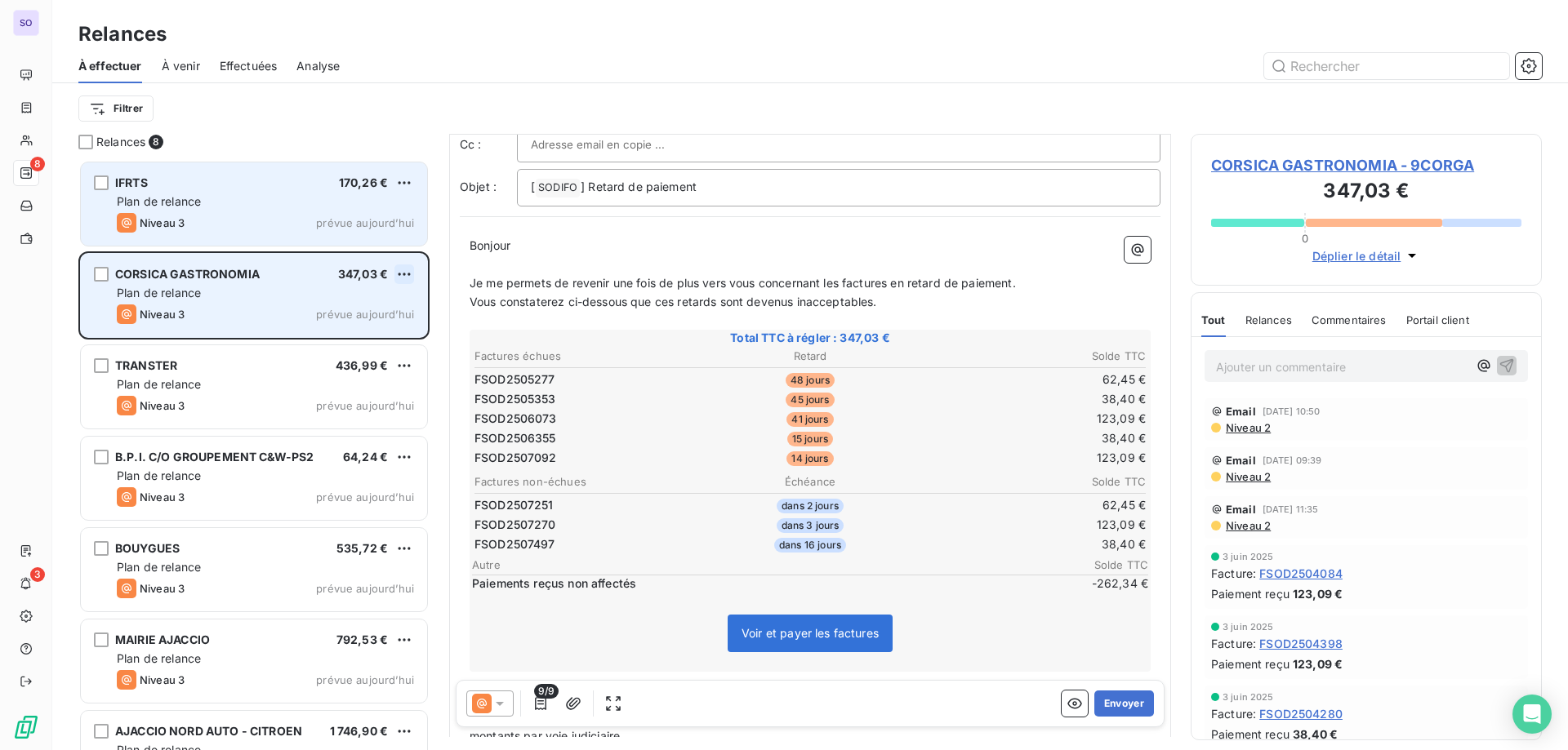
click at [401, 274] on html "SO 8 3 Relances À effectuer À venir Effectuées Analyse Filtrer Relances 8 IFRTS…" at bounding box center [784, 375] width 1568 height 750
click at [362, 340] on div "Passer cette action" at bounding box center [334, 336] width 147 height 26
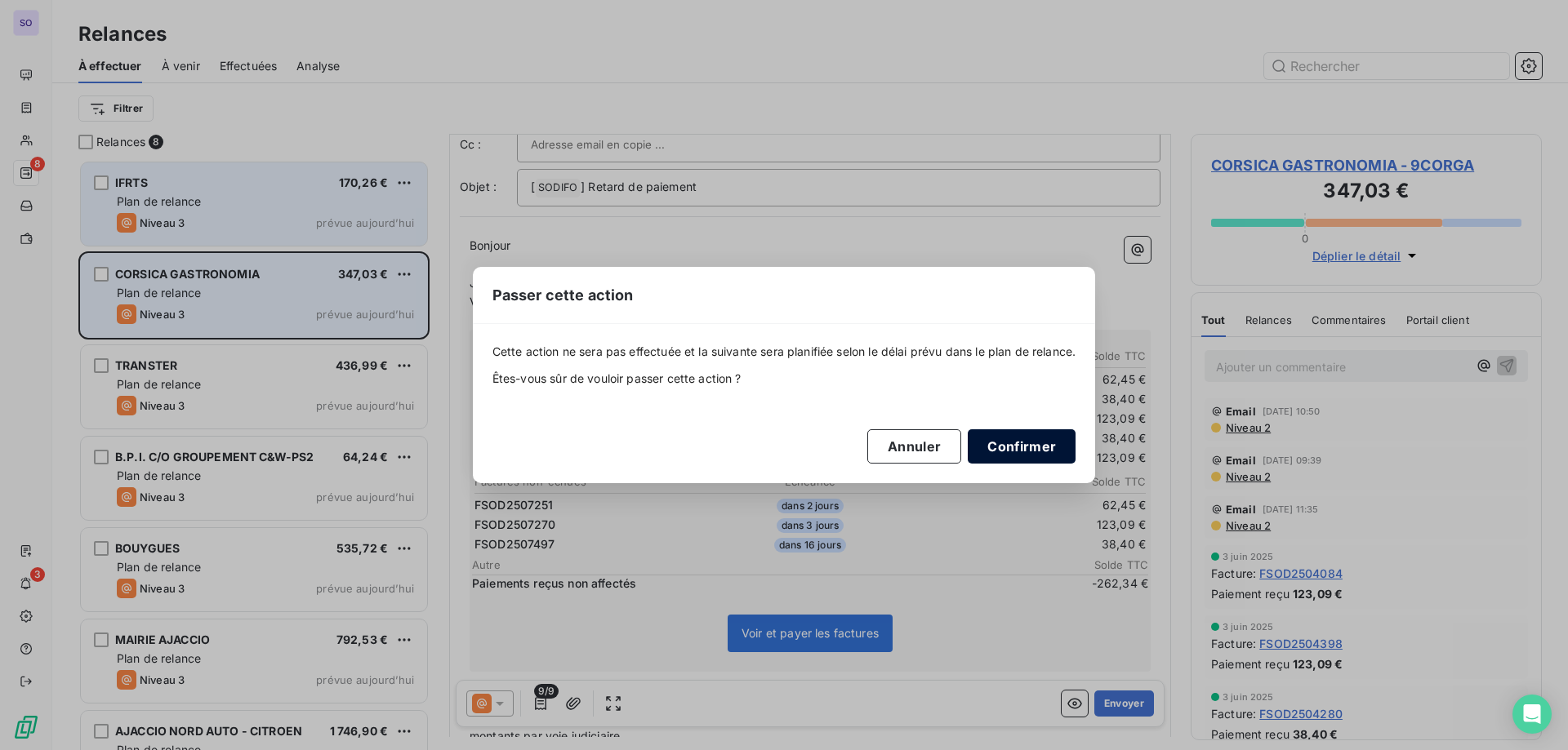
click at [1067, 438] on button "Confirmer" at bounding box center [1022, 446] width 108 height 35
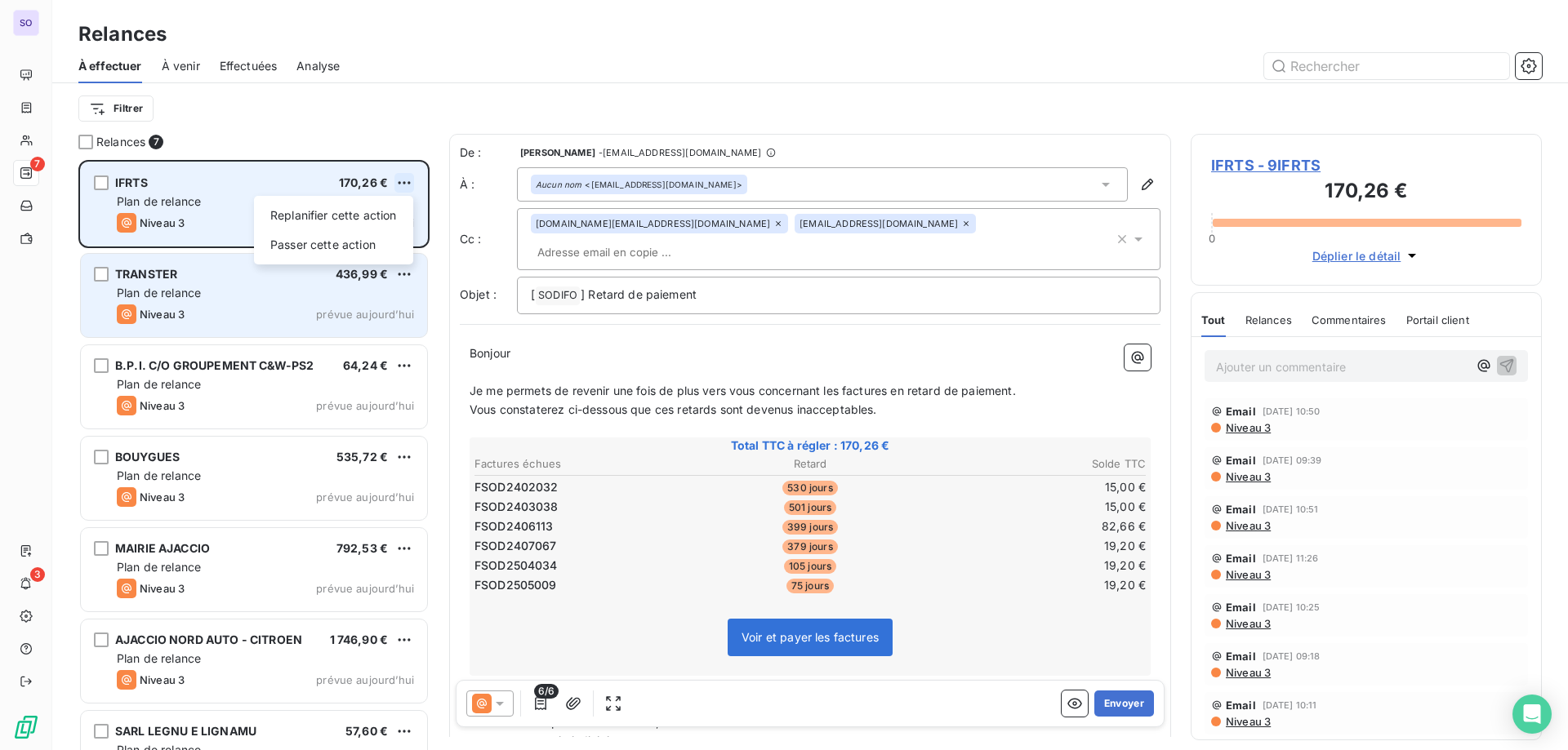
click at [406, 183] on html "SO 7 3 Relances À effectuer À venir Effectuées Analyse Filtrer Relances 7 IFRTS…" at bounding box center [784, 375] width 1568 height 750
click at [353, 244] on div "Passer cette action" at bounding box center [334, 245] width 147 height 26
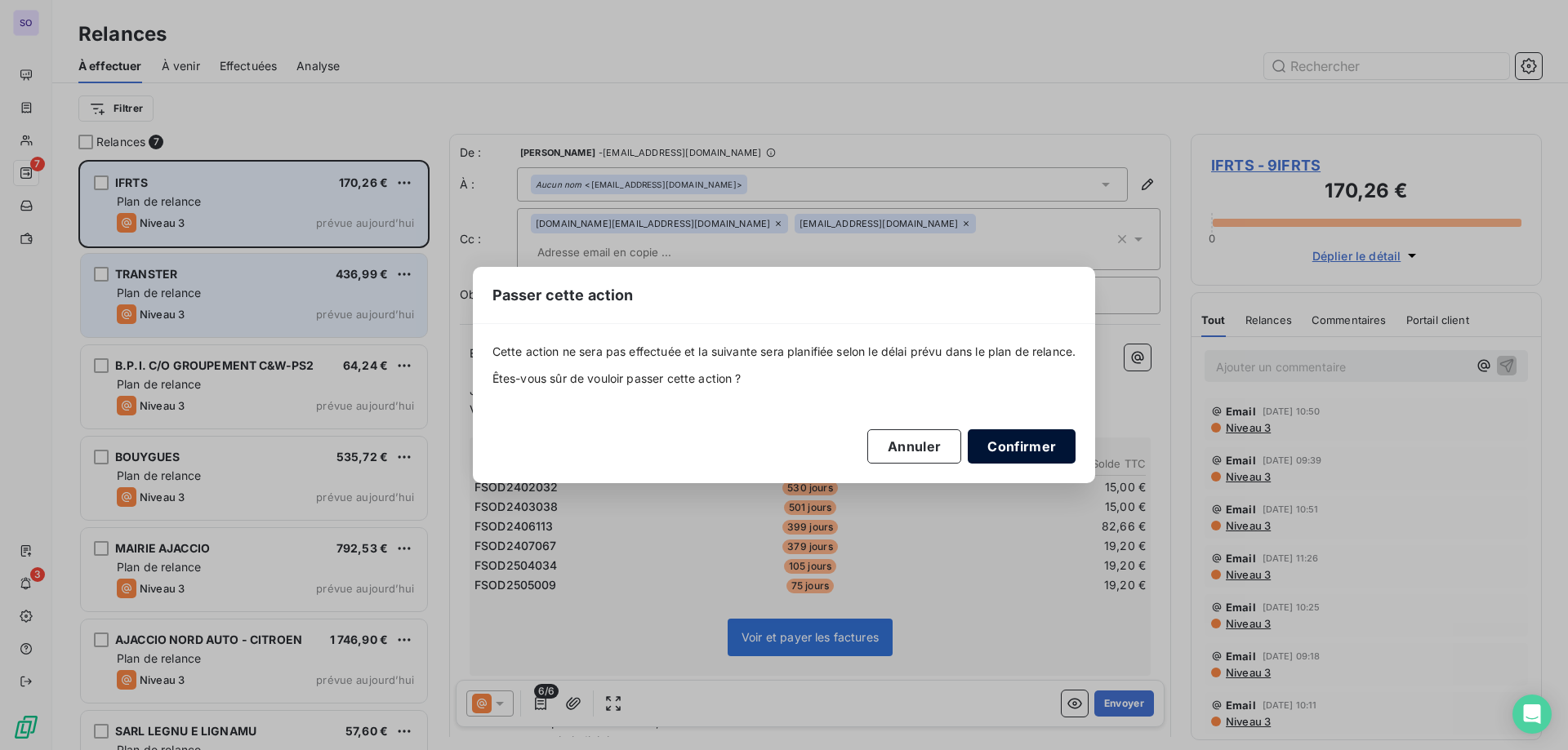
click at [1025, 445] on button "Confirmer" at bounding box center [1022, 446] width 108 height 35
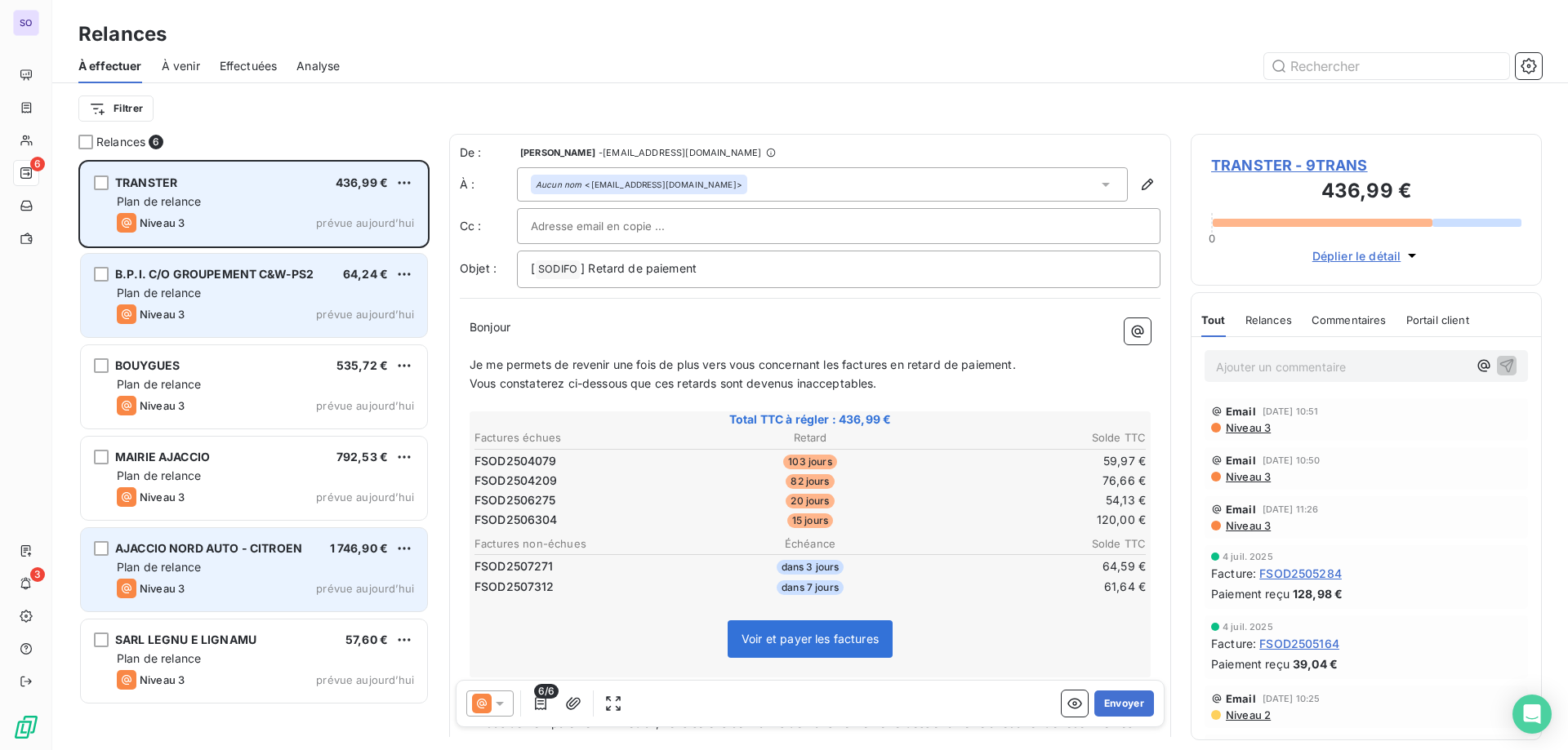
click at [308, 572] on div "Plan de relance" at bounding box center [266, 567] width 297 height 16
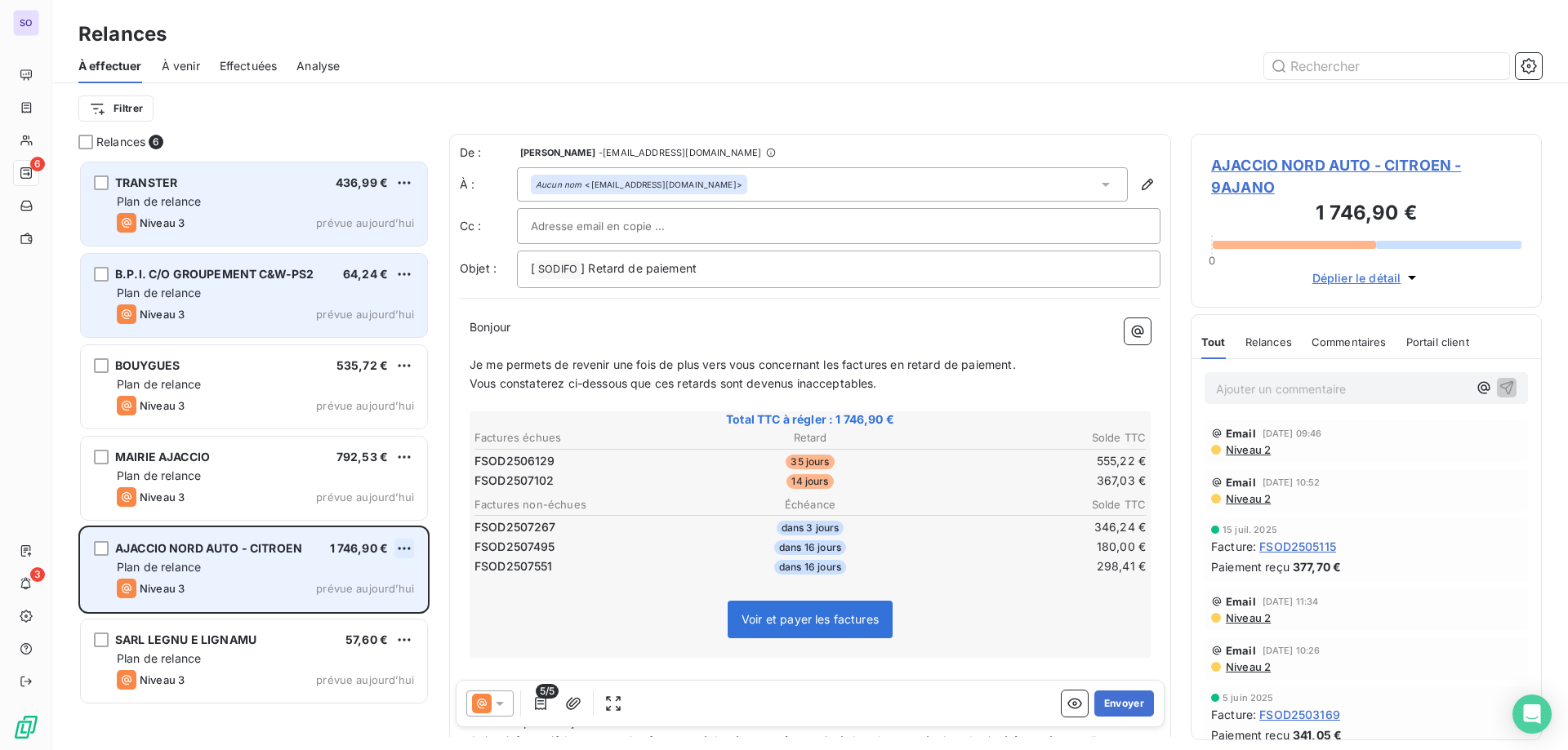
click at [410, 545] on html "SO 6 3 Relances À effectuer À venir Effectuées Analyse Filtrer Relances 6 TRANS…" at bounding box center [784, 375] width 1568 height 750
click at [372, 609] on div "Passer cette action" at bounding box center [334, 610] width 147 height 26
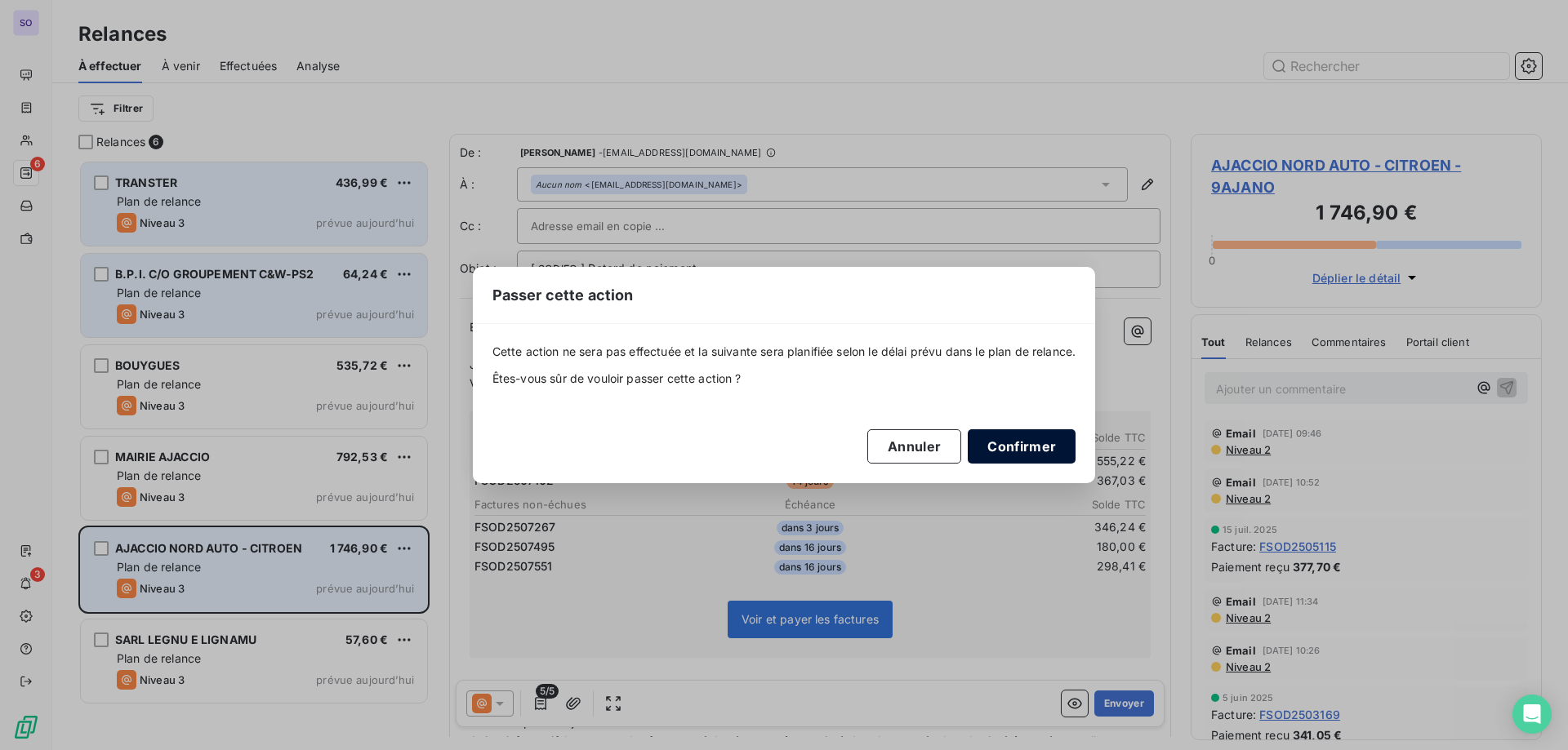
click at [1015, 448] on button "Confirmer" at bounding box center [1022, 446] width 108 height 35
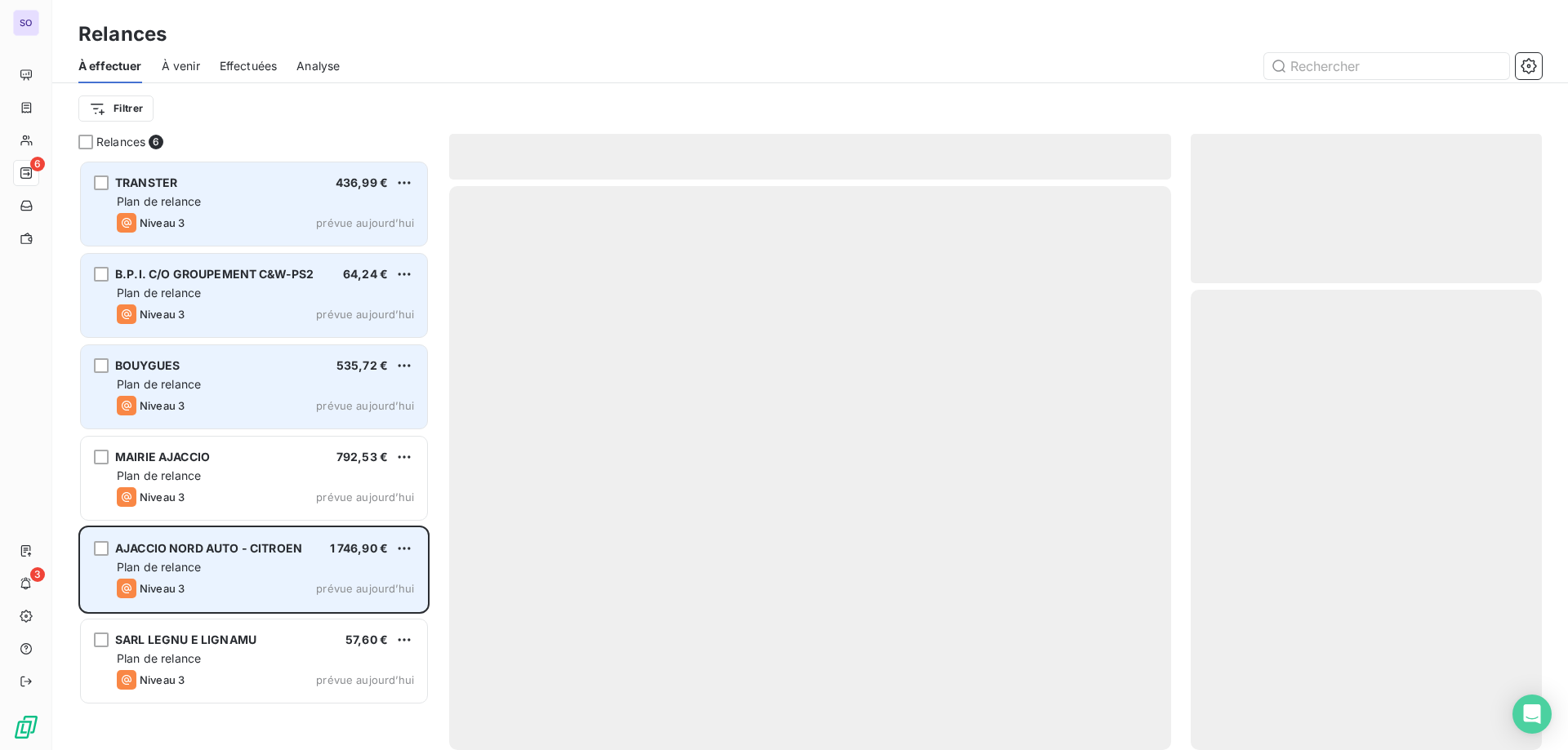
click at [390, 368] on div "BOUYGUES 535,72 €" at bounding box center [266, 366] width 297 height 15
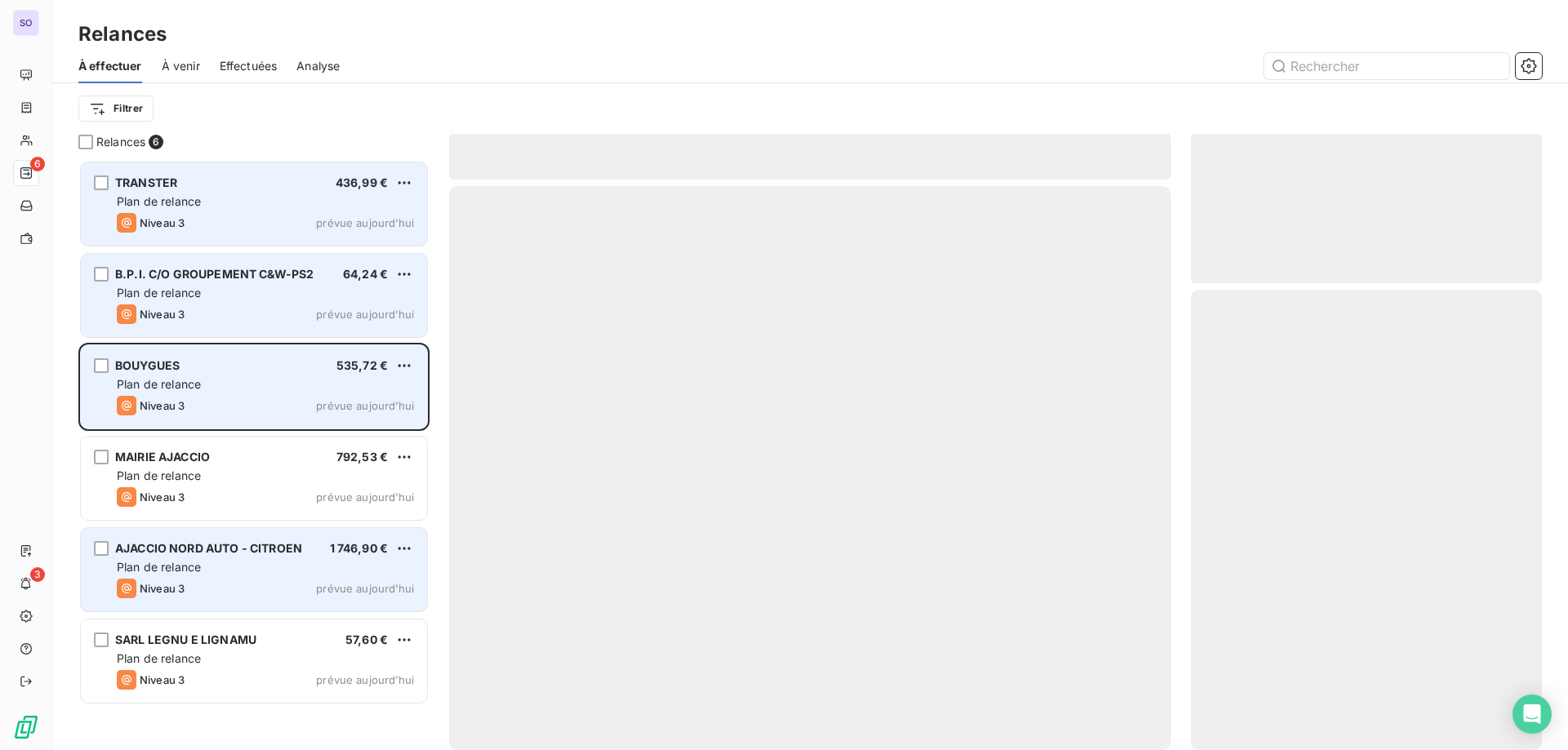
click at [390, 368] on div "BOUYGUES 535,72 €" at bounding box center [266, 366] width 297 height 15
click at [409, 367] on html "SO 6 3 Relances À effectuer À venir Effectuées Analyse Filtrer Relances 6 TRANS…" at bounding box center [784, 375] width 1568 height 750
click at [337, 434] on div "Passer cette action" at bounding box center [334, 428] width 147 height 26
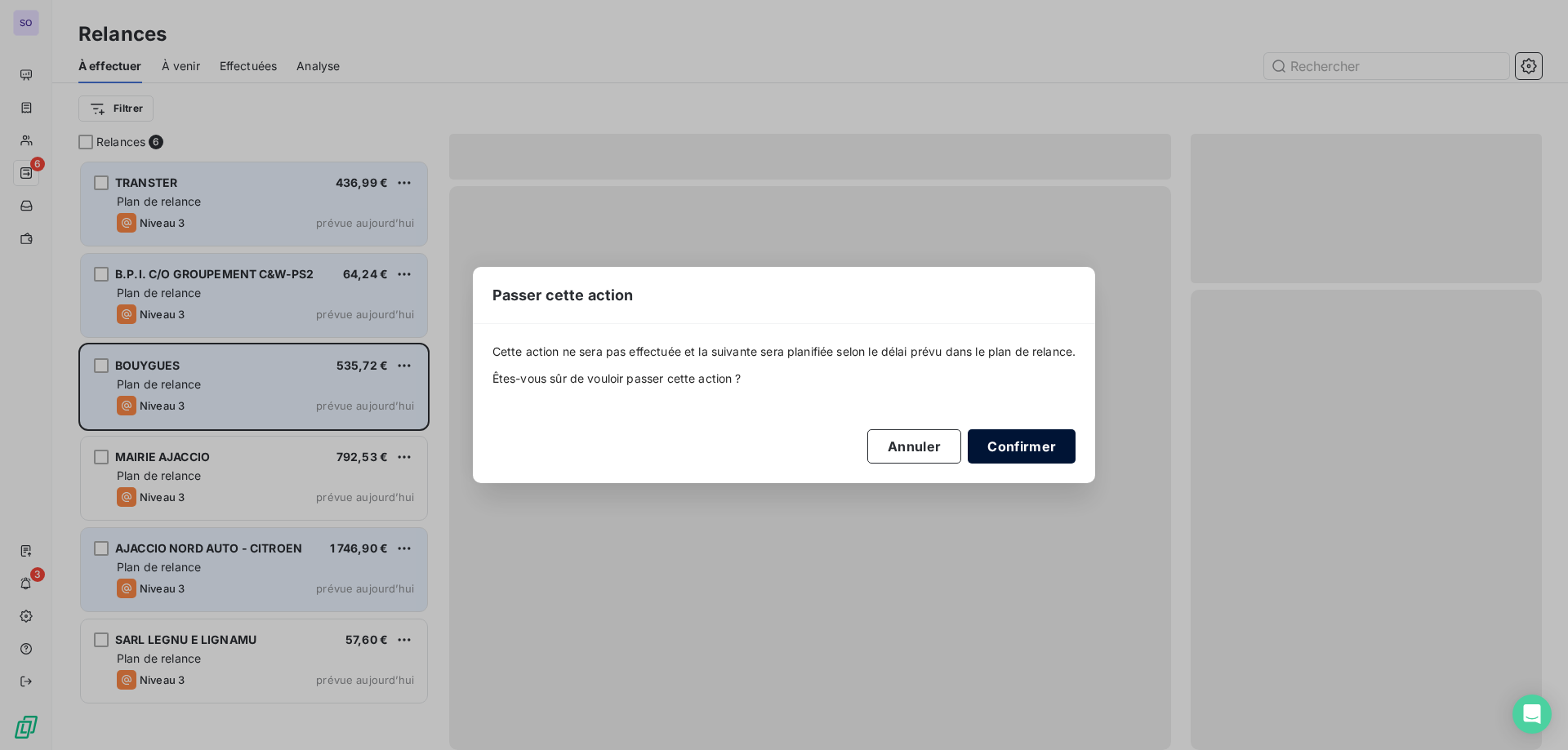
click at [1021, 440] on button "Confirmer" at bounding box center [1022, 446] width 108 height 35
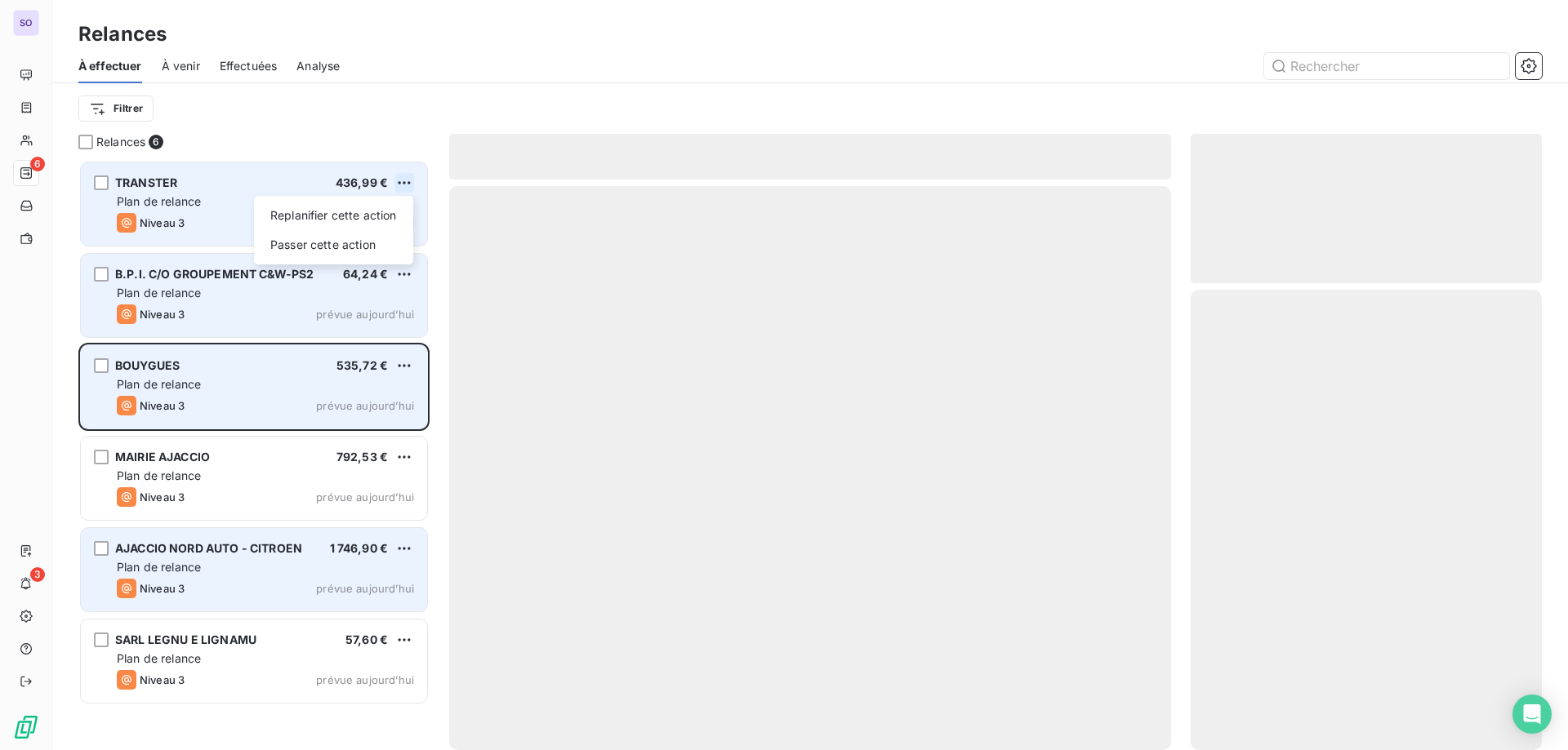
click at [411, 184] on html "SO 6 3 Relances À effectuer À venir Effectuées Analyse Filtrer Relances 6 TRANS…" at bounding box center [784, 375] width 1568 height 750
click at [316, 262] on div "Replanifier cette action Passer cette action" at bounding box center [333, 230] width 160 height 68
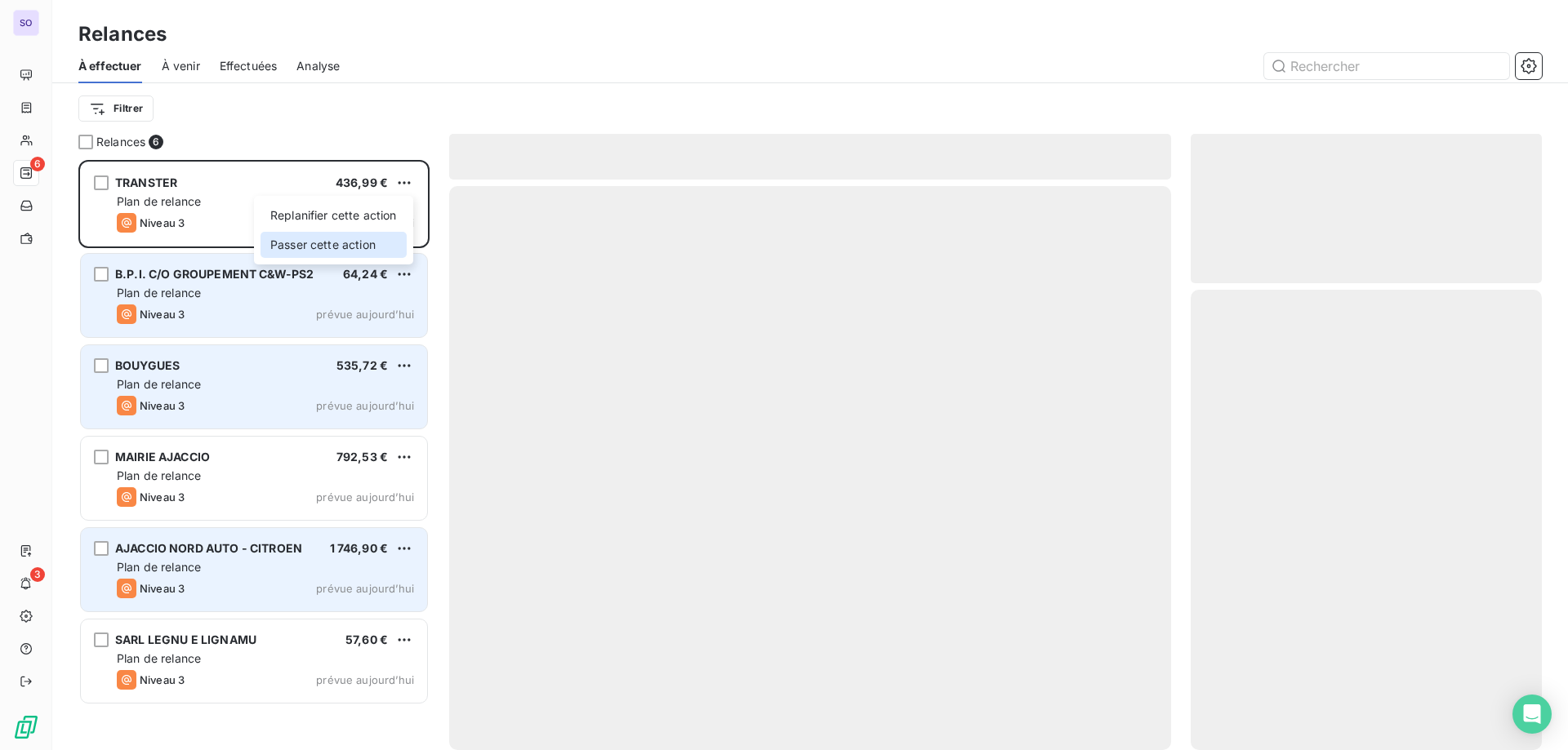
click at [316, 249] on div "Passer cette action" at bounding box center [334, 245] width 147 height 26
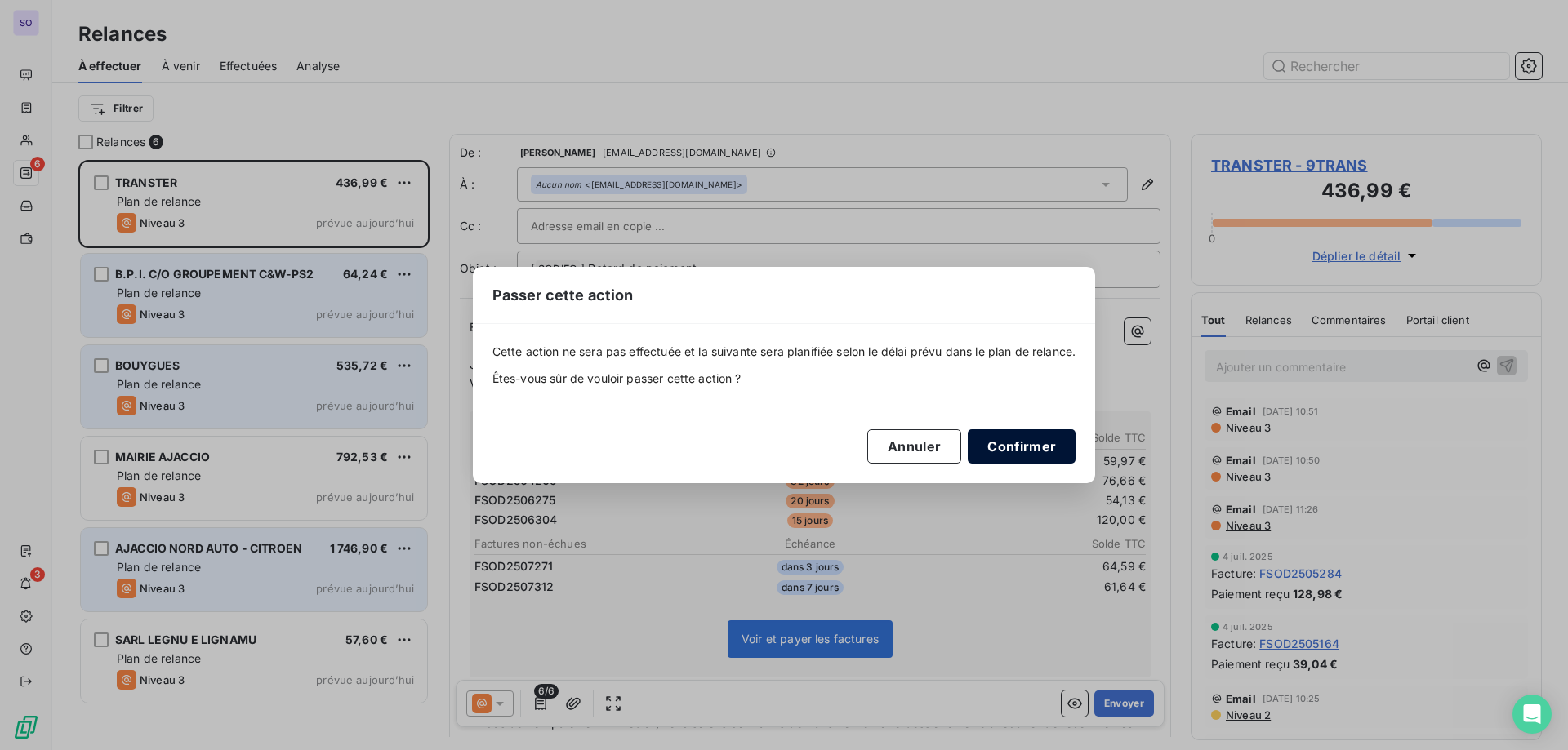
click at [1028, 443] on button "Confirmer" at bounding box center [1022, 446] width 108 height 35
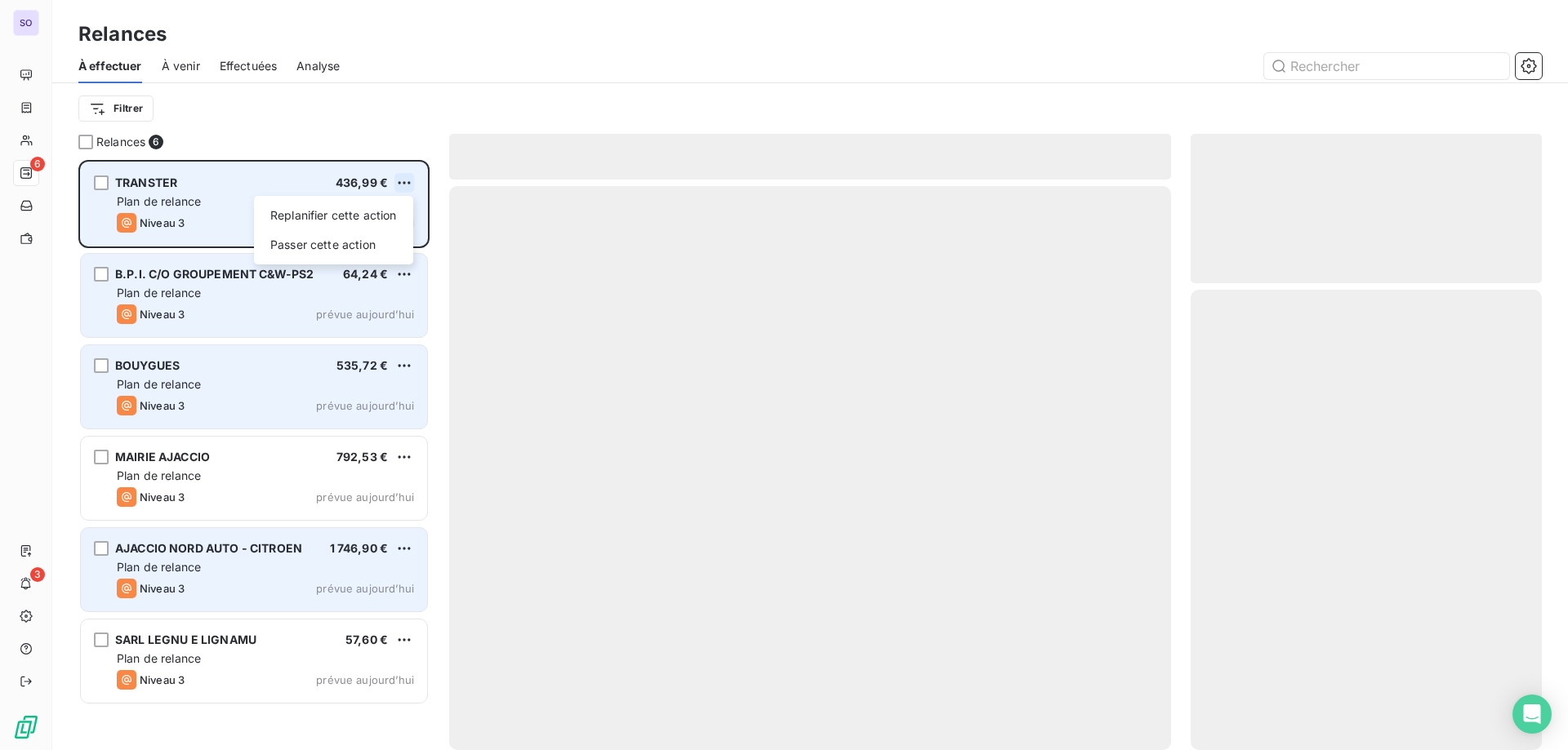
click at [407, 188] on html "SO 6 3 Relances À effectuer À venir Effectuées Analyse Filtrer Relances 6 TRANS…" at bounding box center [784, 375] width 1568 height 750
click at [373, 237] on div "Passer cette action" at bounding box center [334, 245] width 147 height 26
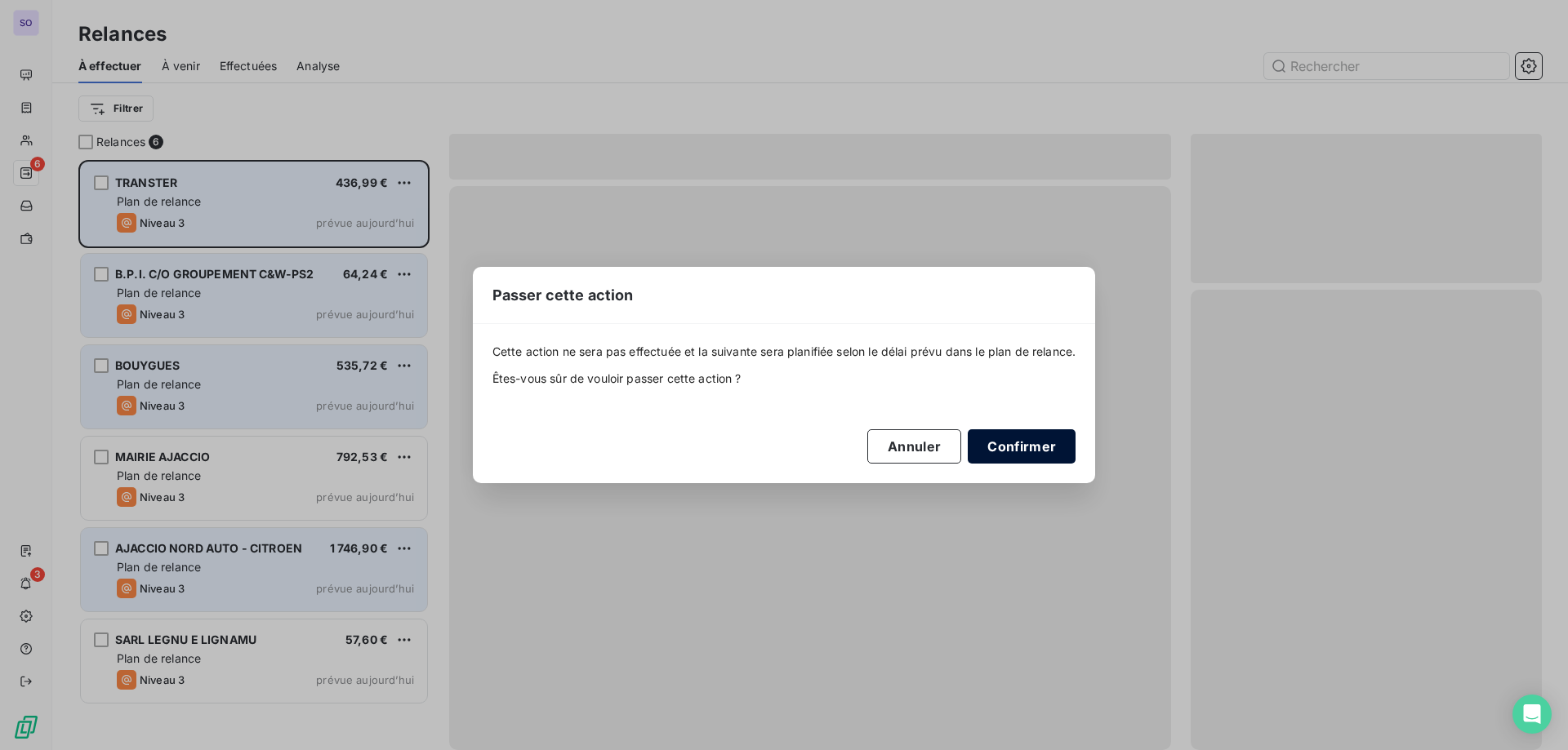
click at [1021, 446] on button "Confirmer" at bounding box center [1022, 446] width 108 height 35
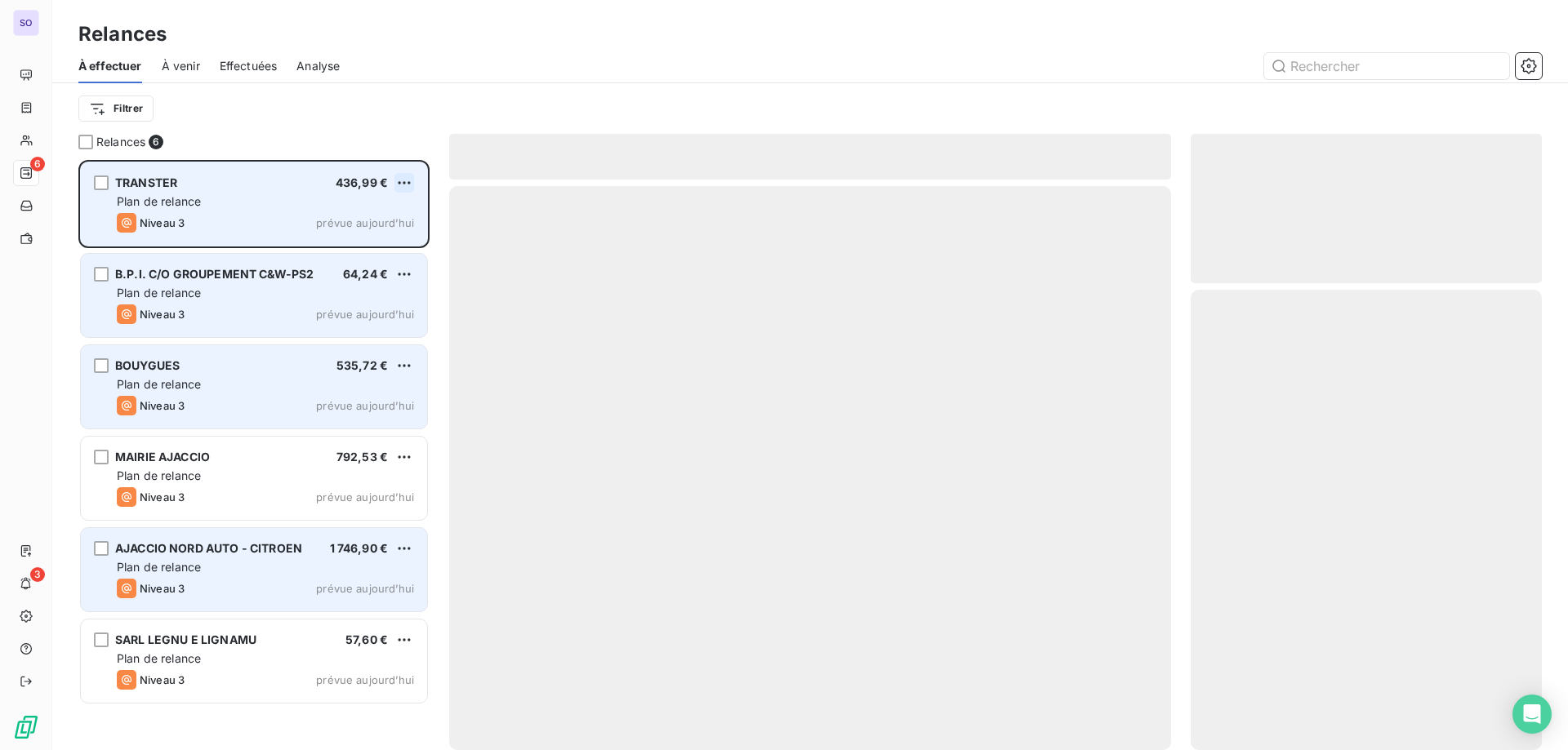
click at [406, 188] on html "SO 6 3 Relances À effectuer À venir Effectuées Analyse Filtrer Relances 6 TRANS…" at bounding box center [784, 375] width 1568 height 750
click at [381, 233] on div "Passer cette action" at bounding box center [334, 245] width 147 height 26
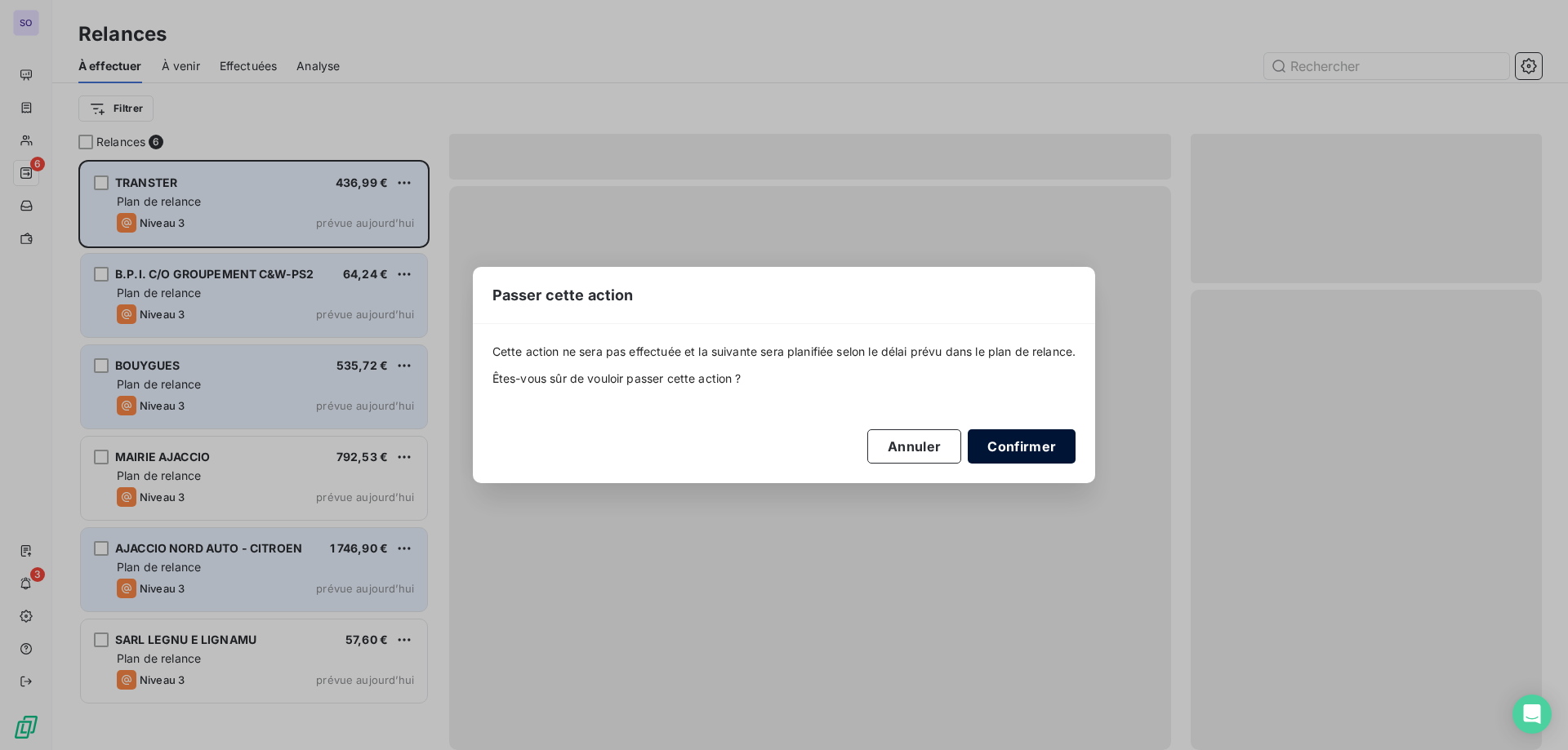
click at [1053, 457] on button "Confirmer" at bounding box center [1022, 446] width 108 height 35
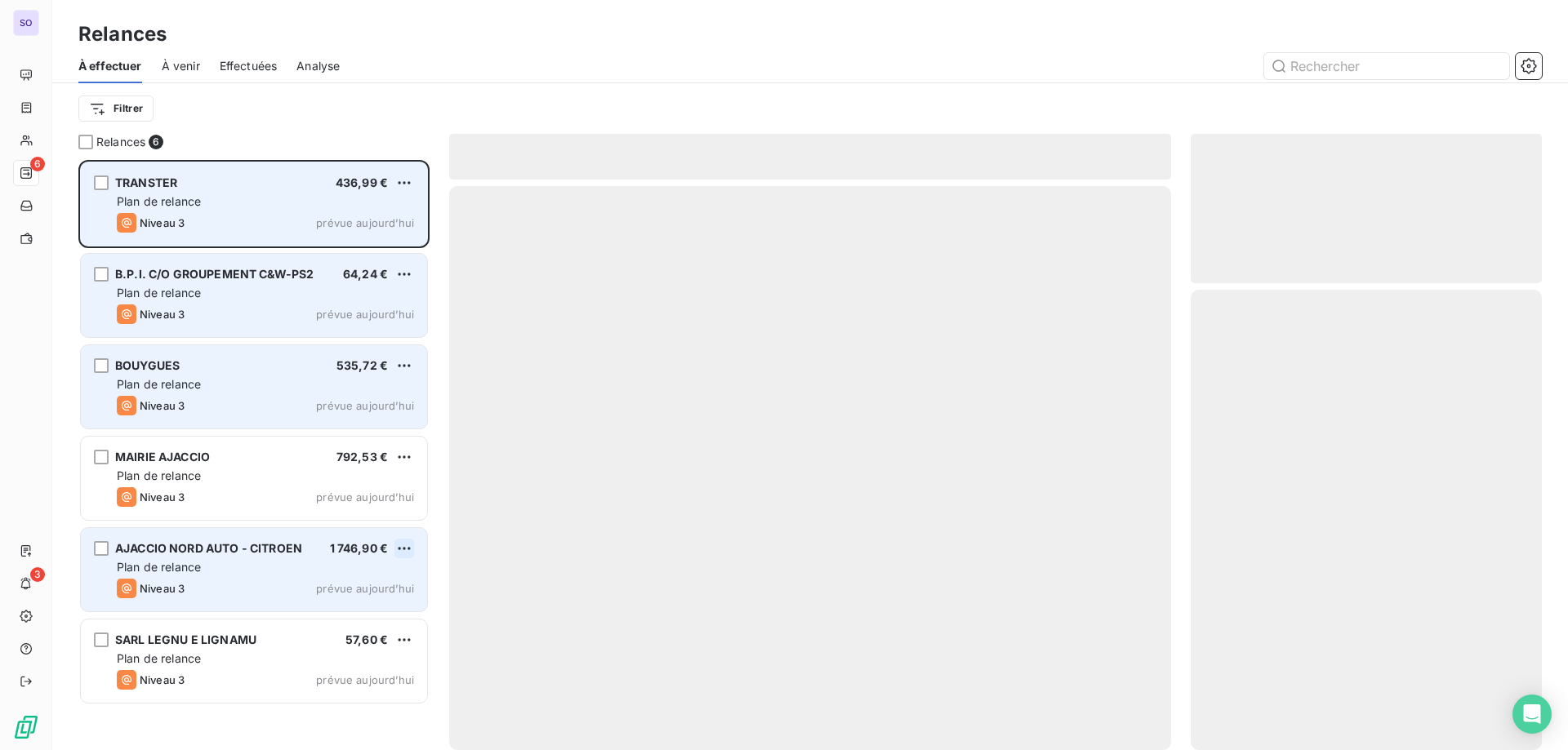
click at [399, 545] on html "SO 6 3 Relances À effectuer À venir Effectuées Analyse Filtrer Relances 6 TRANS…" at bounding box center [784, 375] width 1568 height 750
click at [355, 609] on div "Passer cette action" at bounding box center [334, 610] width 147 height 26
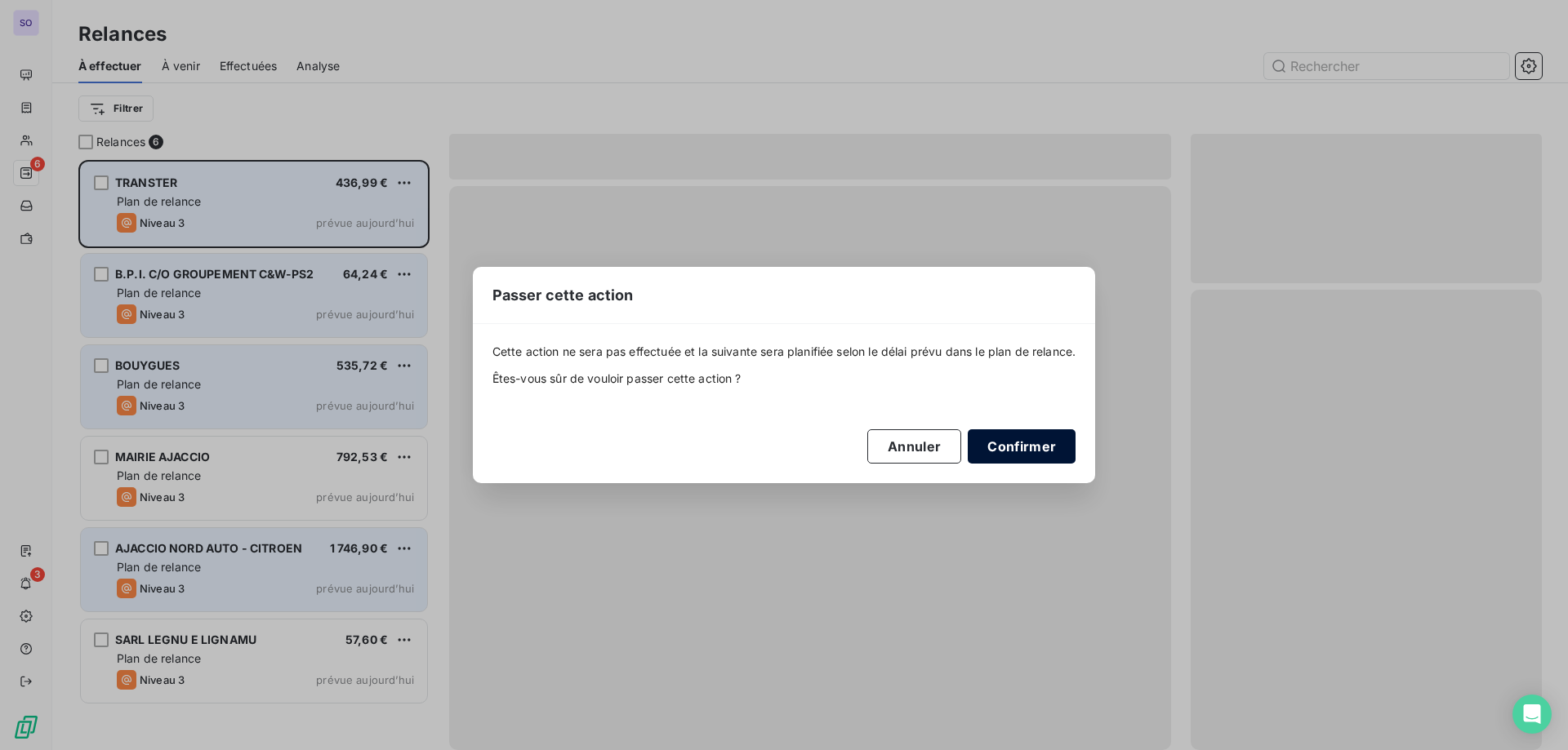
click at [1016, 438] on button "Confirmer" at bounding box center [1022, 446] width 108 height 35
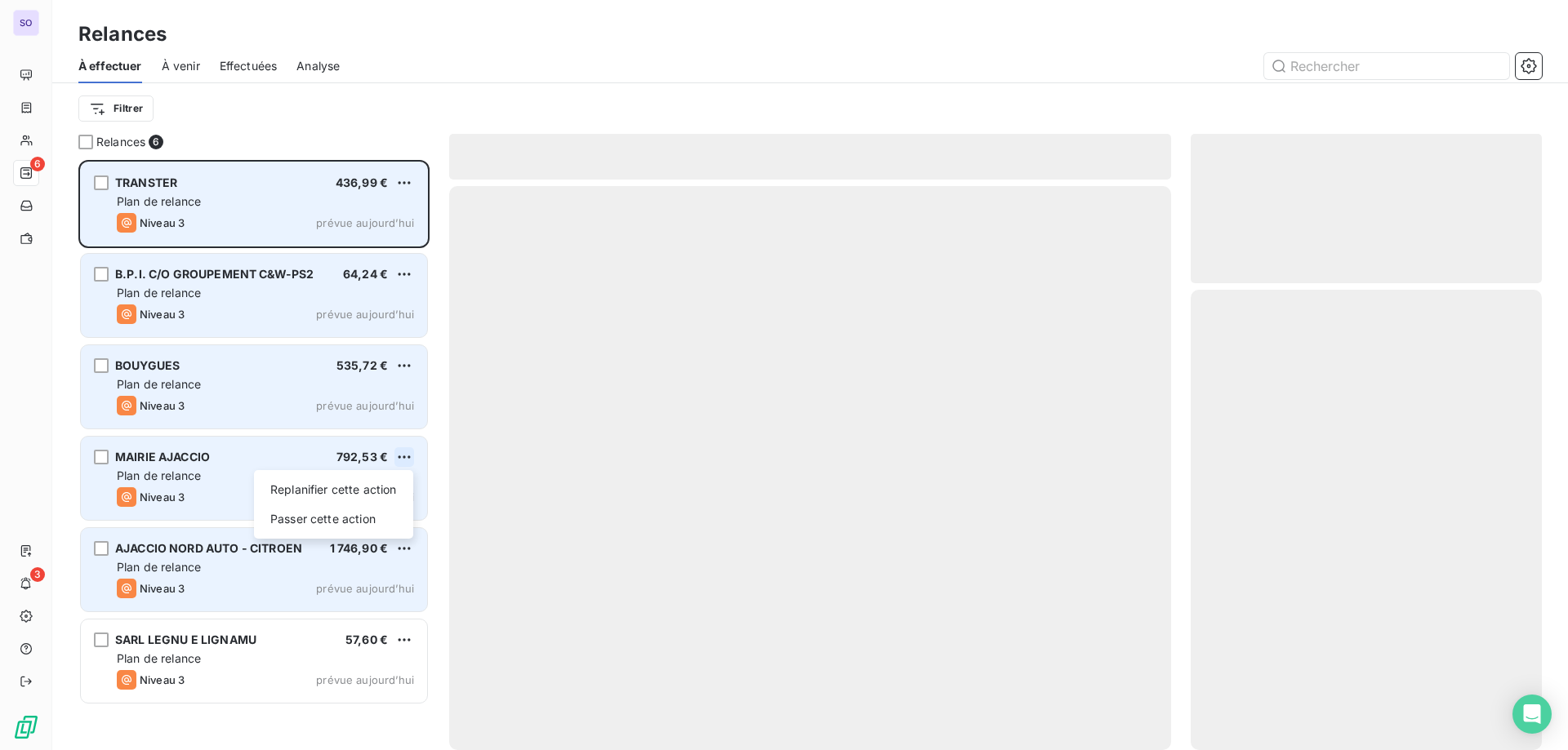
click at [399, 458] on html "SO 6 3 Relances À effectuer À venir Effectuées Analyse Filtrer Relances 6 TRANS…" at bounding box center [784, 375] width 1568 height 750
click at [330, 527] on div "Passer cette action" at bounding box center [334, 519] width 147 height 26
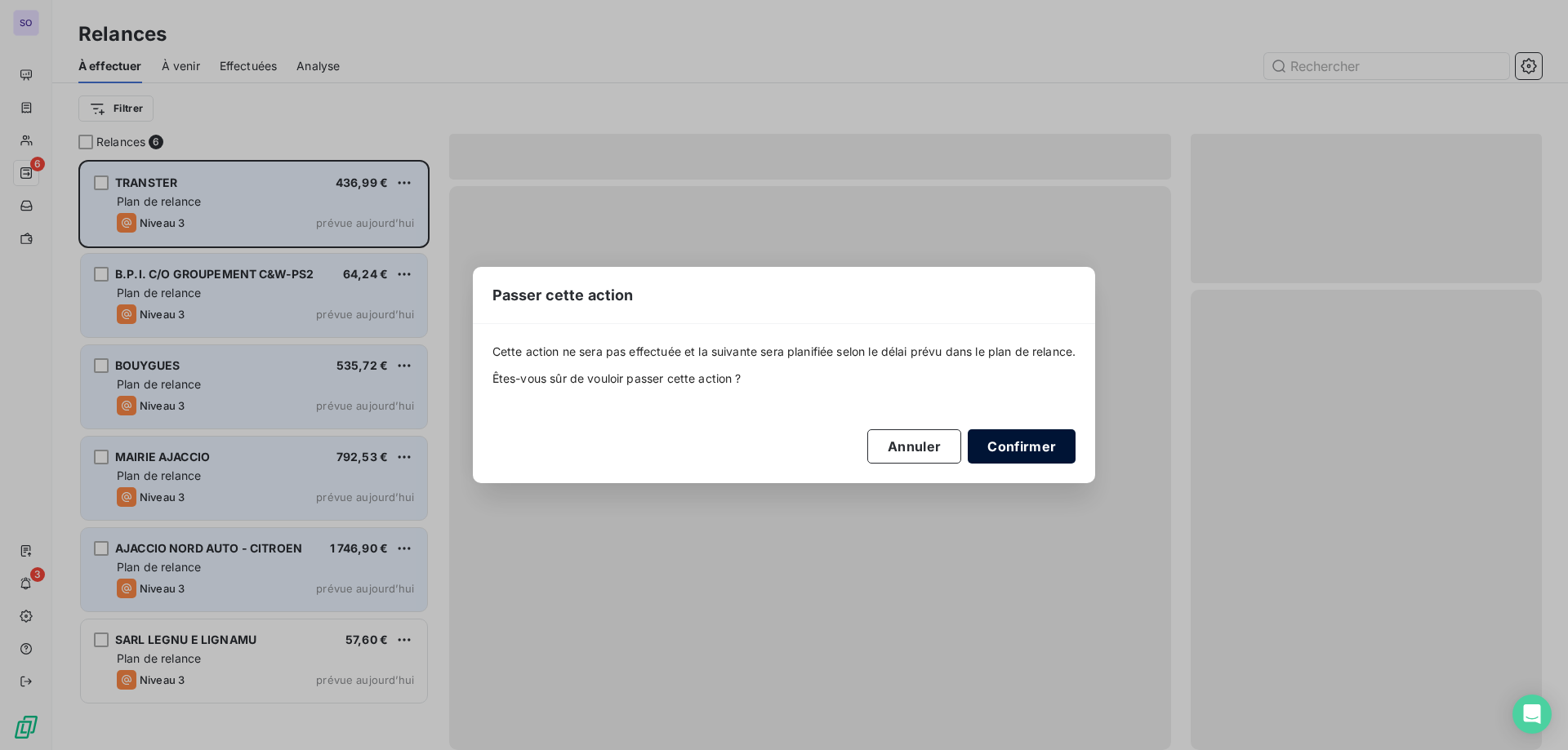
click at [1004, 457] on button "Confirmer" at bounding box center [1022, 446] width 108 height 35
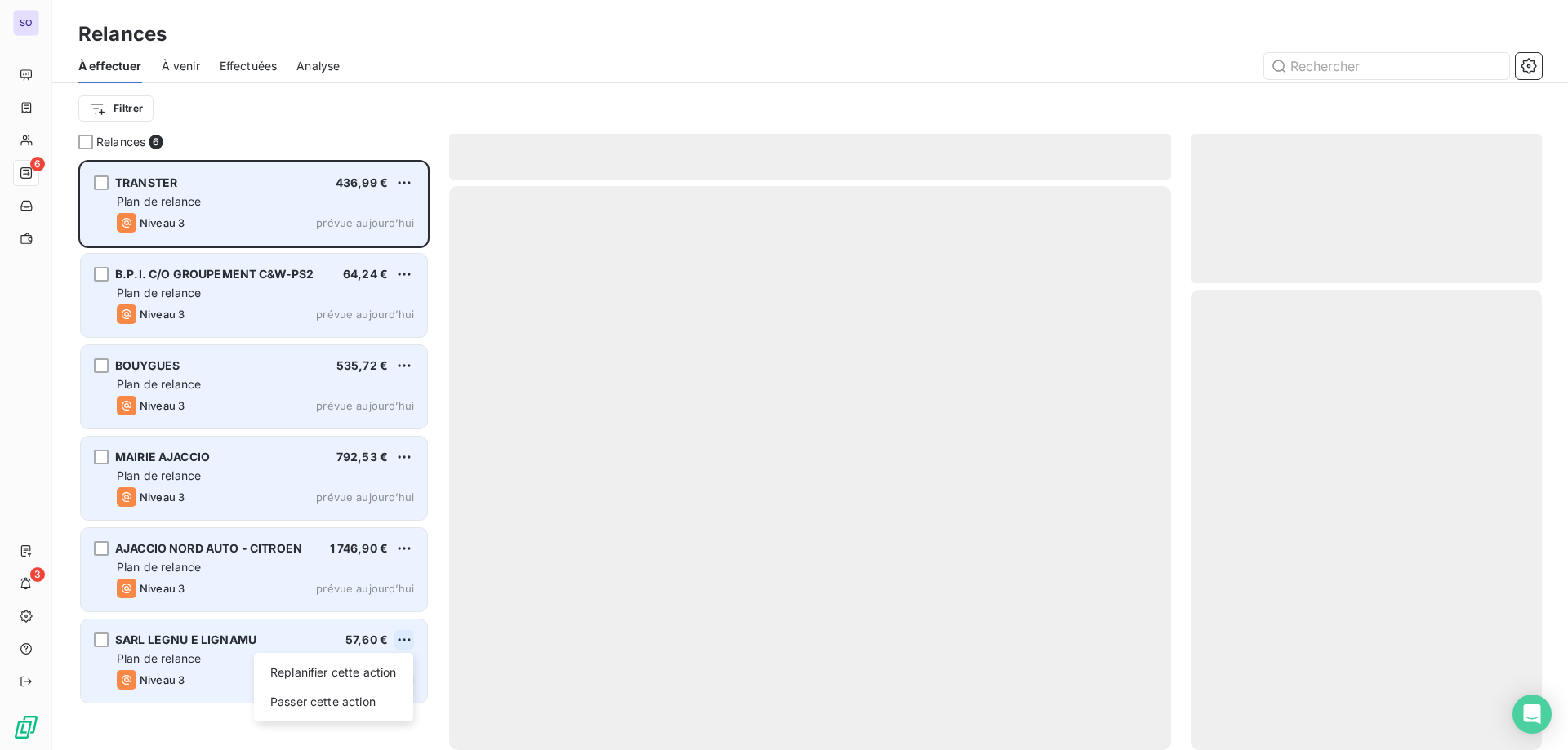
click at [405, 636] on html "SO 6 3 Relances À effectuer À venir Effectuées Analyse Filtrer Relances 6 TRANS…" at bounding box center [784, 375] width 1568 height 750
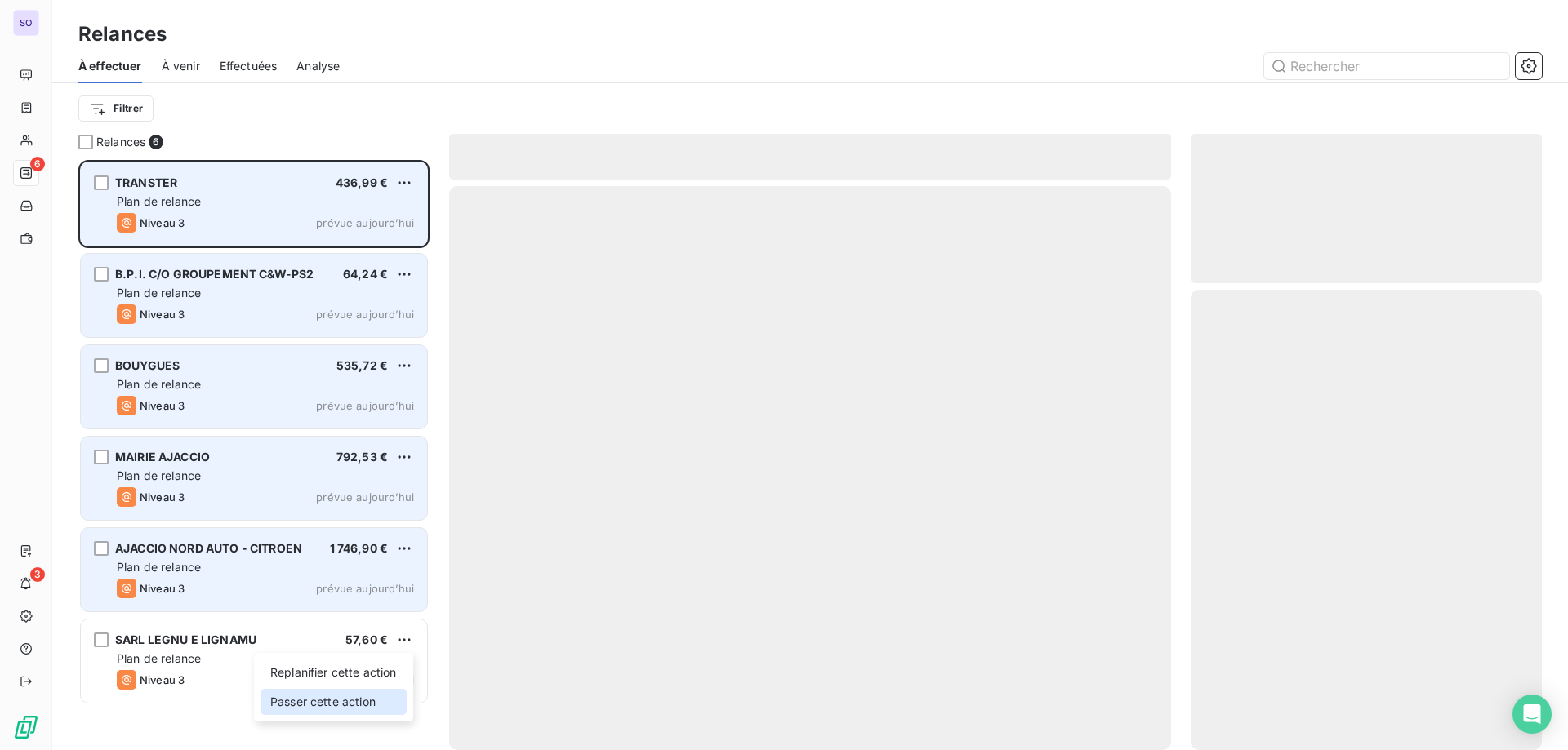
click at [318, 703] on div "Passer cette action" at bounding box center [334, 702] width 147 height 26
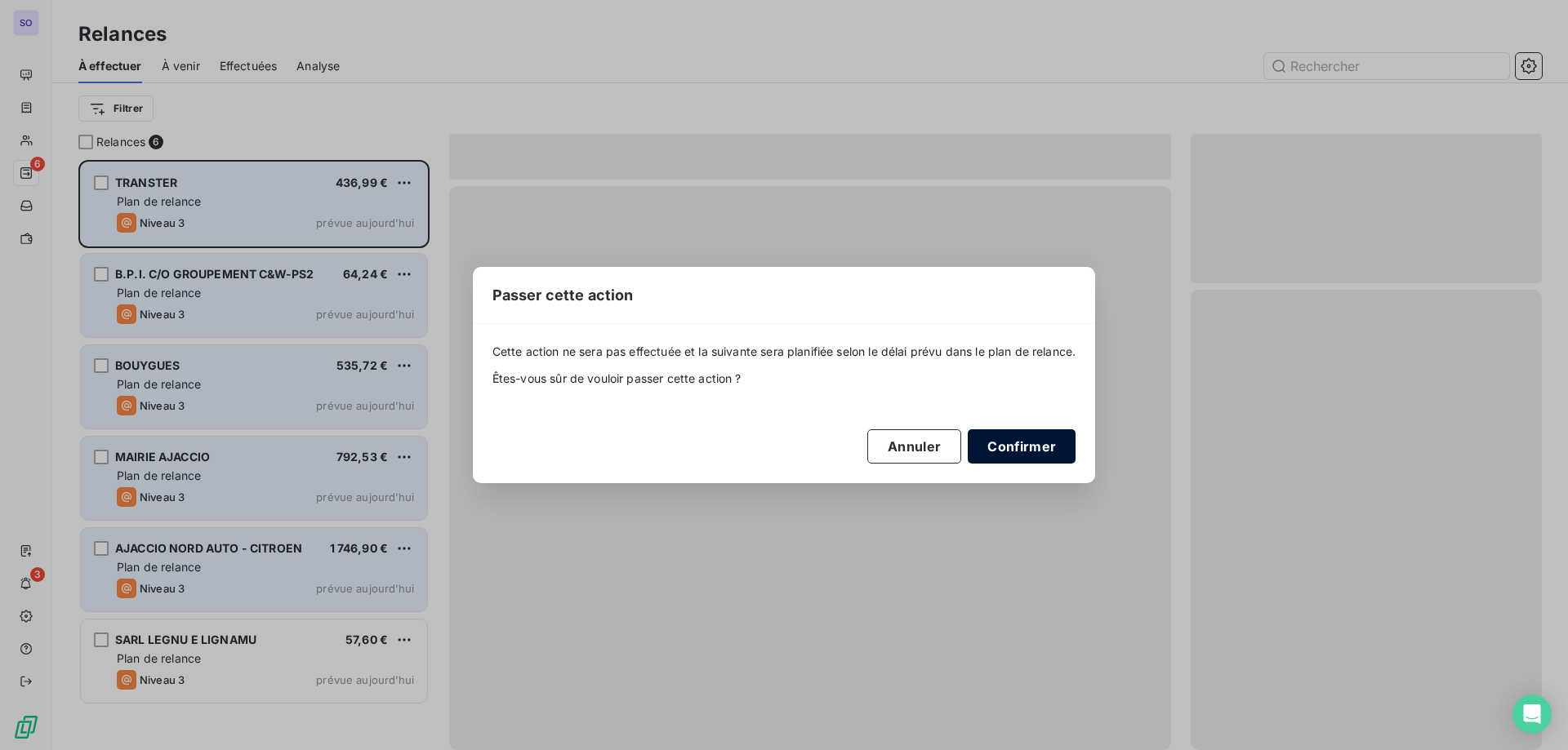
click at [986, 439] on button "Confirmer" at bounding box center [1022, 446] width 108 height 35
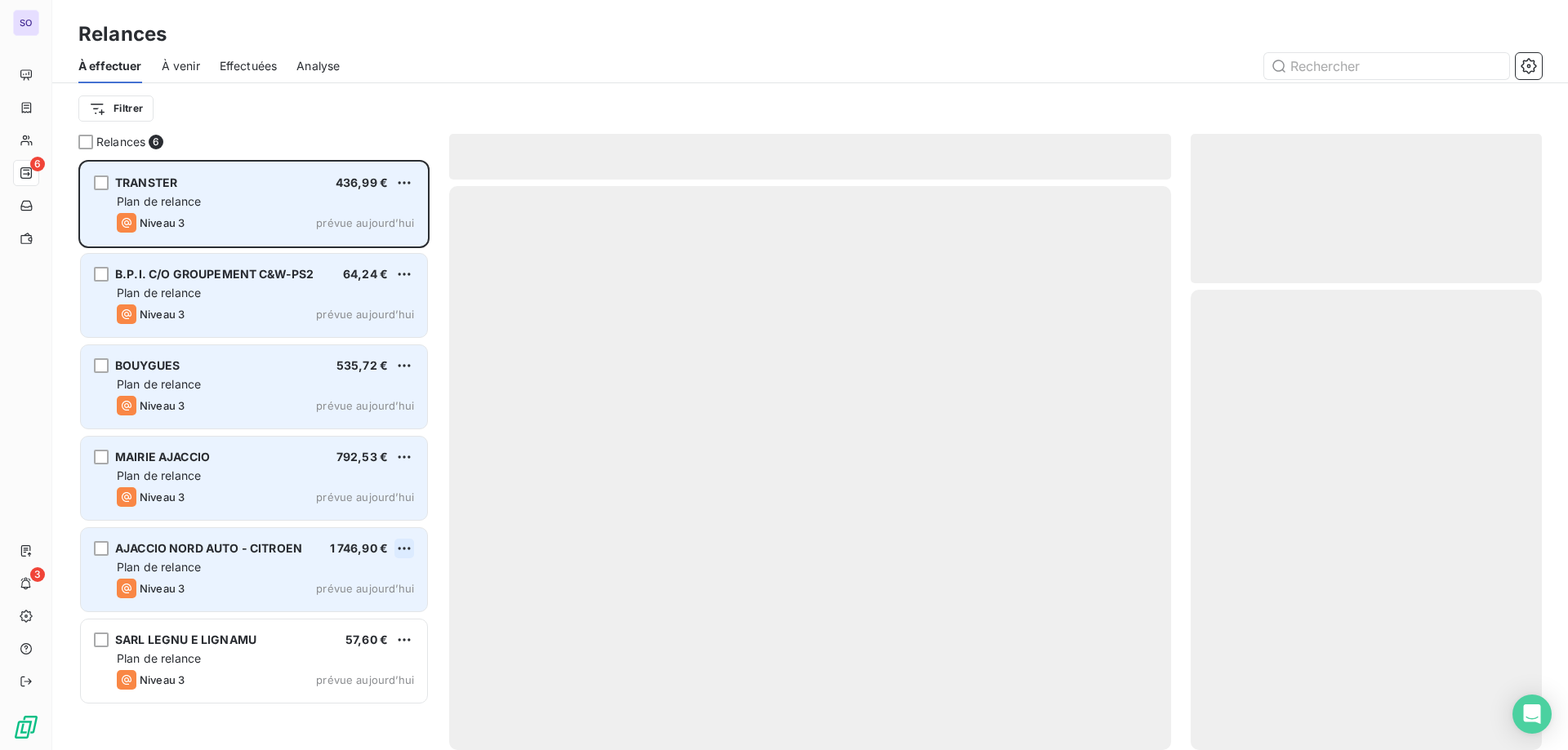
click at [406, 549] on html "SO 6 3 Relances À effectuer À venir Effectuées Analyse Filtrer Relances 6 TRANS…" at bounding box center [784, 375] width 1568 height 750
click at [356, 614] on div "Passer cette action" at bounding box center [334, 610] width 147 height 26
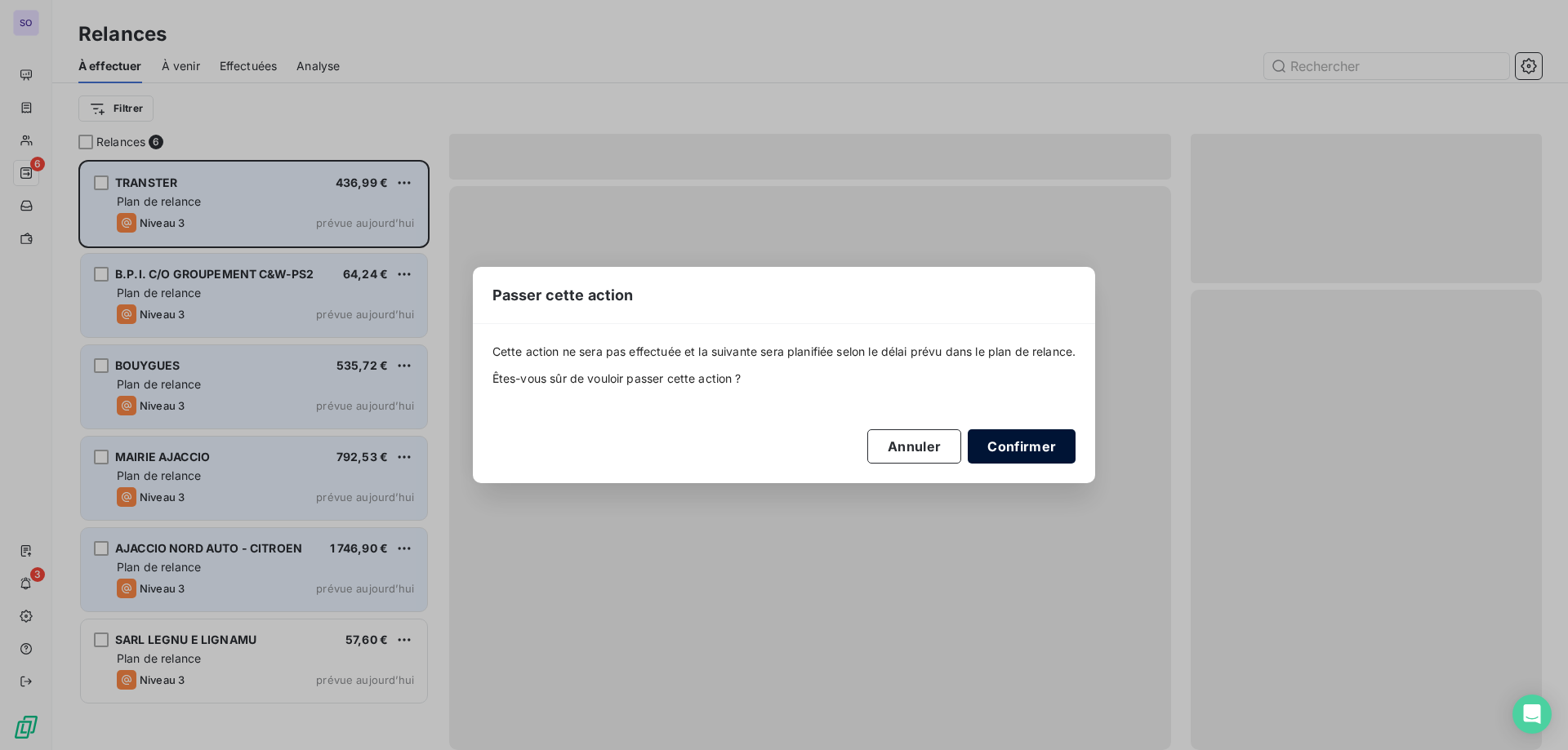
drag, startPoint x: 1028, startPoint y: 447, endPoint x: 993, endPoint y: 441, distance: 35.5
click at [1029, 448] on button "Confirmer" at bounding box center [1022, 446] width 108 height 35
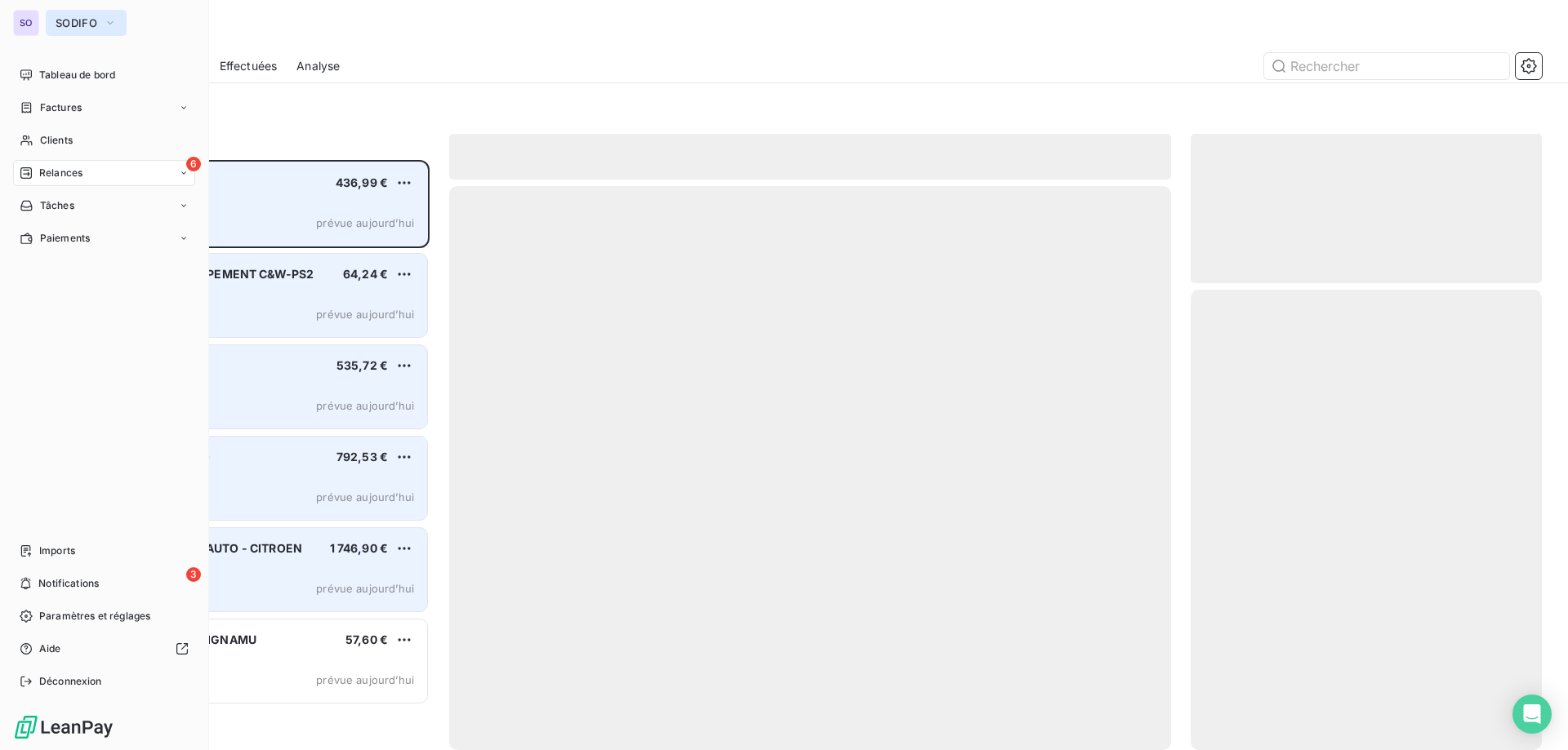
click at [61, 26] on span "SODIFO" at bounding box center [76, 22] width 42 height 13
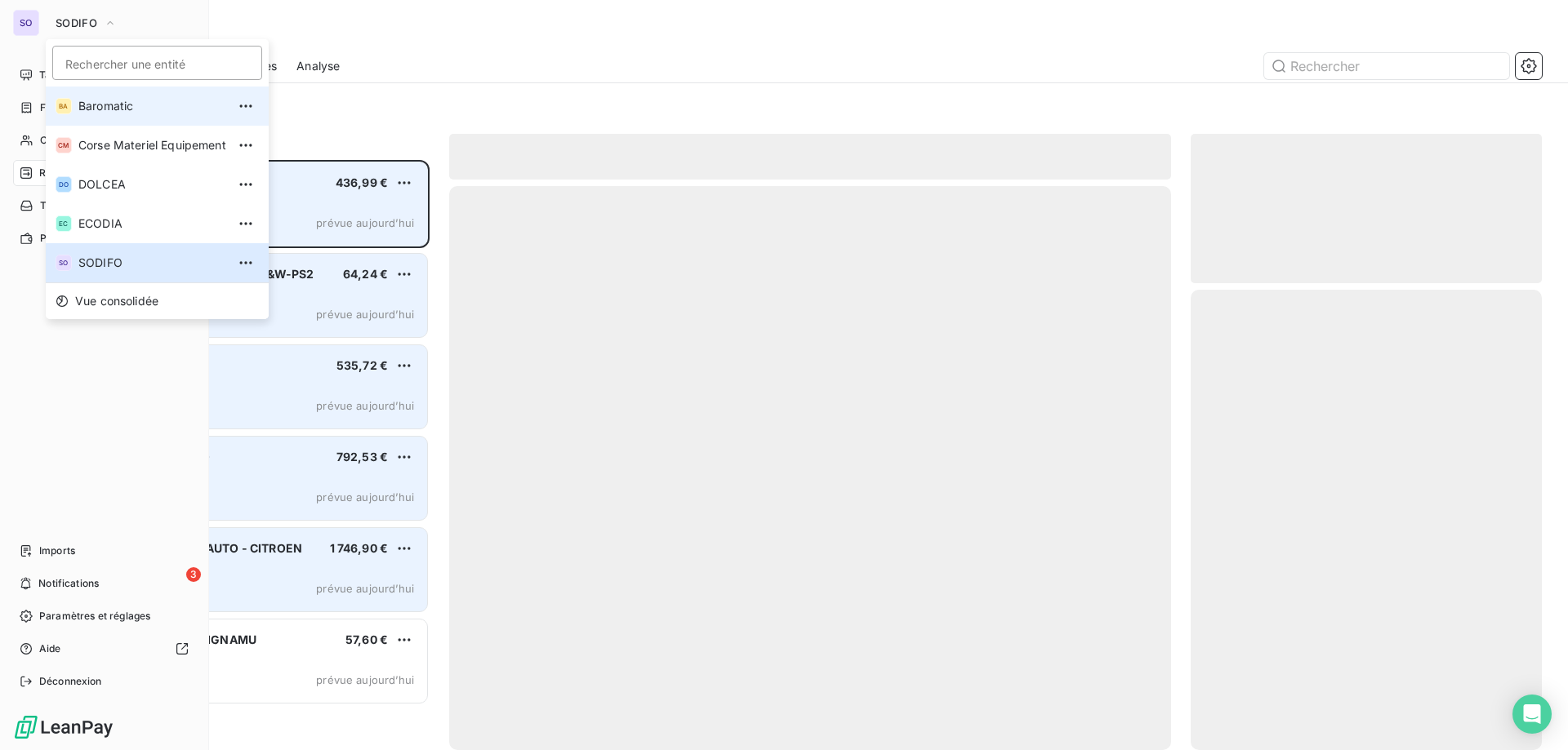
click at [142, 87] on li "BA Baromatic" at bounding box center [157, 106] width 223 height 40
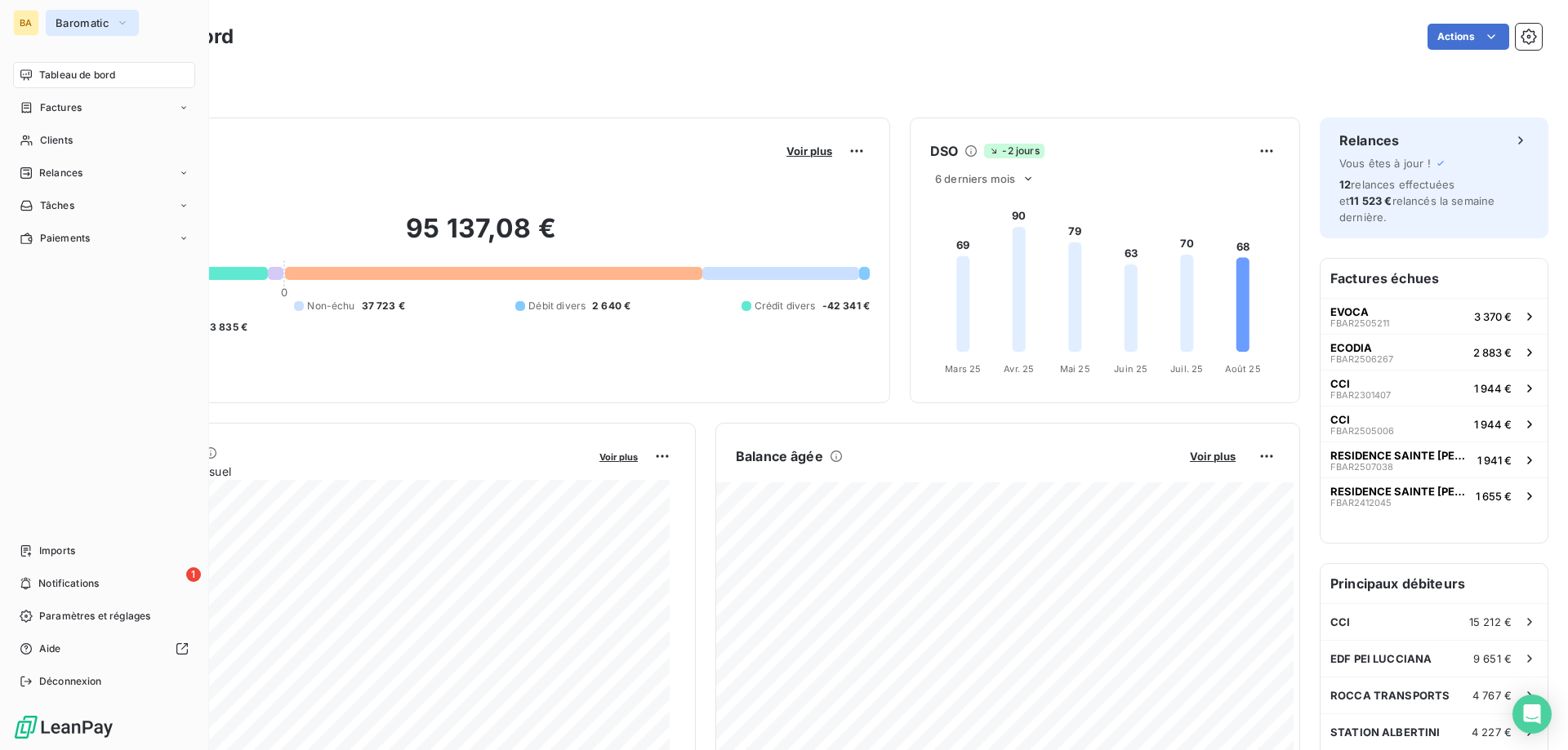
click at [111, 26] on button "Baromatic" at bounding box center [92, 23] width 93 height 26
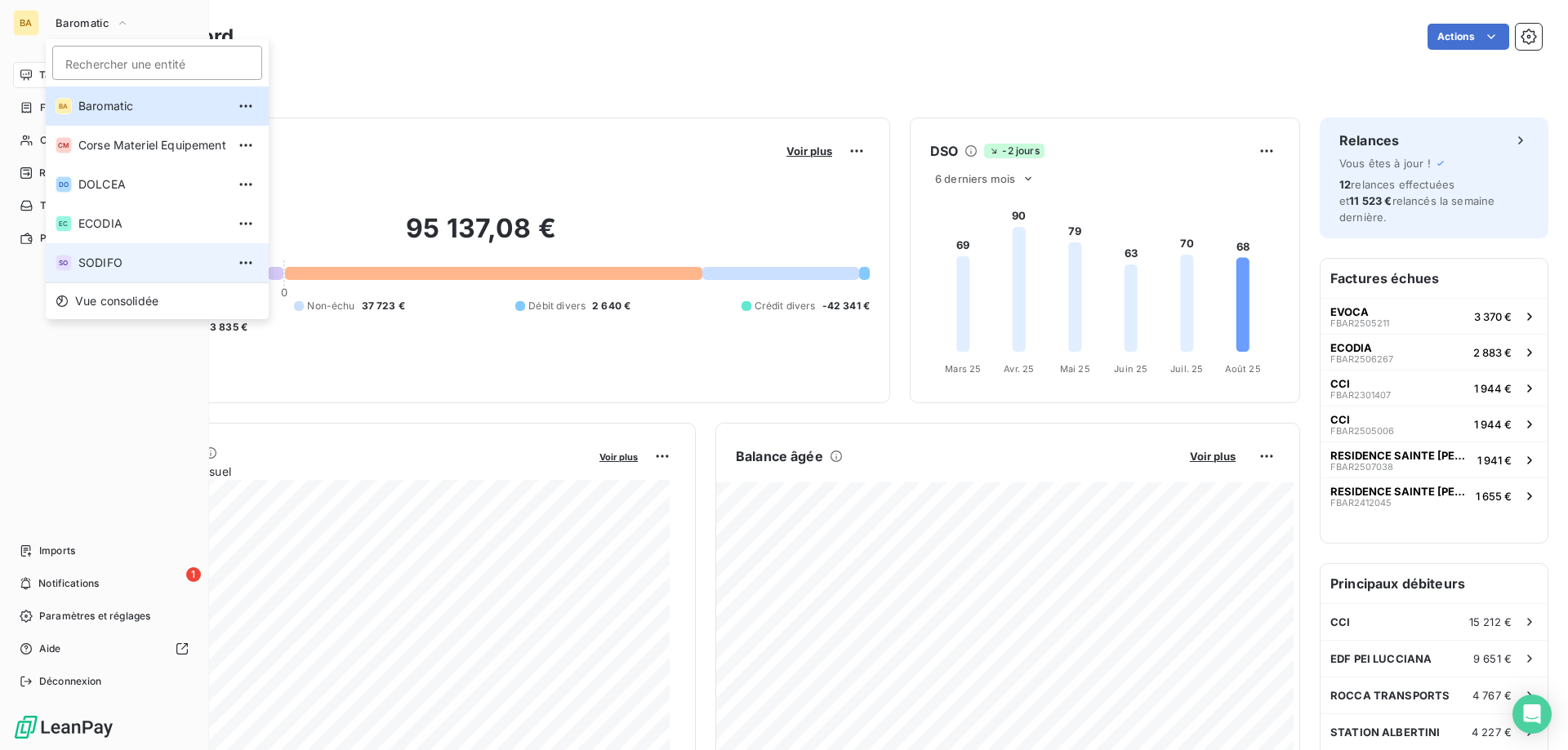
click at [124, 267] on span "SODIFO" at bounding box center [152, 263] width 148 height 16
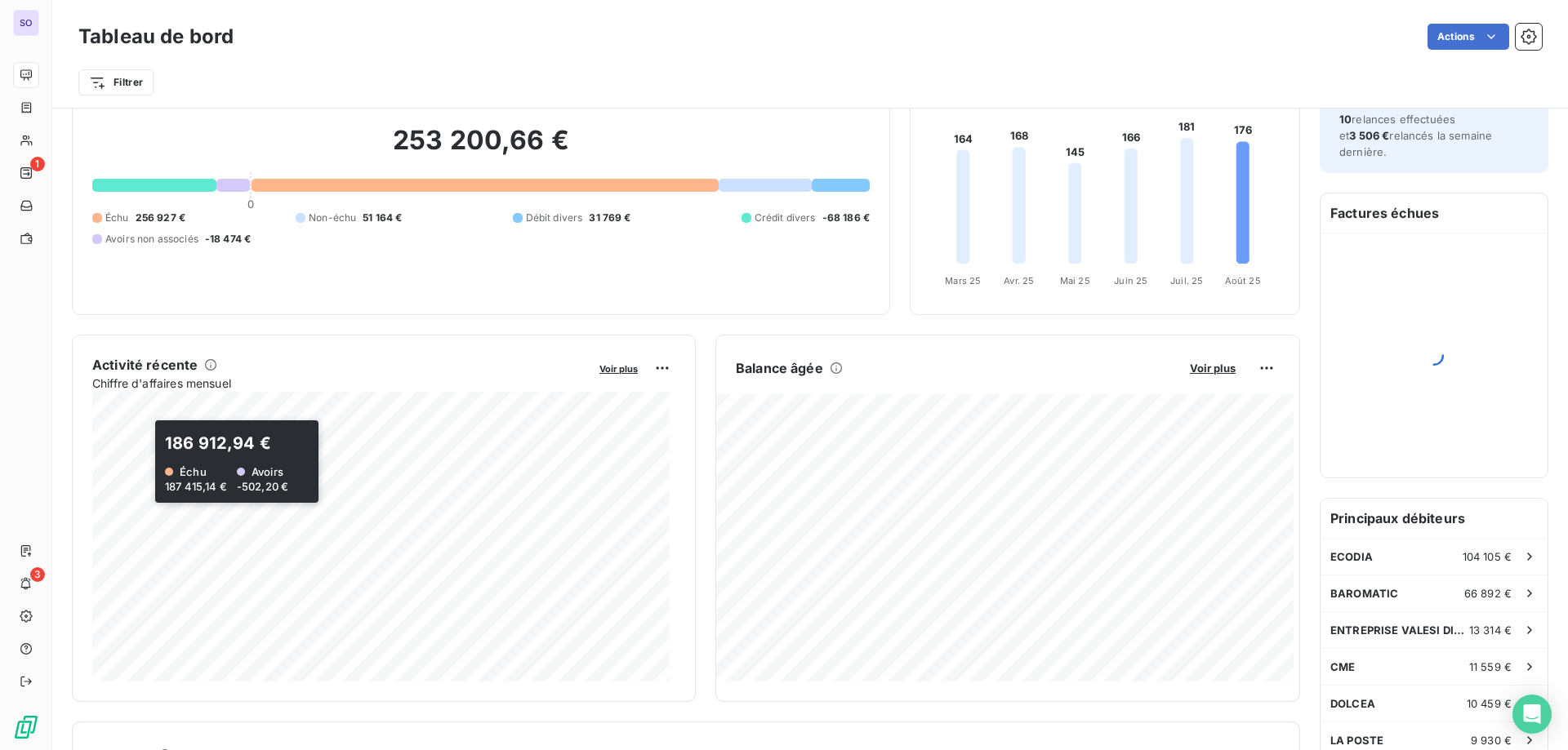
scroll to position [246, 0]
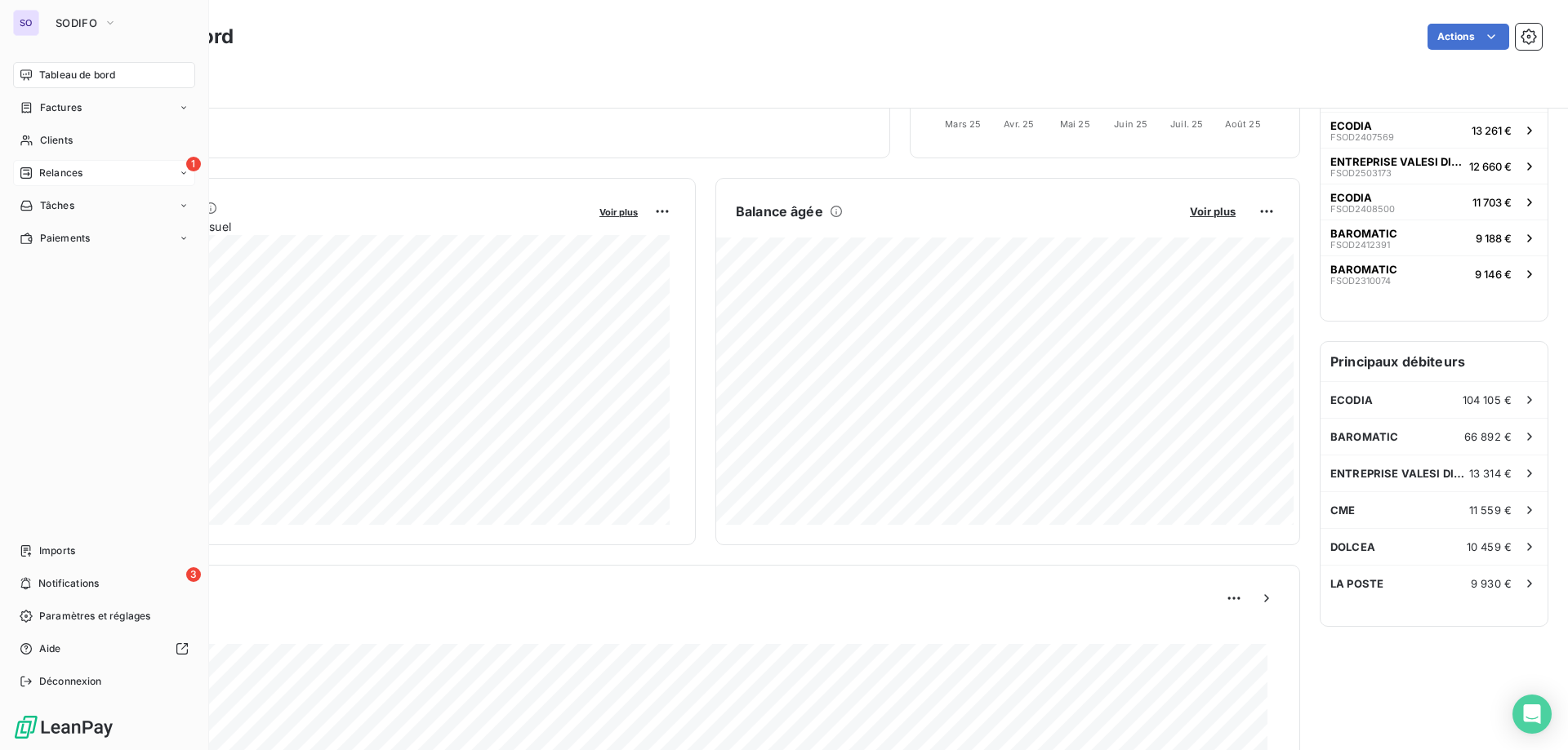
click at [73, 176] on span "Relances" at bounding box center [61, 172] width 44 height 15
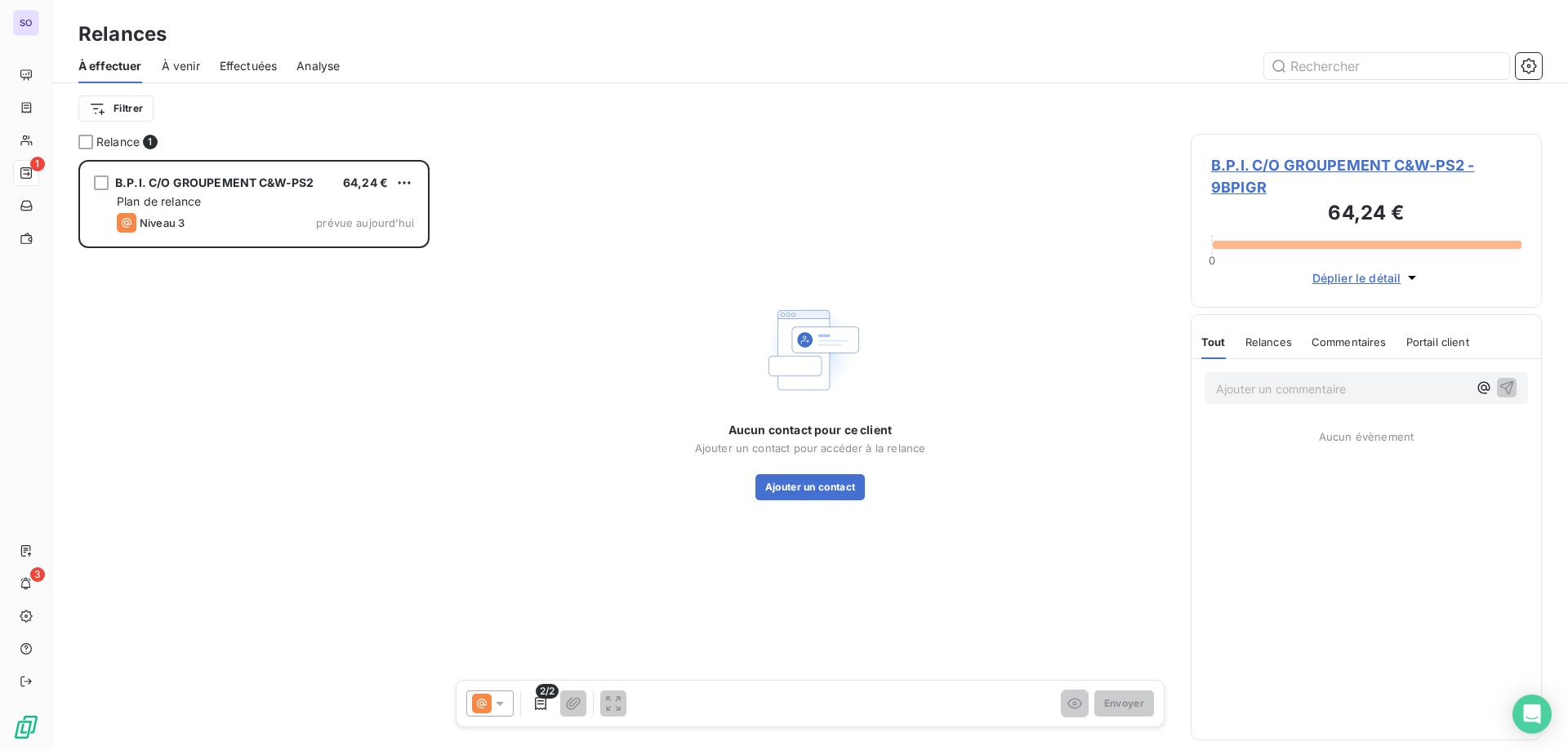
scroll to position [578, 339]
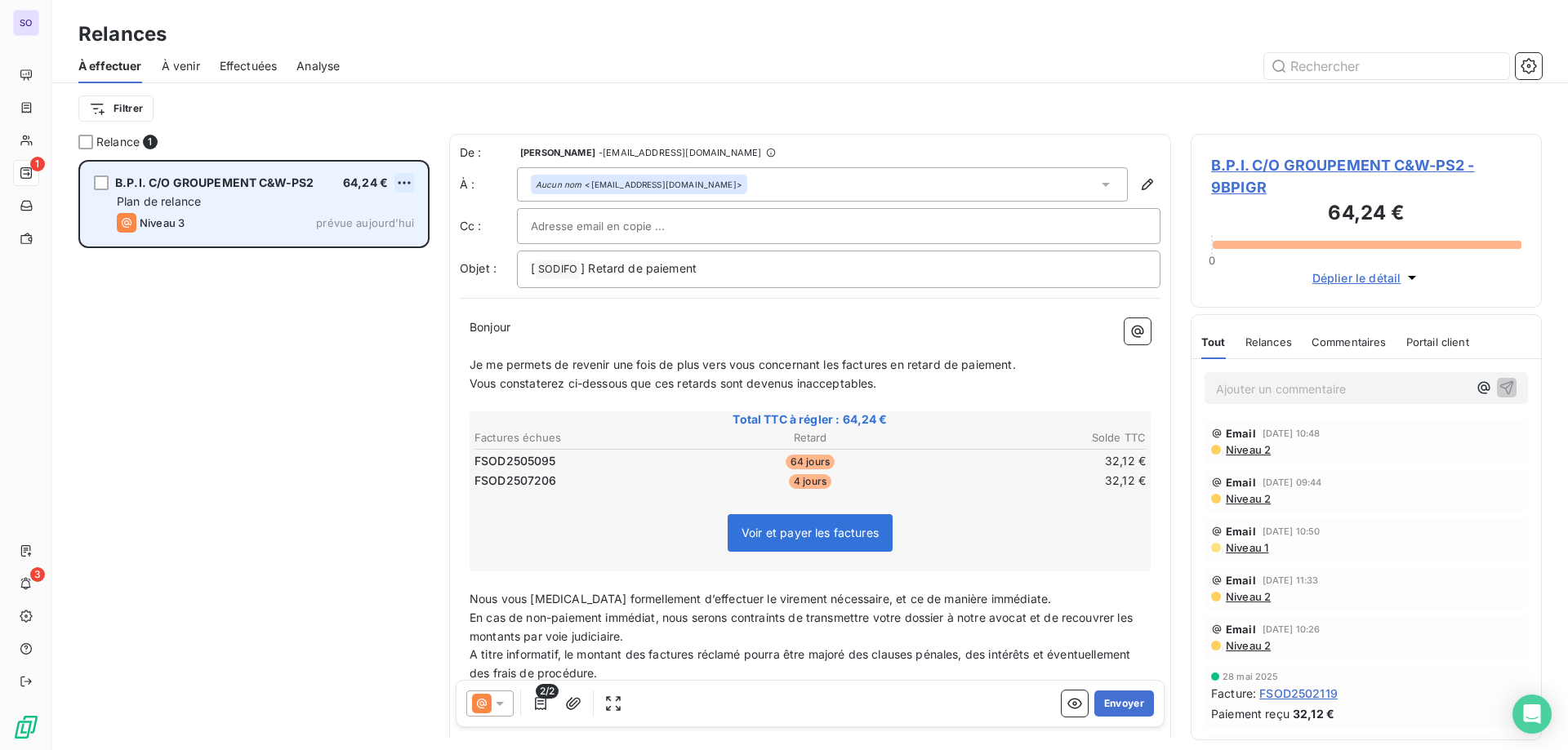
click at [400, 184] on html "SO 1 3 Relances À effectuer À venir Effectuées Analyse Filtrer Relance 1 B.P.I.…" at bounding box center [784, 375] width 1568 height 750
click at [340, 253] on div "Passer cette action" at bounding box center [334, 245] width 147 height 26
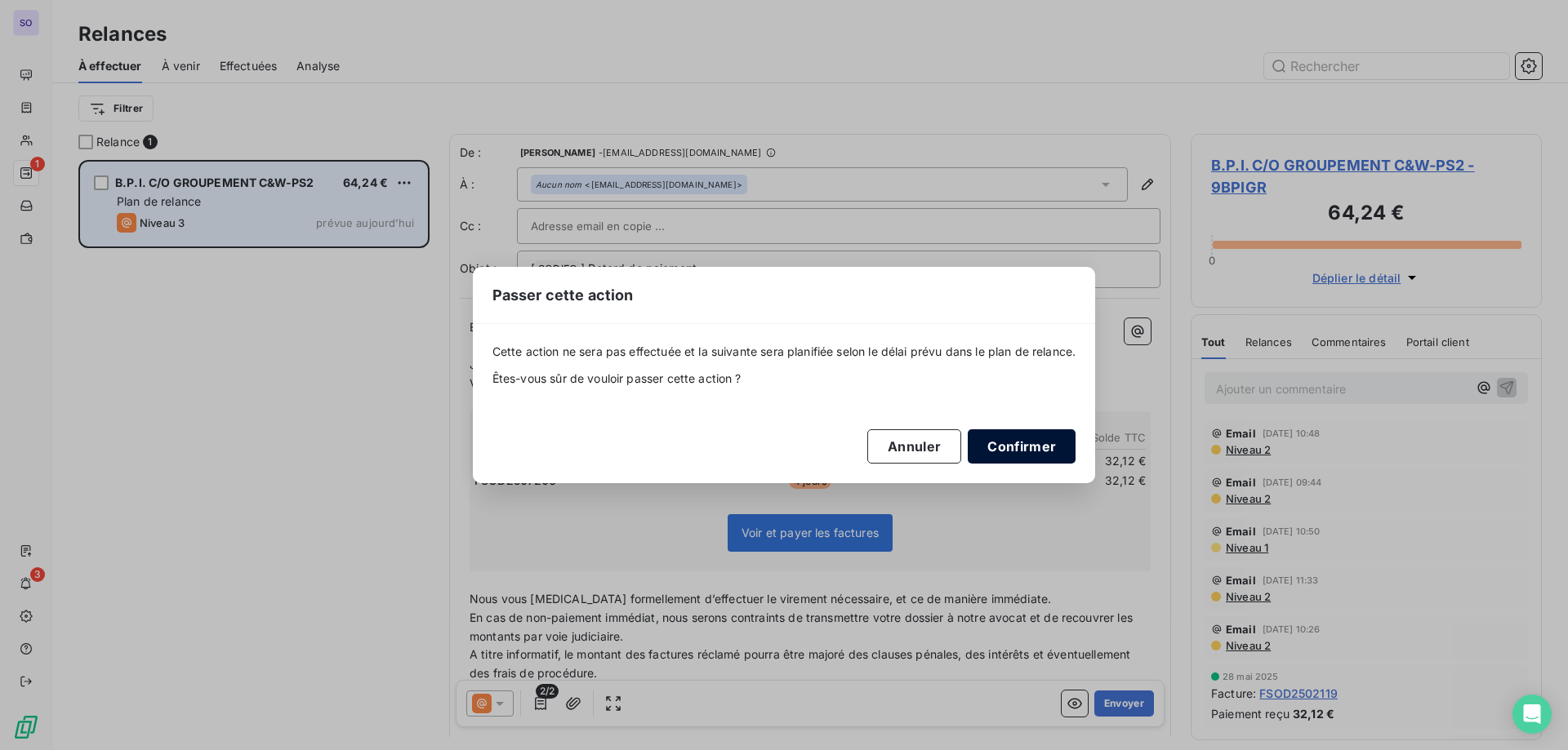
click at [1022, 449] on button "Confirmer" at bounding box center [1022, 446] width 108 height 35
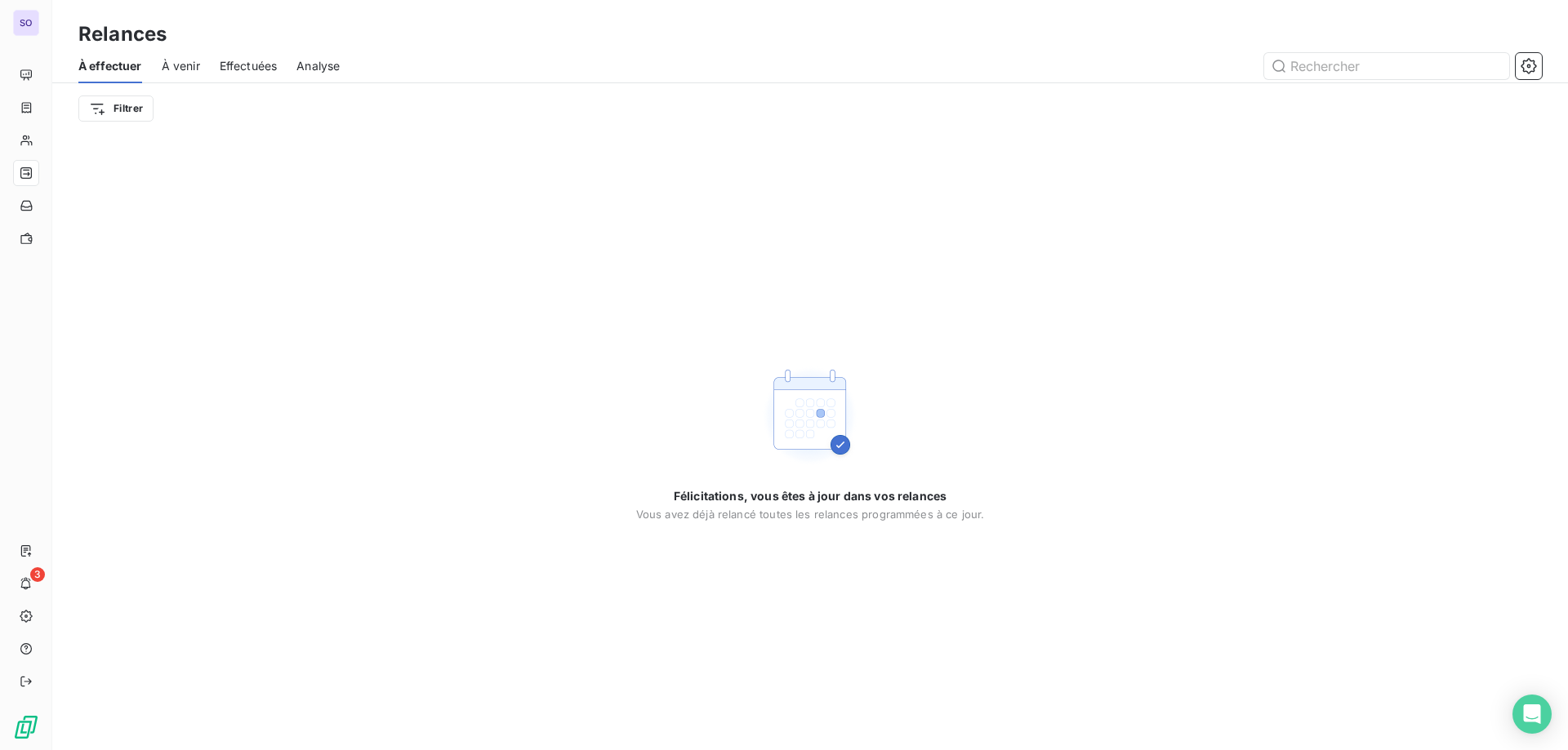
click at [158, 249] on div "Félicitations, vous êtes à jour dans vos relances Vous avez déjà relancé toutes…" at bounding box center [810, 442] width 1515 height 616
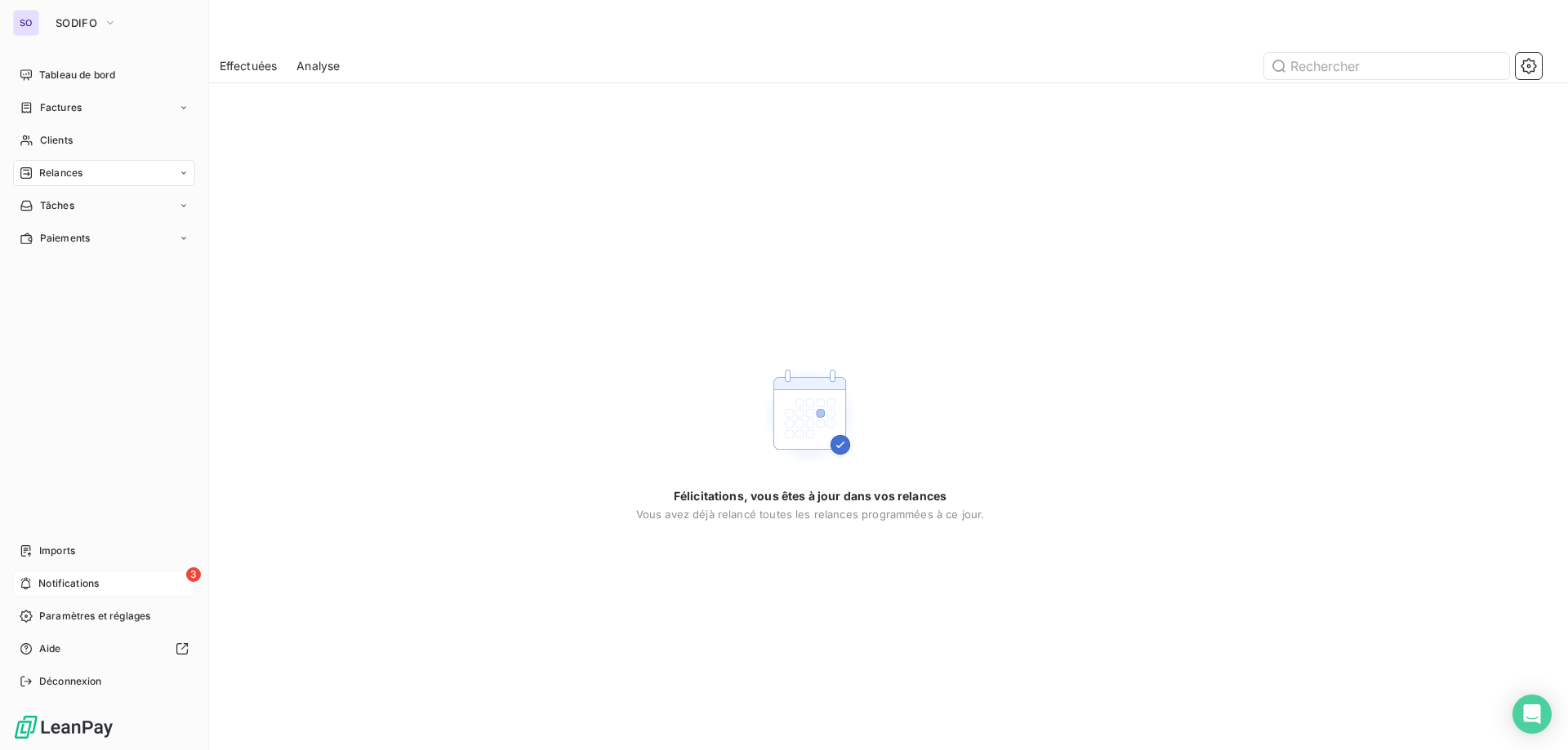
click at [50, 586] on span "Notifications" at bounding box center [68, 584] width 60 height 15
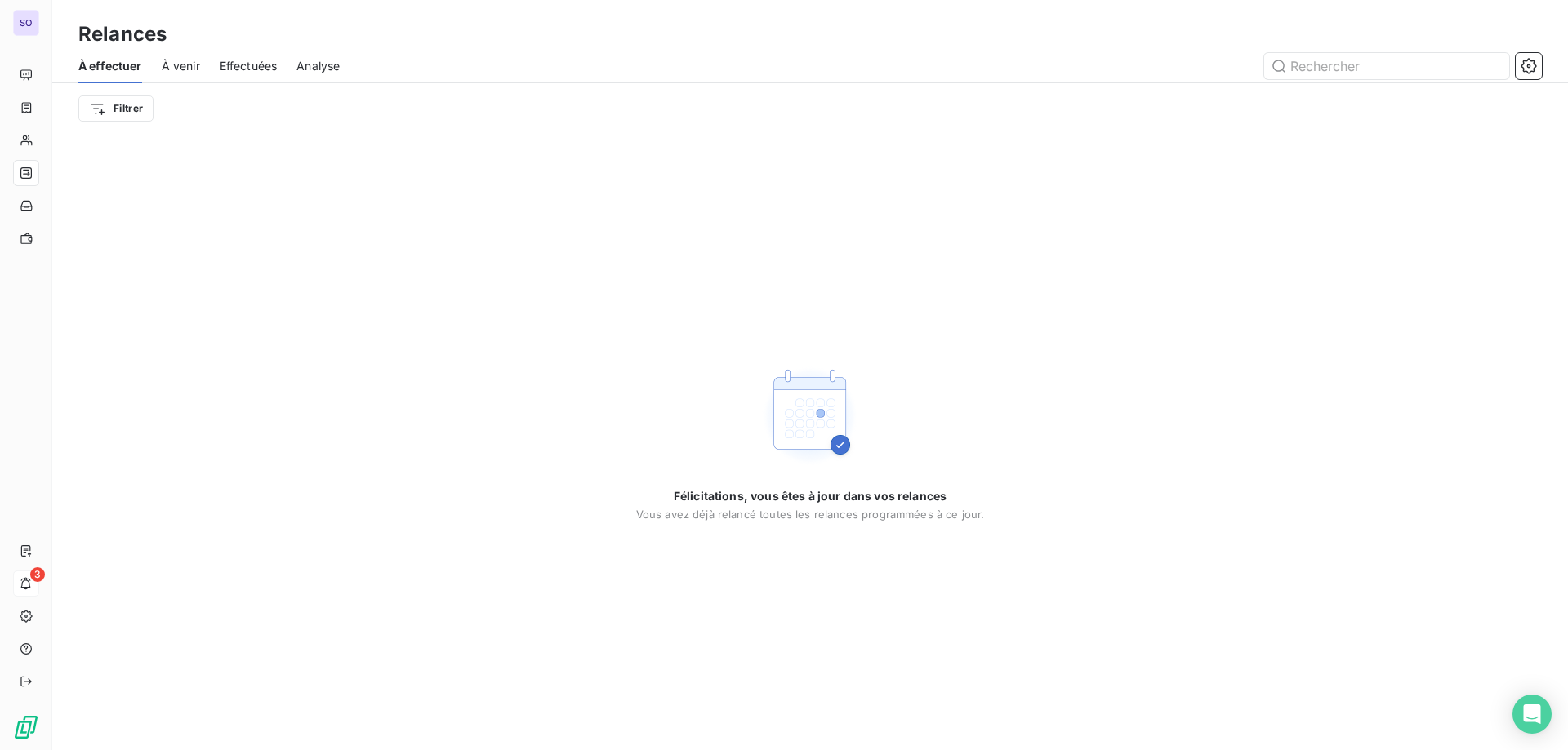
click at [674, 291] on div "Félicitations, vous êtes à jour dans vos relances Vous avez déjà relancé toutes…" at bounding box center [810, 442] width 1515 height 616
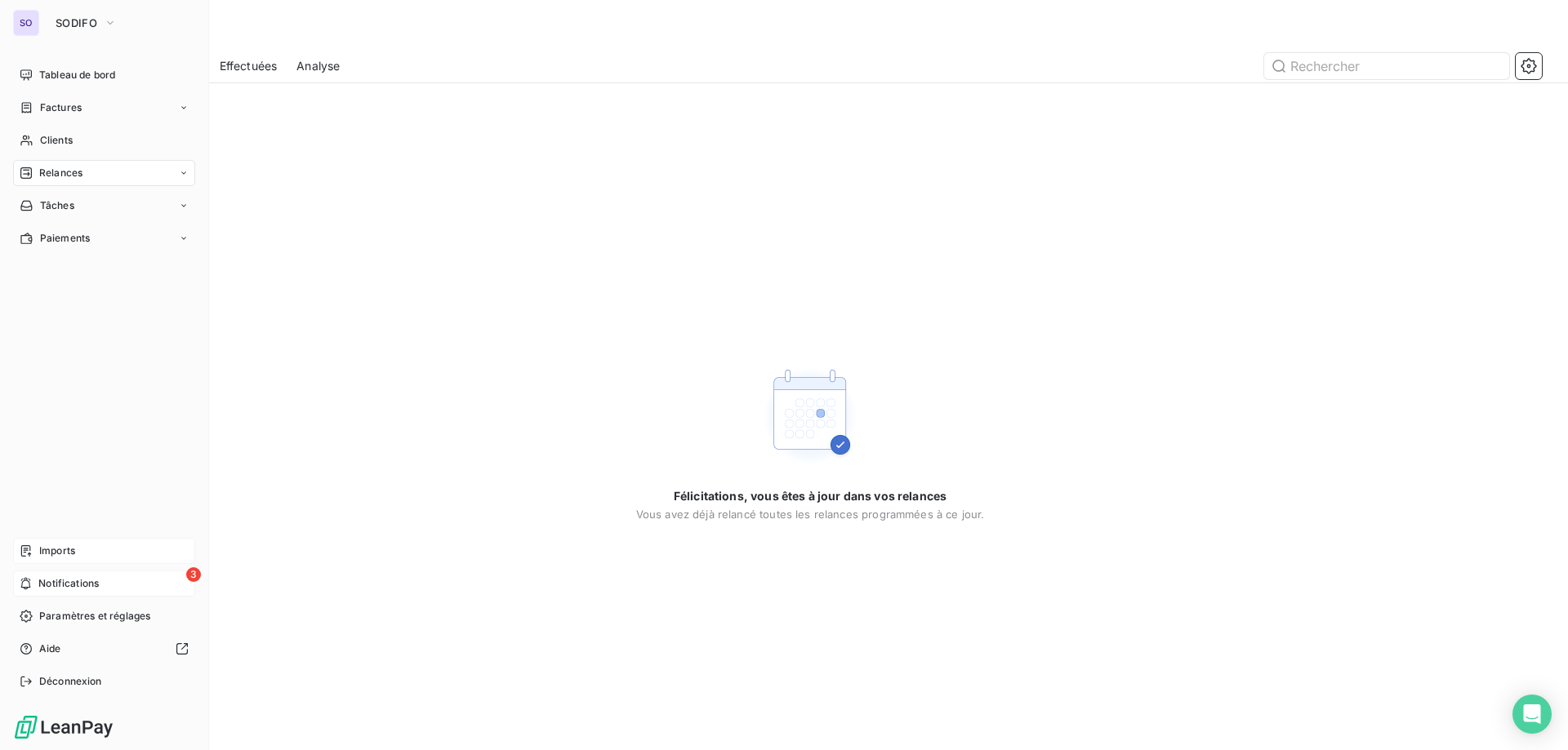
click at [104, 557] on div "Imports" at bounding box center [104, 551] width 182 height 26
